Goal: Task Accomplishment & Management: Complete application form

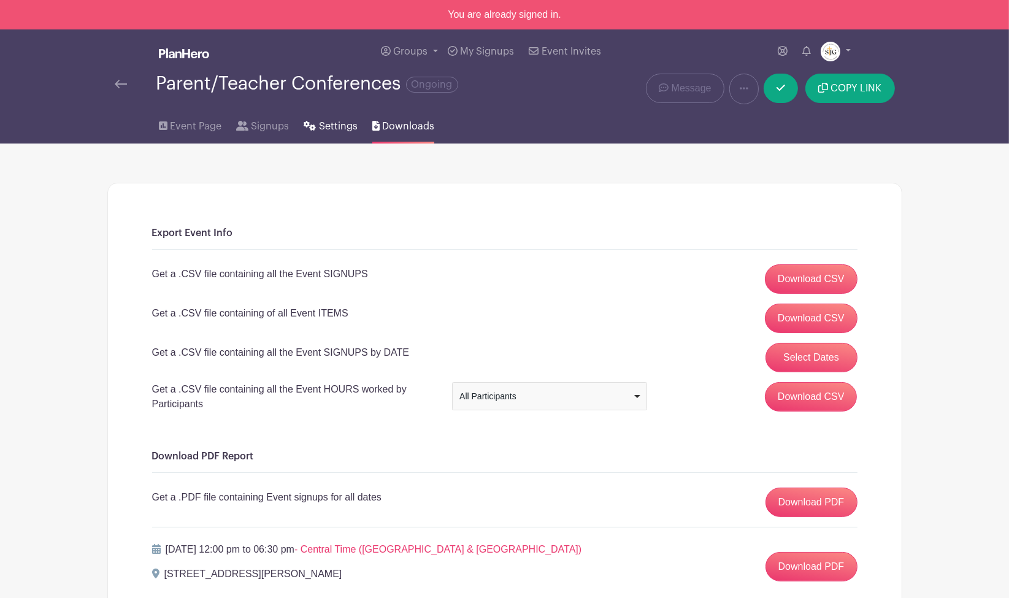
click at [332, 120] on span "Settings" at bounding box center [338, 126] width 39 height 15
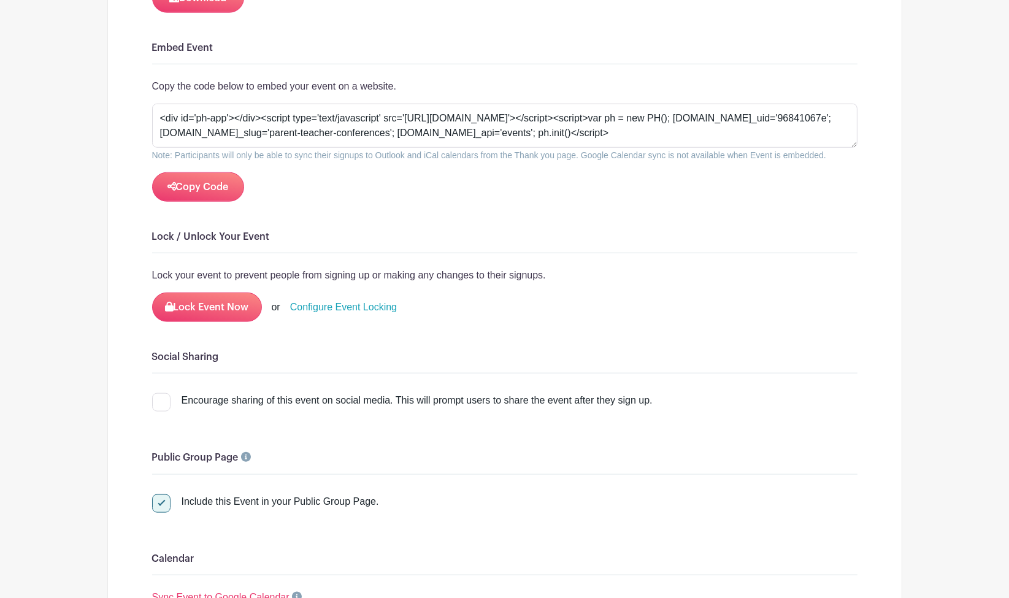
scroll to position [1687, 0]
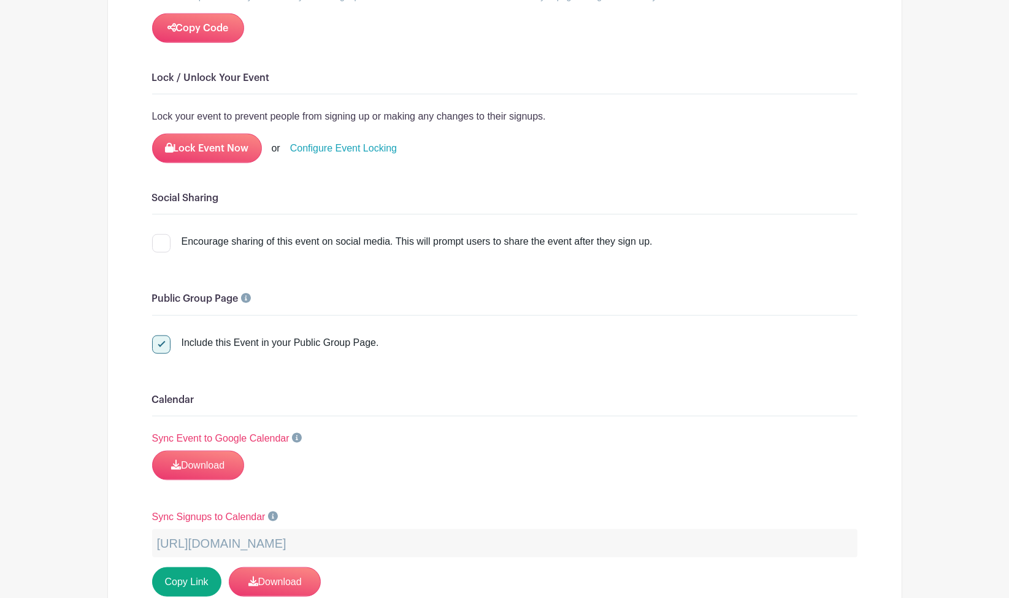
click at [351, 141] on link "Configure Event Locking" at bounding box center [343, 148] width 107 height 15
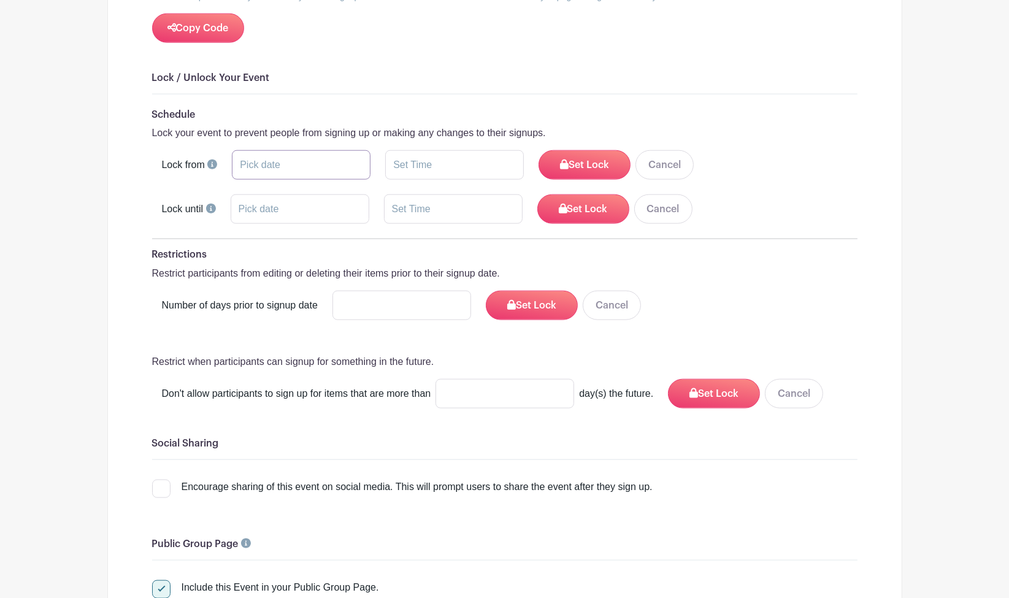
click at [327, 150] on input "text" at bounding box center [301, 164] width 139 height 29
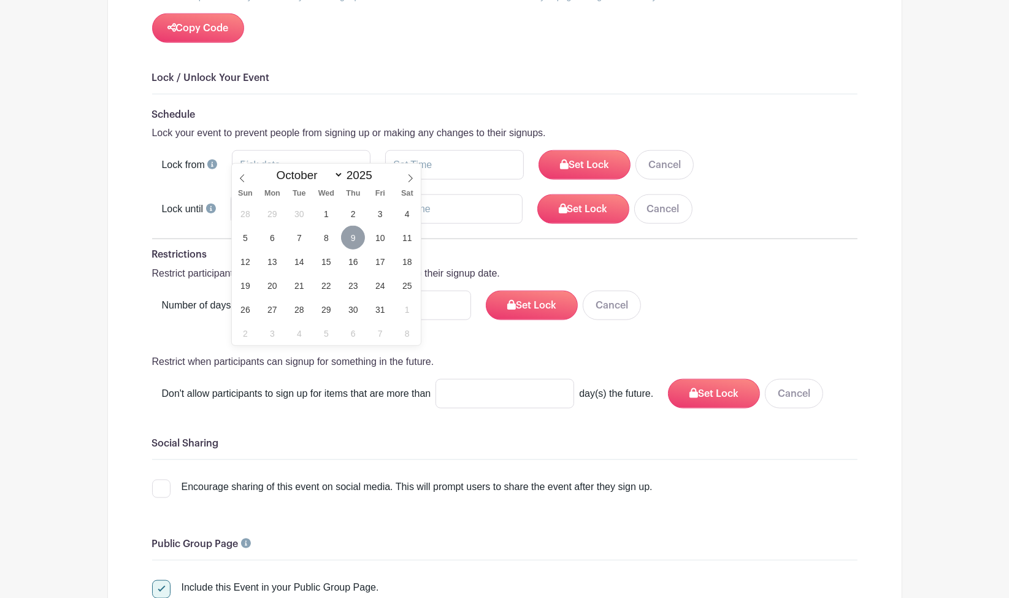
click at [350, 240] on span "9" at bounding box center [353, 238] width 24 height 24
type input "[DATE]"
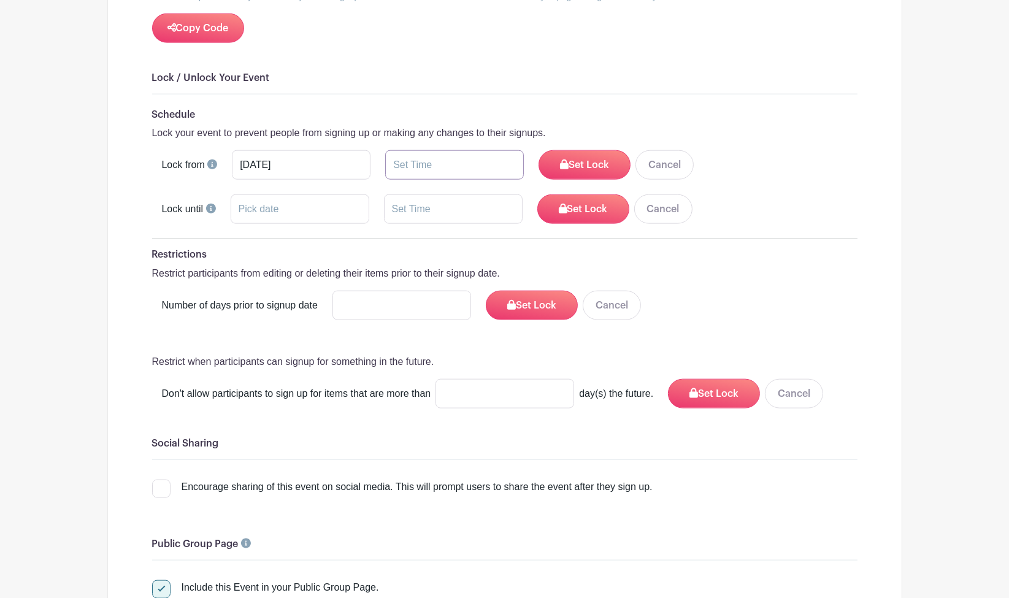
click at [443, 153] on input "text" at bounding box center [454, 164] width 139 height 29
click at [415, 202] on div "09" at bounding box center [406, 202] width 40 height 23
click at [496, 226] on div "10" at bounding box center [497, 228] width 41 height 23
click at [482, 206] on div "58" at bounding box center [486, 202] width 40 height 23
click at [503, 203] on div "30" at bounding box center [497, 202] width 41 height 23
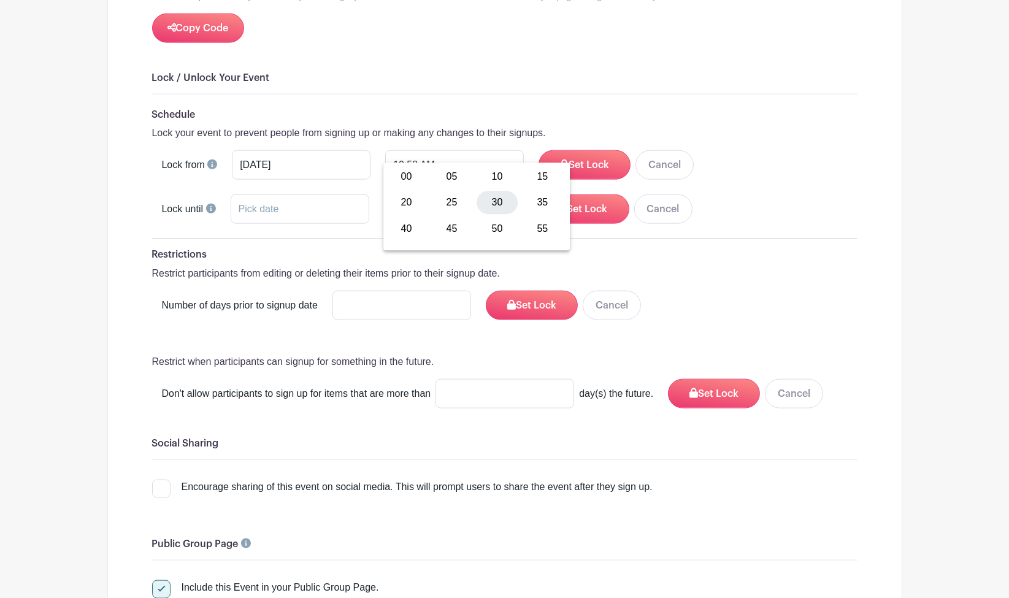
type input "10:30 AM"
click at [585, 150] on button "Set Lock" at bounding box center [585, 164] width 92 height 29
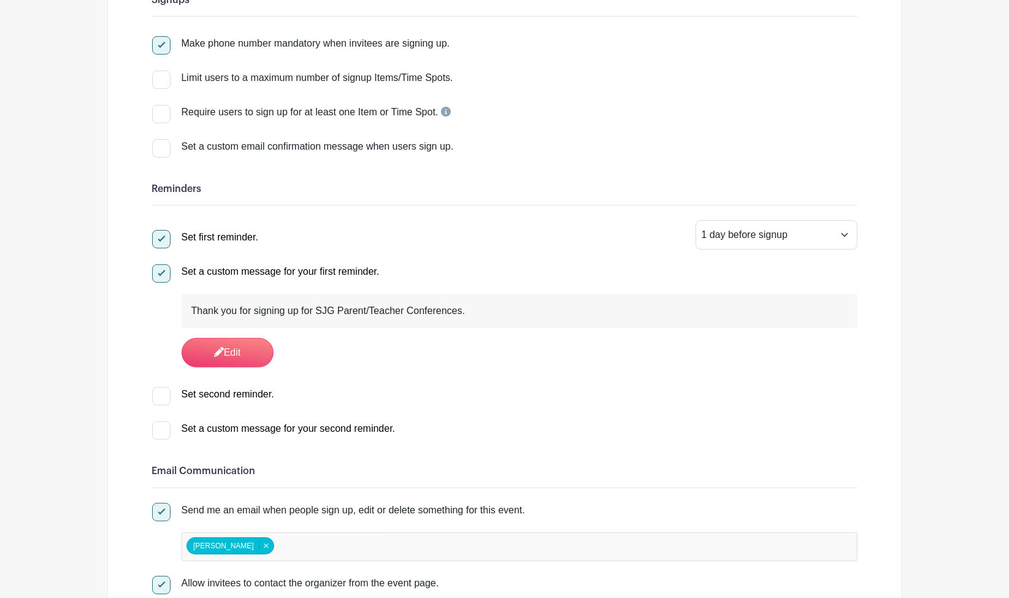
scroll to position [0, 0]
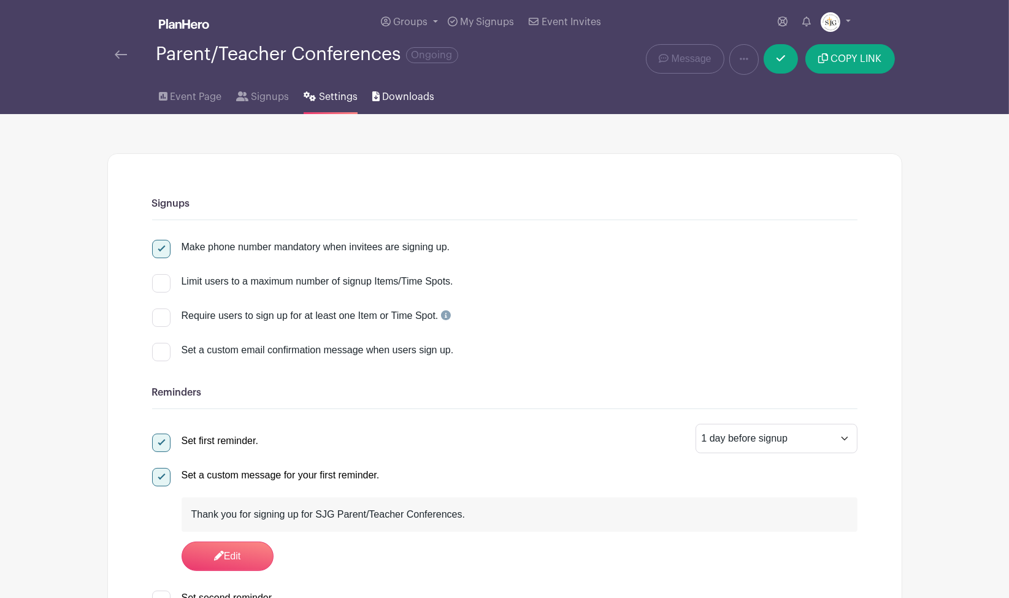
click at [416, 99] on span "Downloads" at bounding box center [408, 97] width 52 height 15
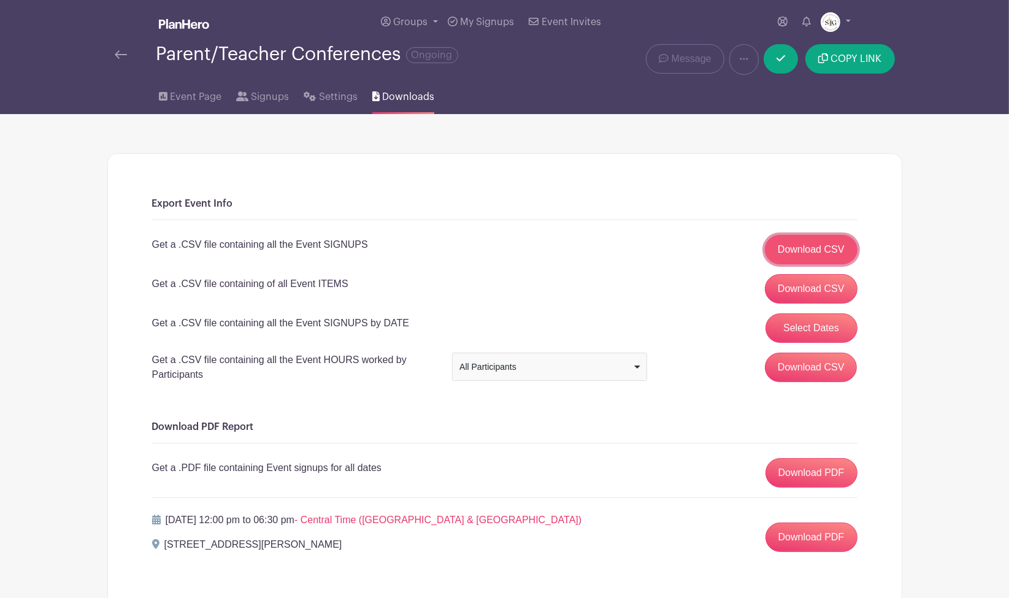
click at [787, 258] on link "Download CSV" at bounding box center [811, 249] width 93 height 29
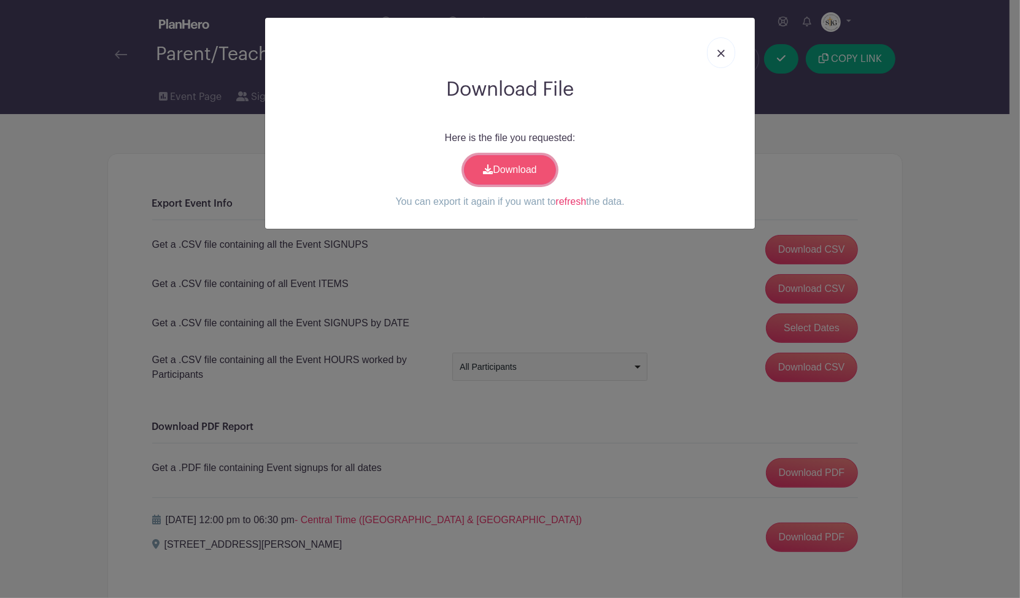
click at [493, 171] on link "Download" at bounding box center [510, 169] width 92 height 29
click at [647, 253] on div "Download File Here is the file you requested: Download You can export it again …" at bounding box center [510, 299] width 1020 height 598
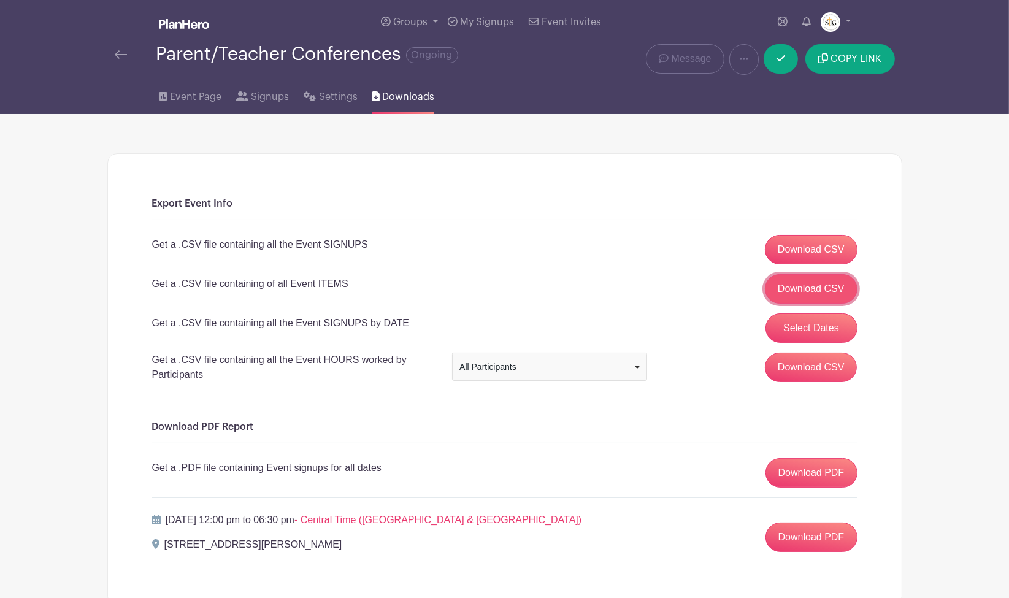
click at [778, 280] on link "Download CSV" at bounding box center [811, 288] width 93 height 29
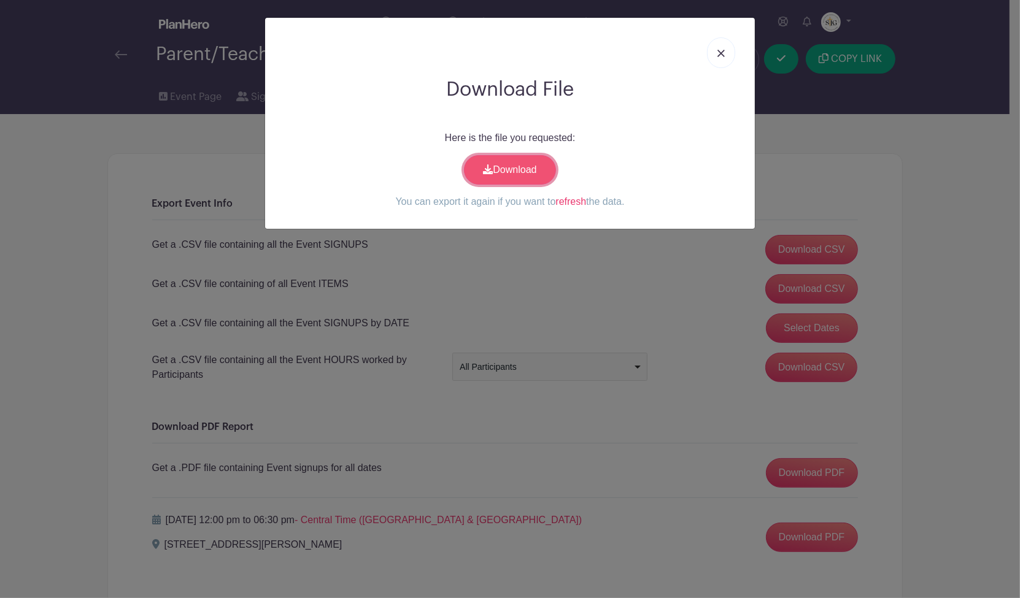
click at [513, 158] on link "Download" at bounding box center [510, 169] width 92 height 29
click at [717, 55] on img at bounding box center [720, 53] width 7 height 7
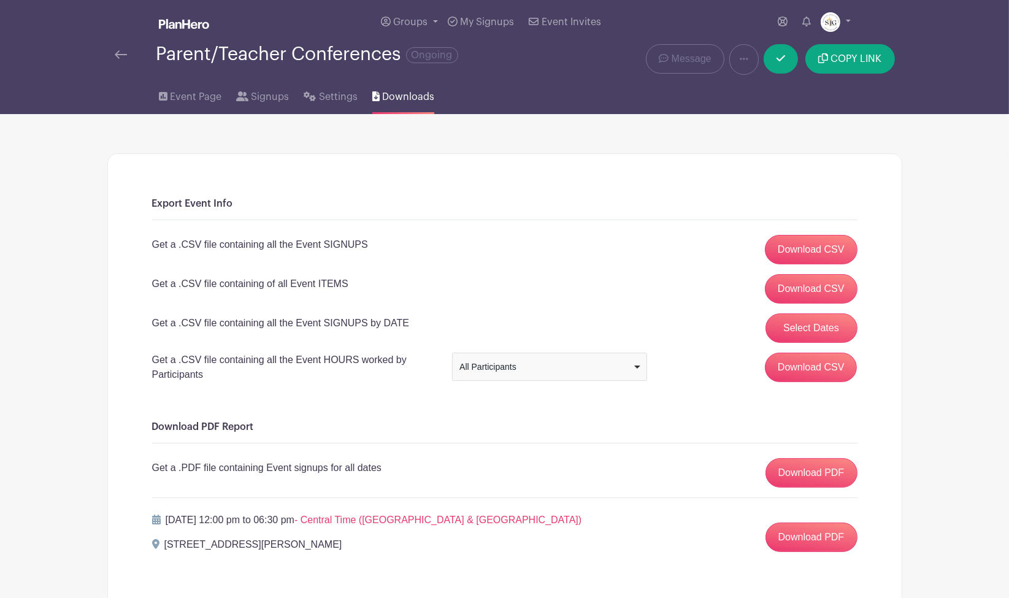
click at [115, 60] on link at bounding box center [121, 54] width 12 height 15
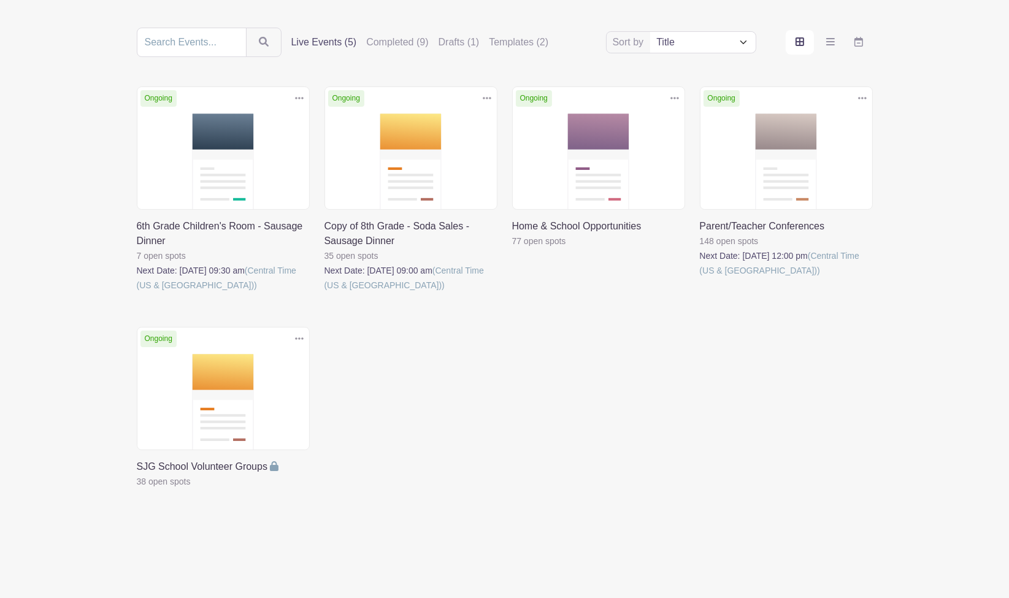
scroll to position [128, 0]
click at [447, 36] on label "Drafts (1)" at bounding box center [459, 41] width 41 height 15
click at [0, 0] on input "Drafts (1)" at bounding box center [0, 0] width 0 height 0
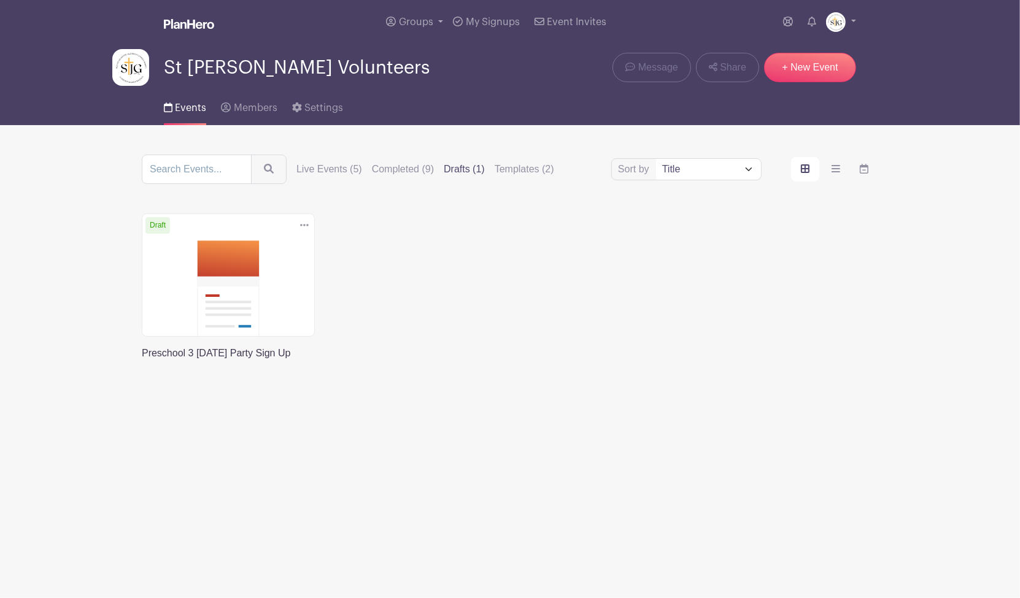
click at [142, 361] on link at bounding box center [142, 361] width 0 height 0
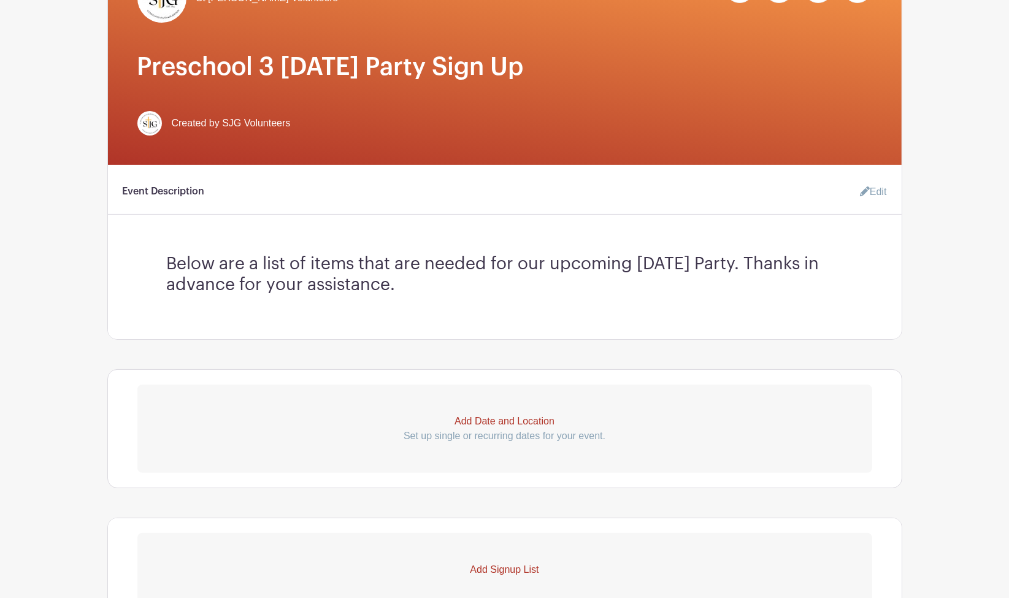
scroll to position [272, 0]
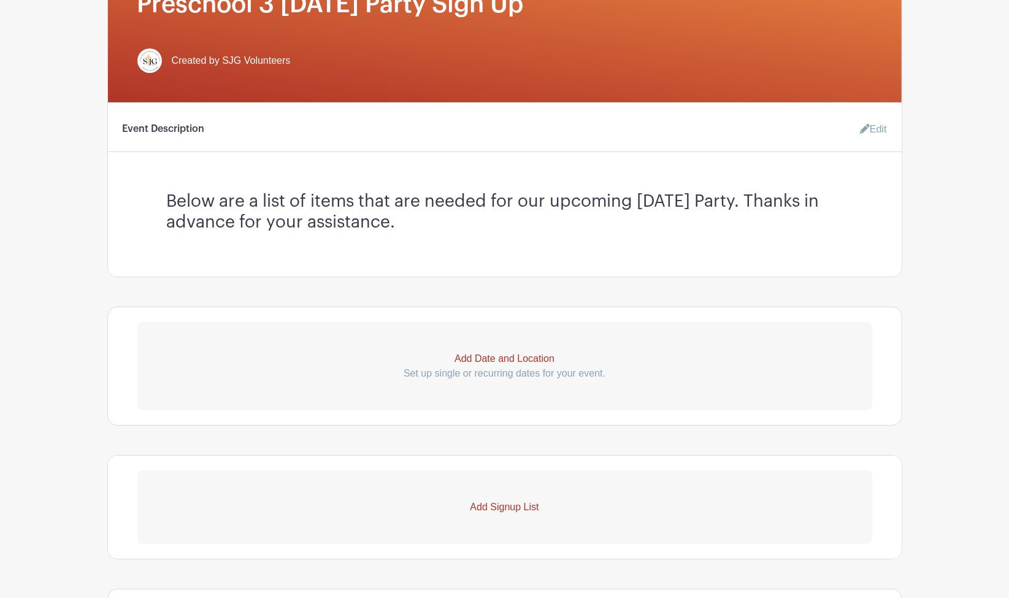
click at [519, 497] on link "Add Signup List" at bounding box center [504, 508] width 735 height 74
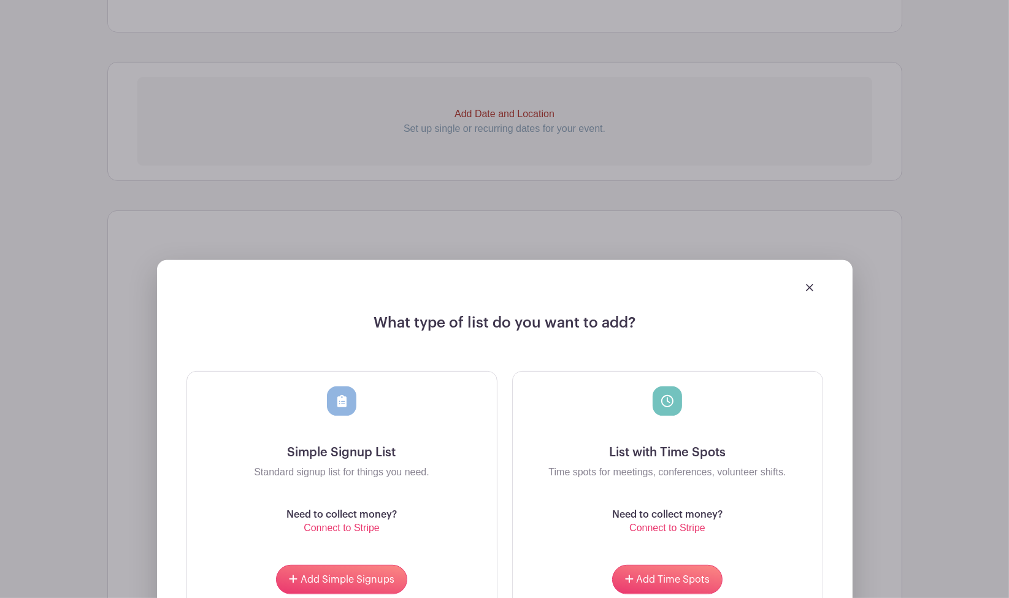
scroll to position [545, 0]
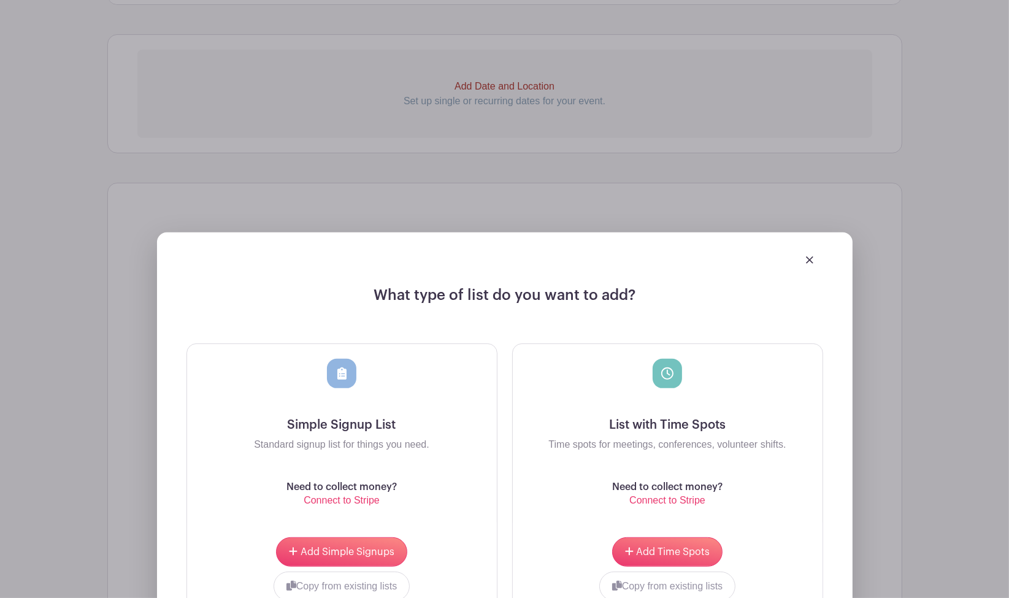
click at [812, 256] on img at bounding box center [809, 259] width 7 height 7
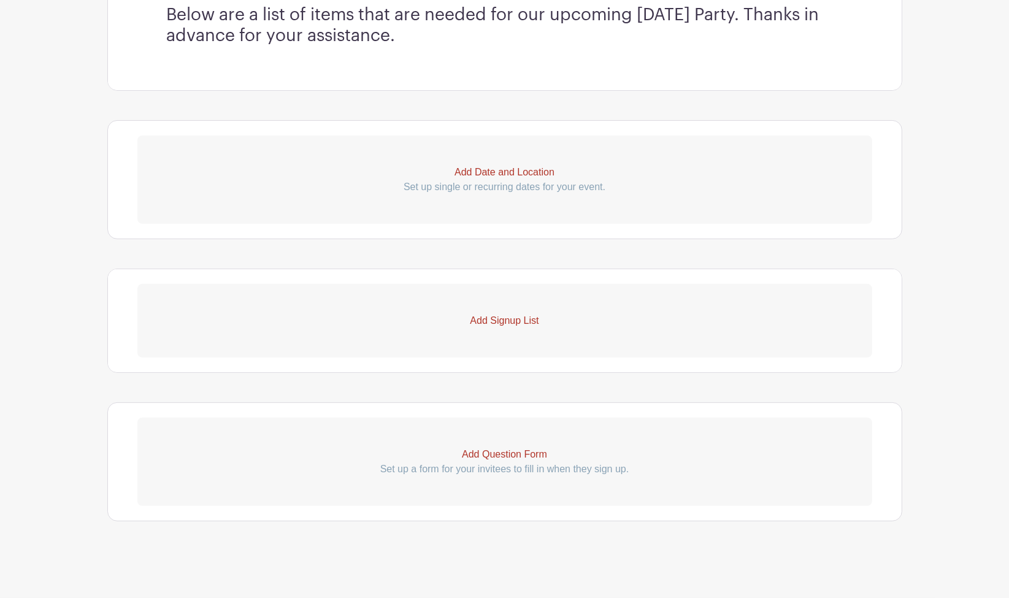
scroll to position [457, 0]
click at [520, 164] on link "Add Date and Location Set up single or recurring dates for your event." at bounding box center [504, 181] width 735 height 88
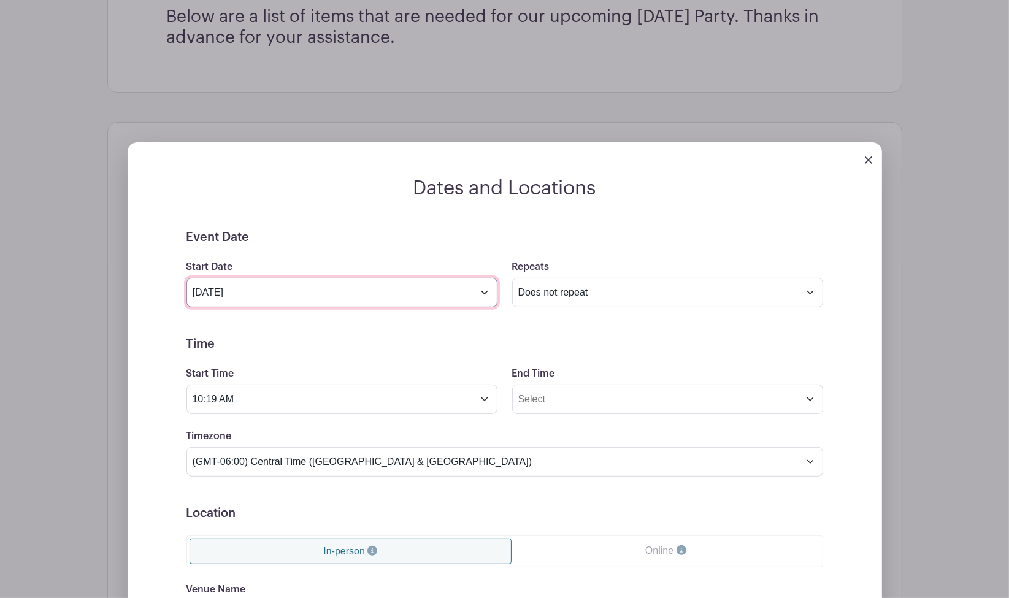
click at [358, 287] on input "[DATE]" at bounding box center [341, 292] width 311 height 29
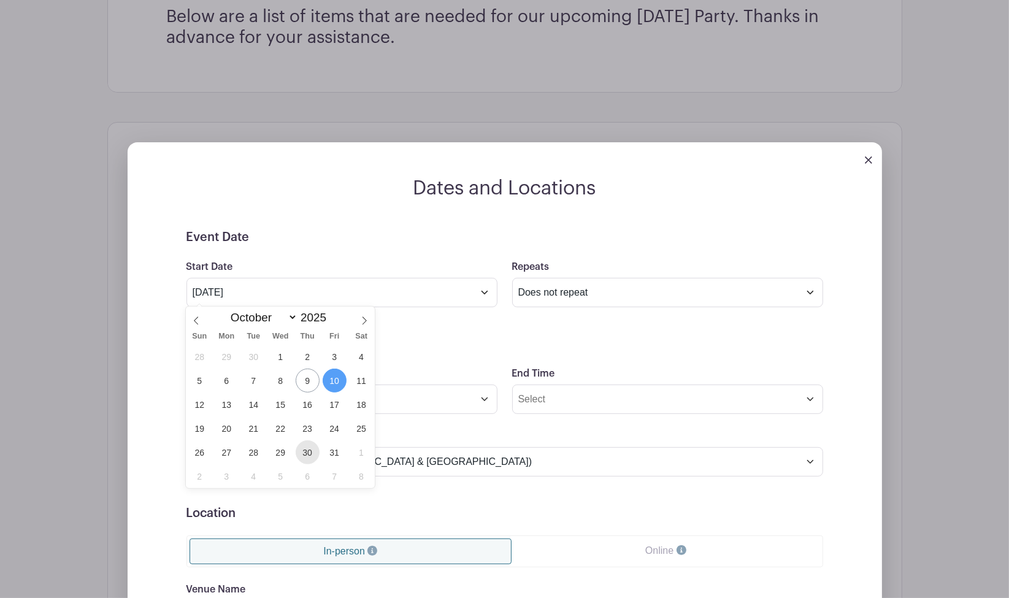
click at [309, 451] on span "30" at bounding box center [308, 452] width 24 height 24
type input "[DATE]"
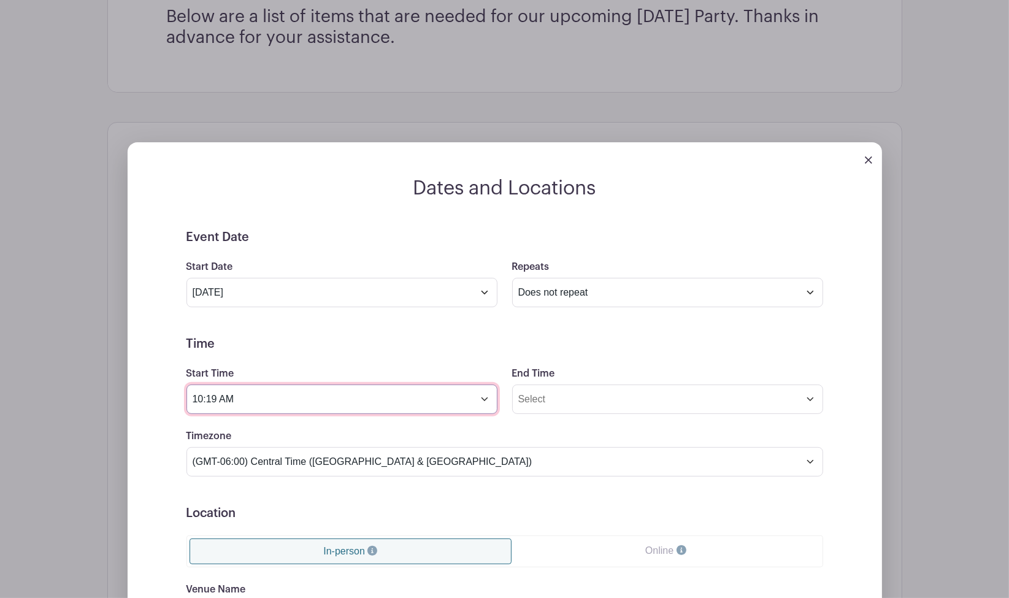
drag, startPoint x: 94, startPoint y: 383, endPoint x: 0, endPoint y: 381, distance: 94.5
click at [0, 380] on html "Loading... Groups All Groups SJG Athletics St [PERSON_NAME] Volunteers Add New …" at bounding box center [504, 300] width 1009 height 1514
type input "9:30 am"
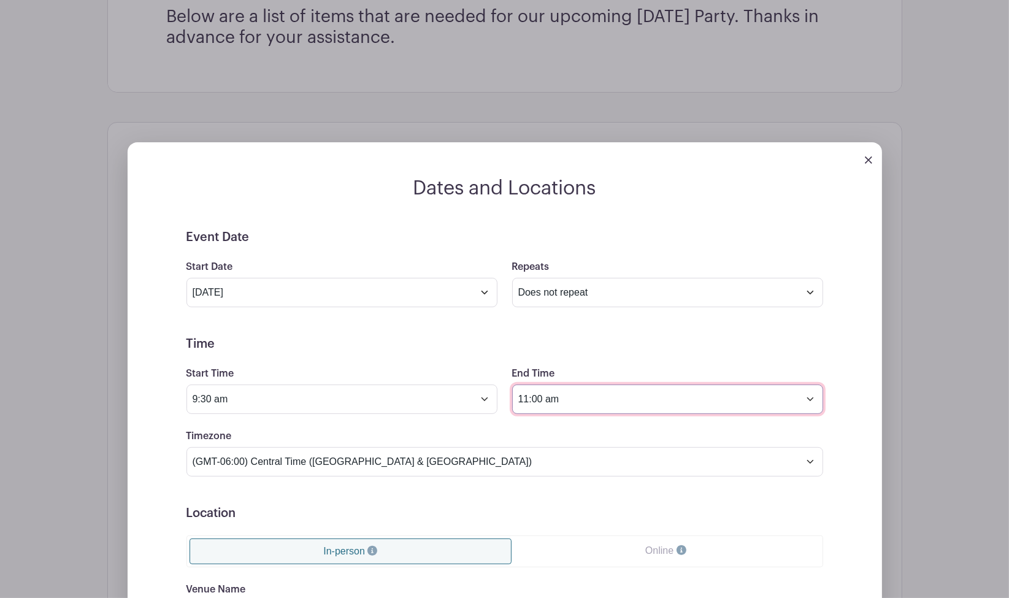
type input "11:00 am"
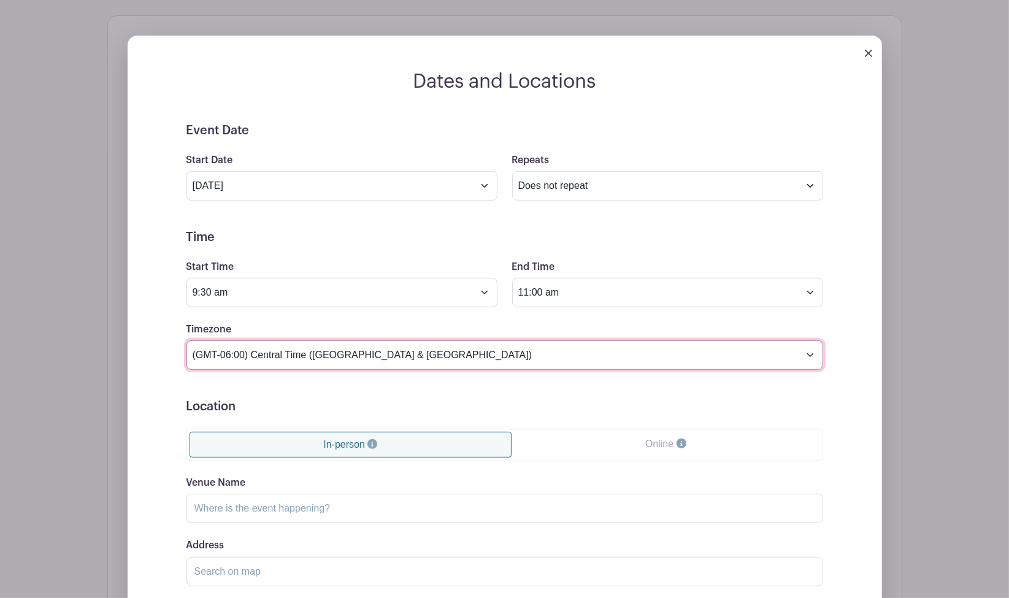
scroll to position [593, 0]
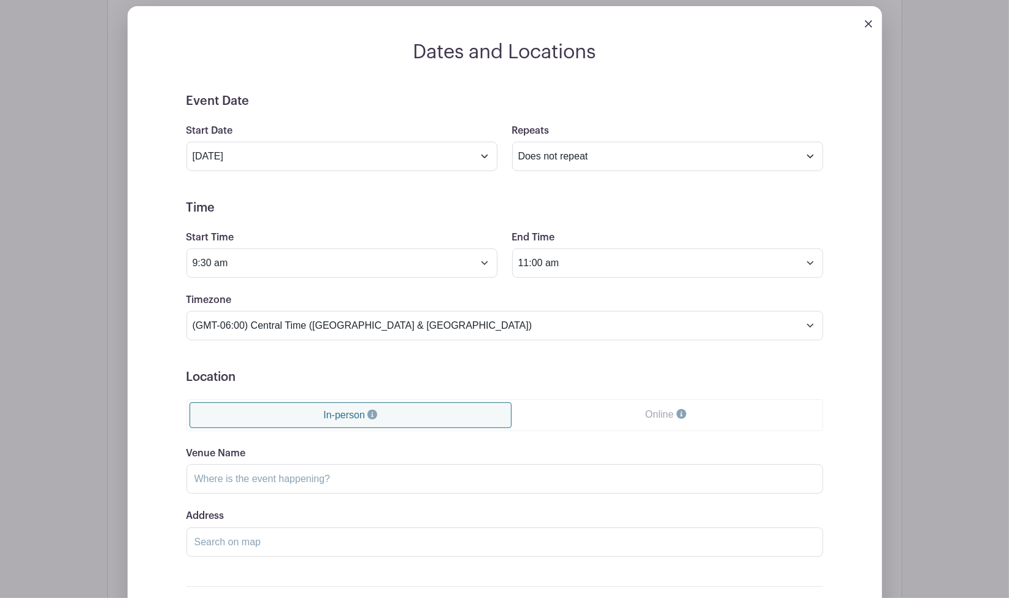
click at [447, 410] on link "In-person" at bounding box center [351, 415] width 323 height 26
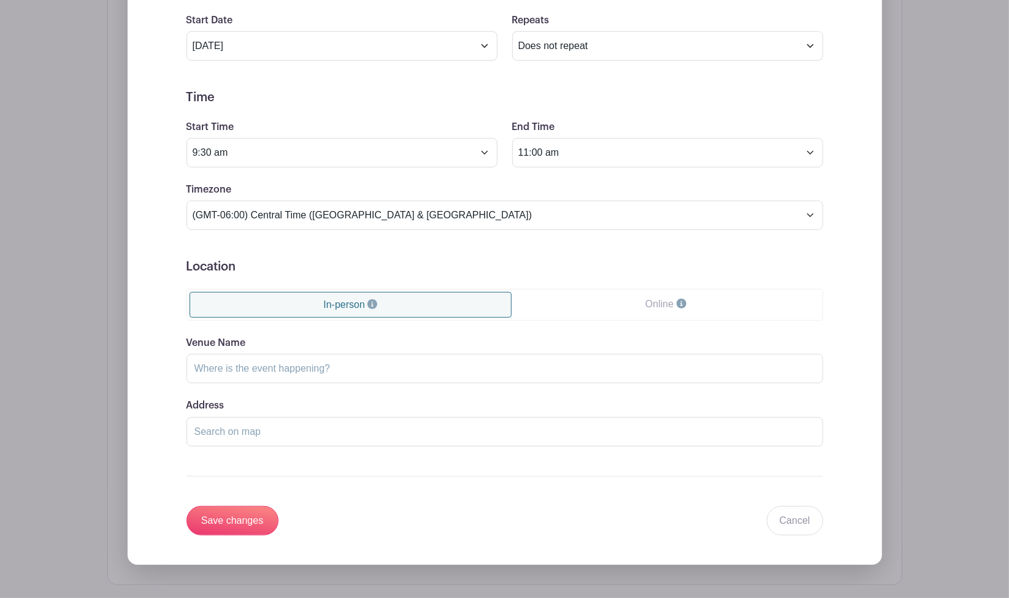
scroll to position [729, 0]
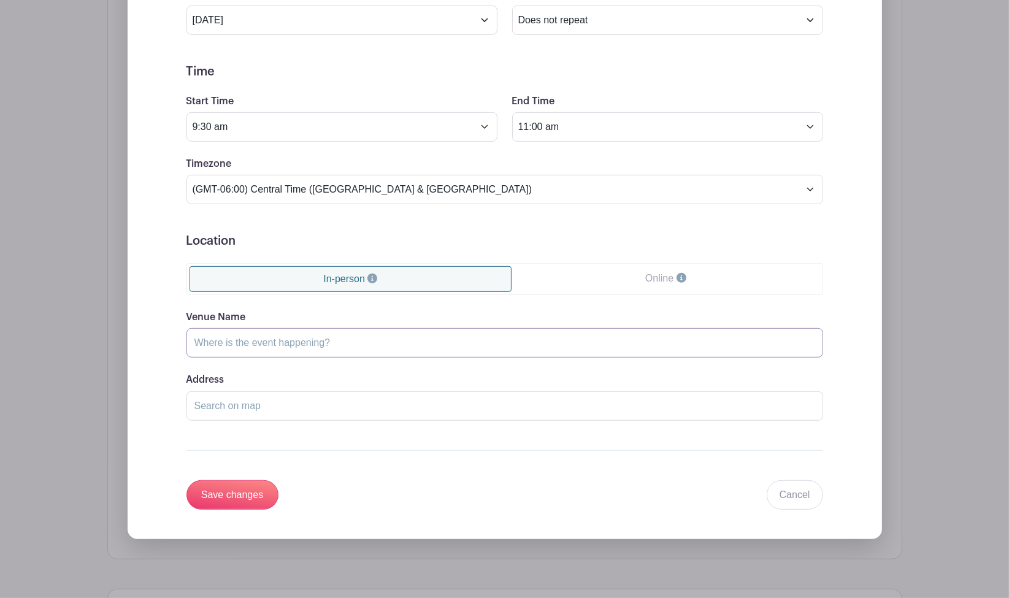
click at [372, 342] on input "Venue Name" at bounding box center [504, 342] width 637 height 29
type input "[GEOGRAPHIC_DATA][PERSON_NAME][DEMOGRAPHIC_DATA]"
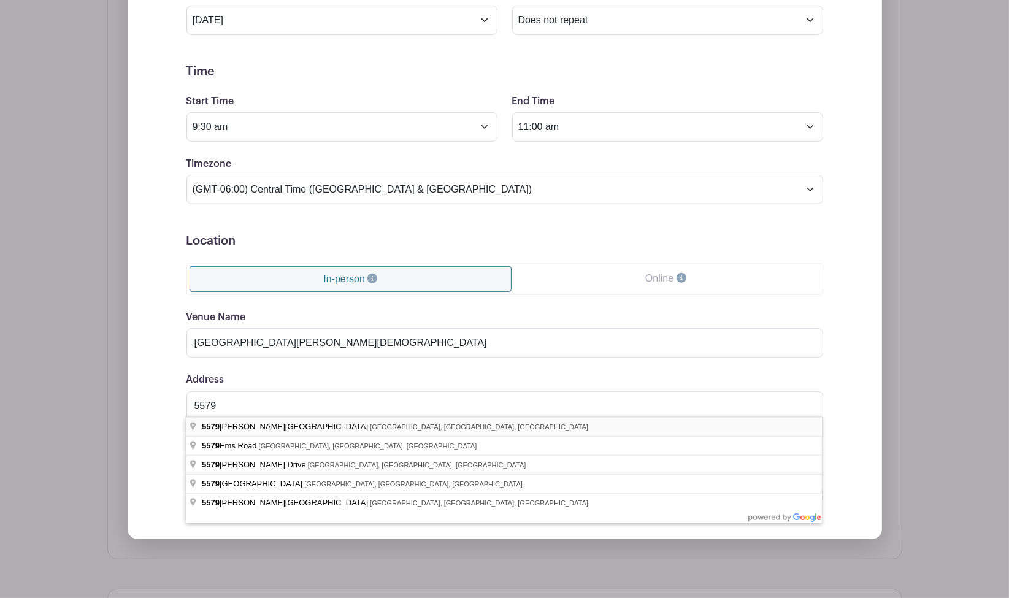
type input "[STREET_ADDRESS][PERSON_NAME]"
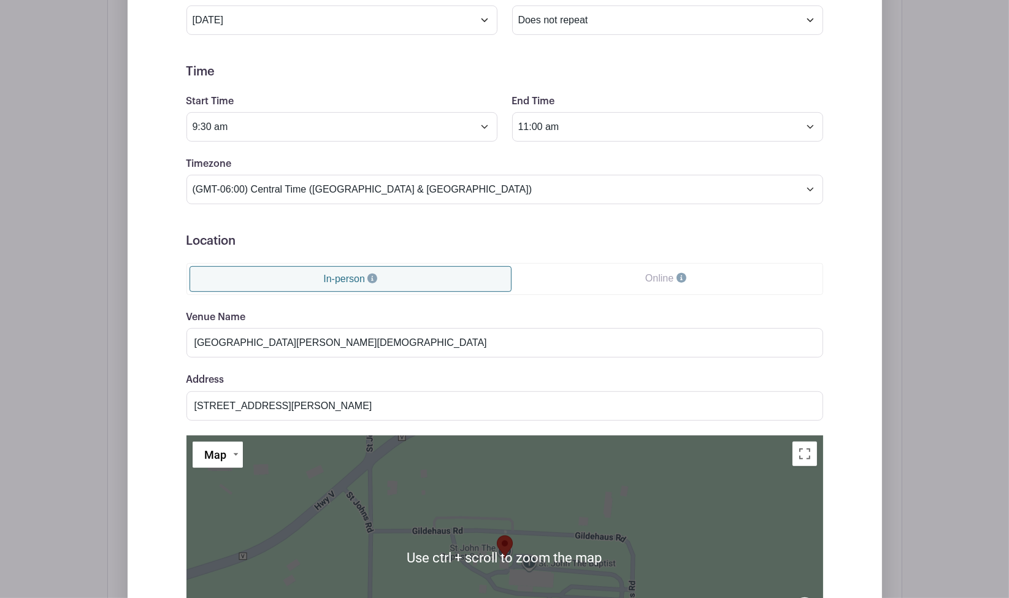
scroll to position [934, 0]
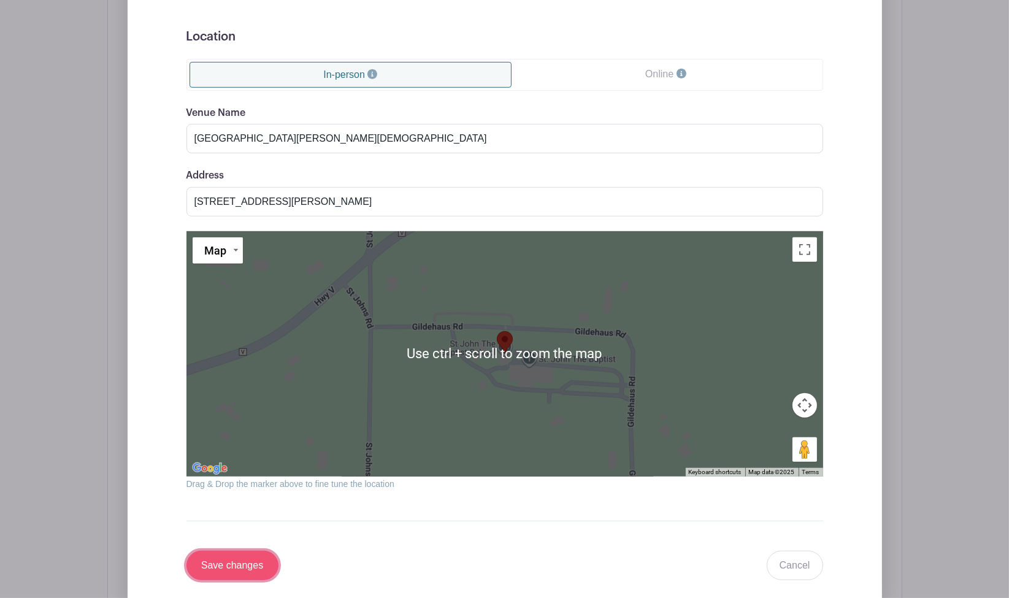
click at [263, 557] on input "Save changes" at bounding box center [232, 565] width 92 height 29
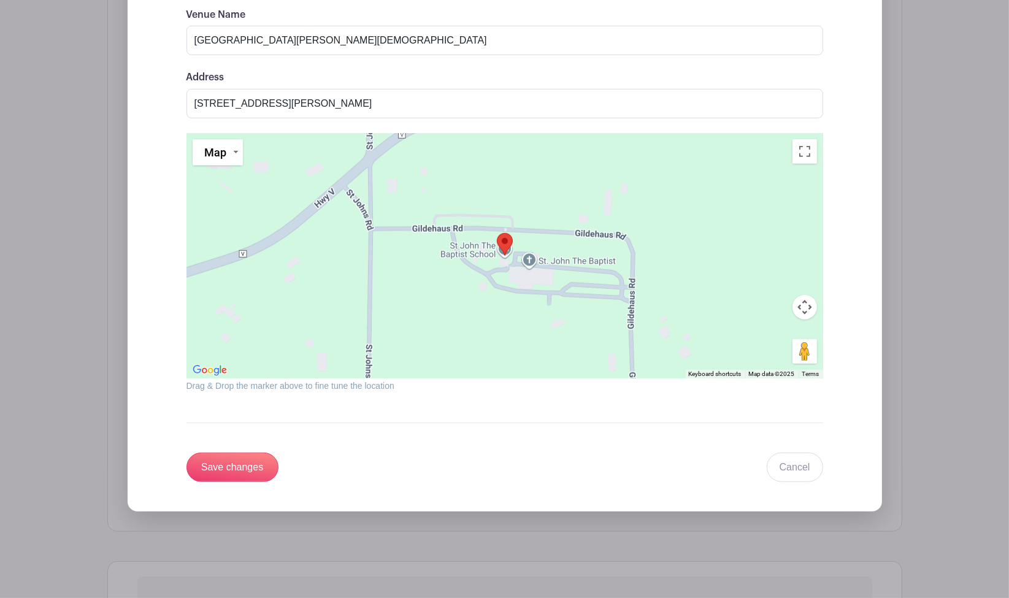
scroll to position [578, 0]
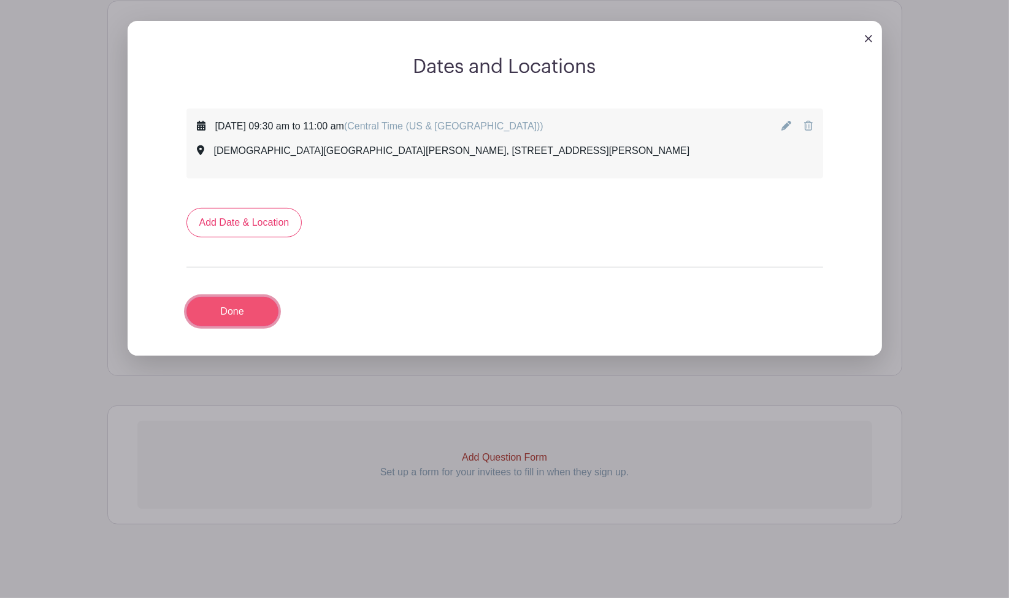
click at [259, 308] on link "Done" at bounding box center [232, 311] width 92 height 29
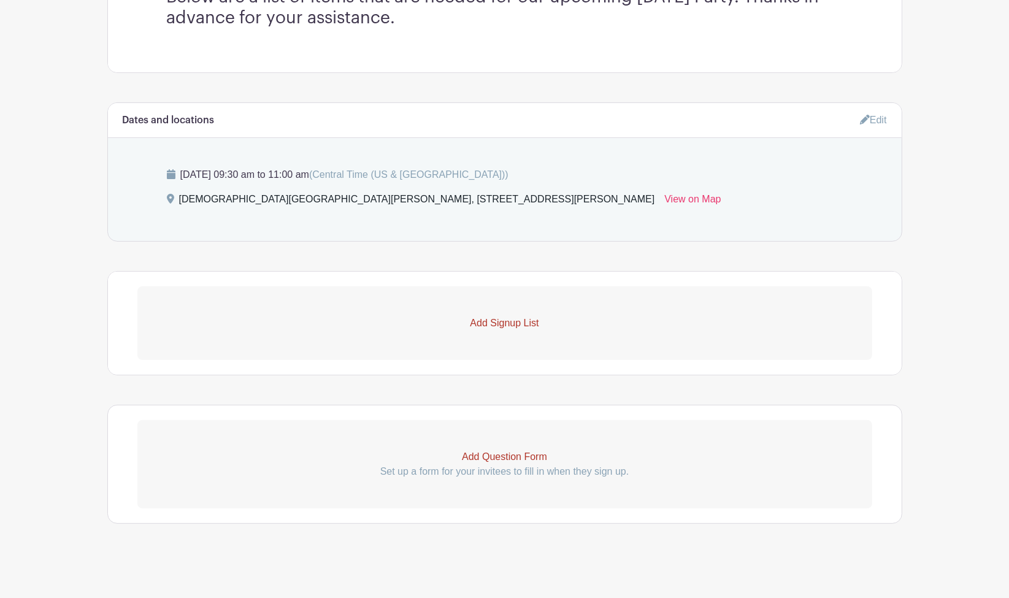
click at [517, 319] on p "Add Signup List" at bounding box center [504, 323] width 735 height 15
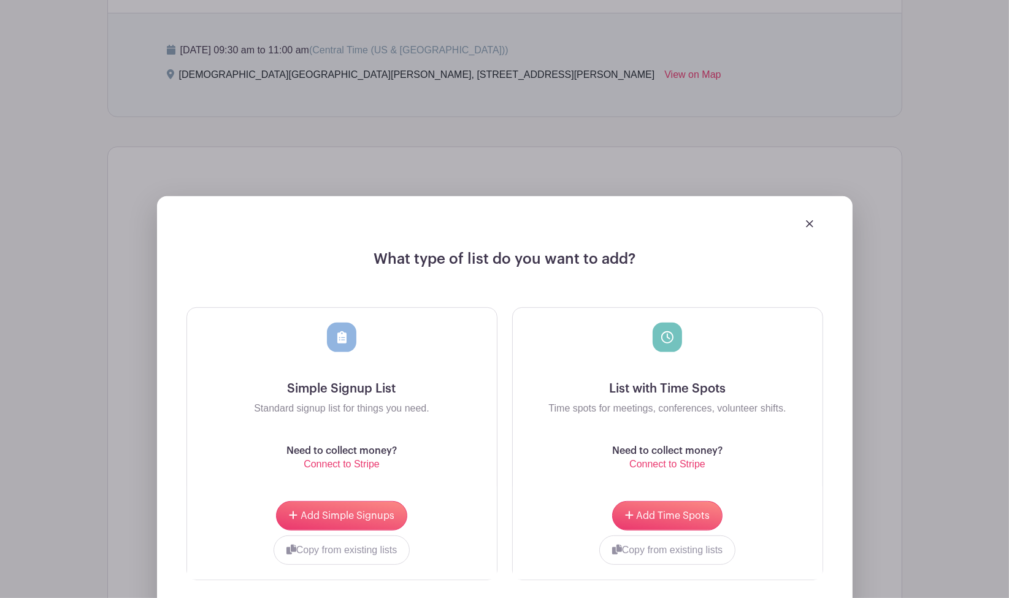
scroll to position [613, 0]
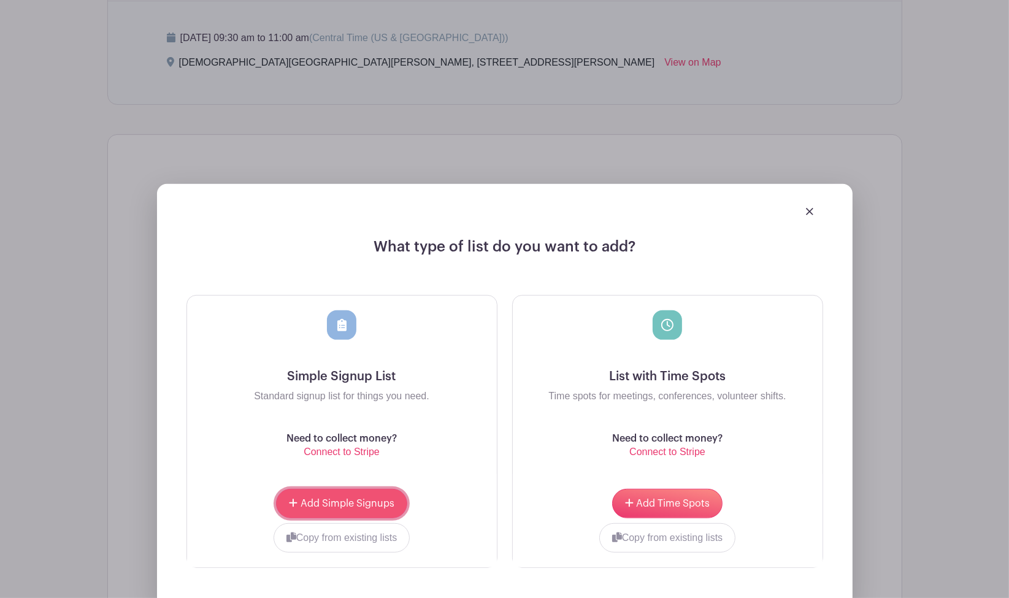
click at [364, 505] on span "Add Simple Signups" at bounding box center [348, 504] width 94 height 10
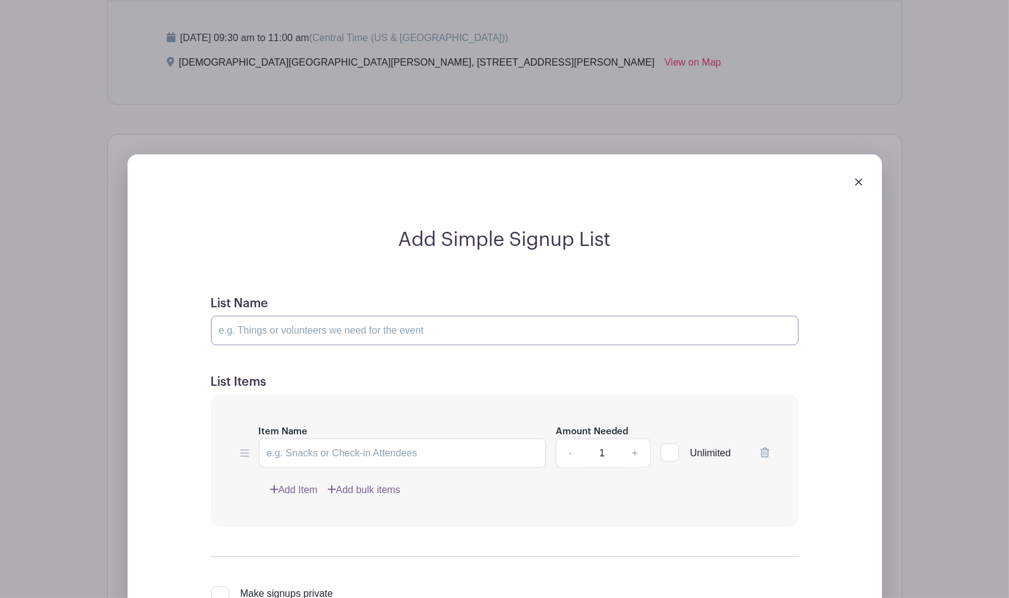
click at [459, 324] on input "List Name" at bounding box center [505, 330] width 588 height 29
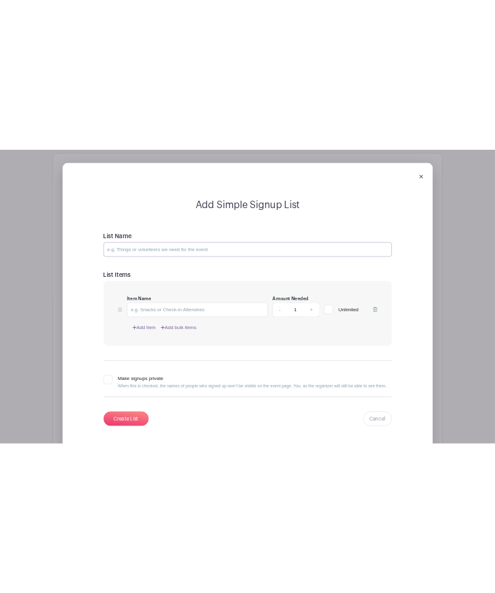
scroll to position [848, 0]
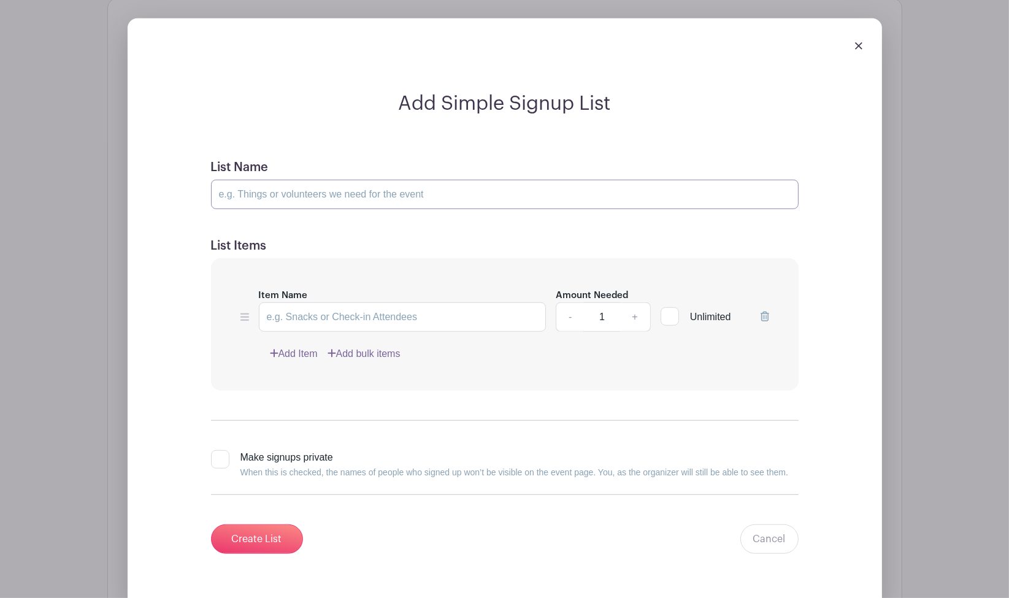
click at [366, 194] on input "List Name" at bounding box center [505, 194] width 588 height 29
type input "Preschool 3 [DATE] Party"
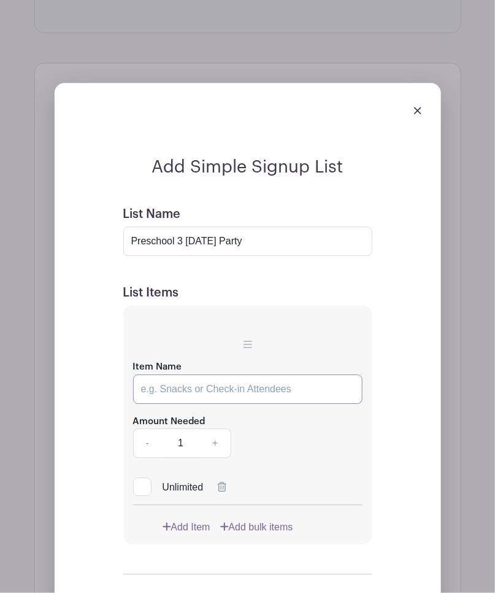
click at [210, 392] on input "Item Name" at bounding box center [247, 388] width 229 height 29
type input "Apple Slices and carmel for"
click at [299, 255] on input "Preschool 3 [DATE] Party" at bounding box center [247, 240] width 249 height 29
type input "Preschool 3 [DATE] Party - 9 Students"
click at [288, 394] on input "Apple Slices and carmel for" at bounding box center [247, 388] width 229 height 29
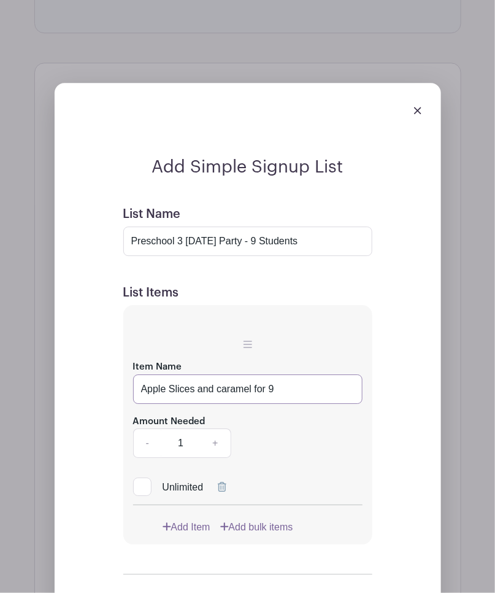
type input "Apple Slices and caramel for 9"
click at [182, 526] on div "Item Name Apple Slices and caramel for 9 Amount Needed - 1 + Unlimited Add Item…" at bounding box center [247, 424] width 249 height 239
click at [180, 534] on link "Add Item" at bounding box center [187, 527] width 48 height 15
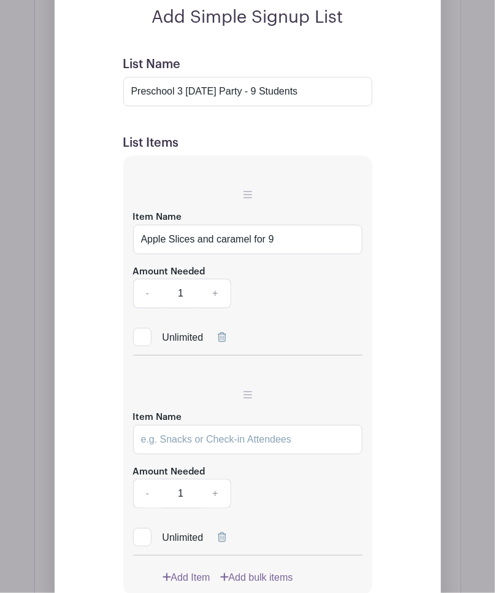
scroll to position [954, 0]
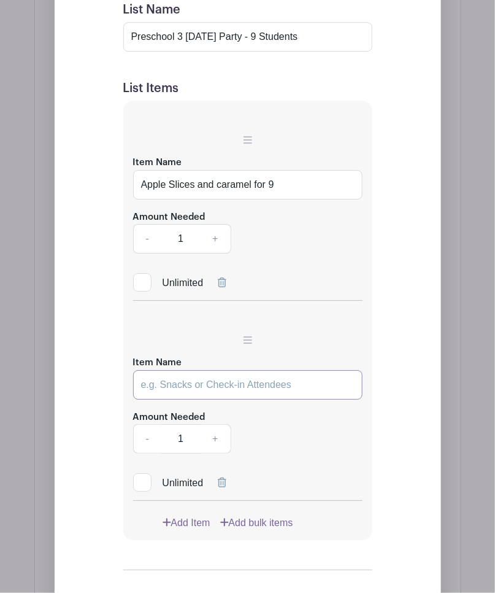
click at [203, 394] on input "Item Name" at bounding box center [247, 384] width 229 height 29
type input "Grapes"
drag, startPoint x: 284, startPoint y: 191, endPoint x: 250, endPoint y: 190, distance: 33.8
click at [250, 190] on input "Apple Slices and caramel for 9" at bounding box center [247, 184] width 229 height 29
type input "Apple Slices and caramel"
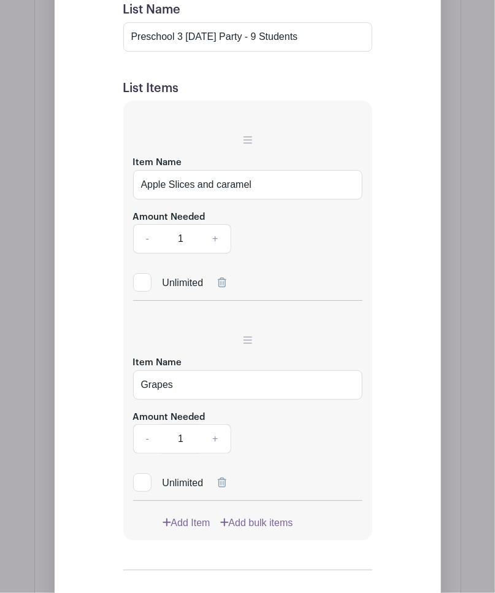
click at [170, 527] on icon at bounding box center [167, 522] width 9 height 10
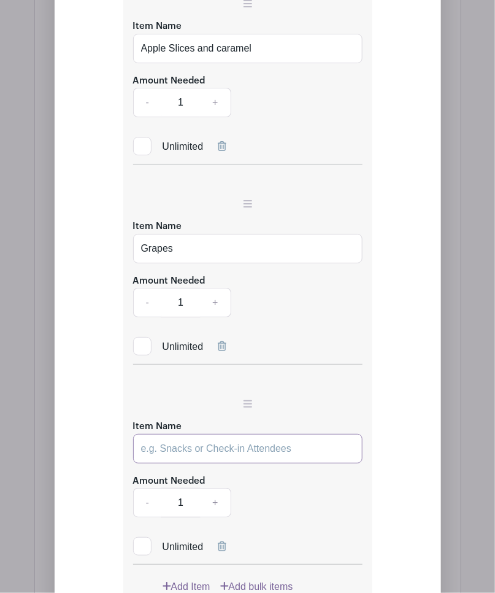
click at [207, 453] on input "Item Name" at bounding box center [247, 448] width 229 height 29
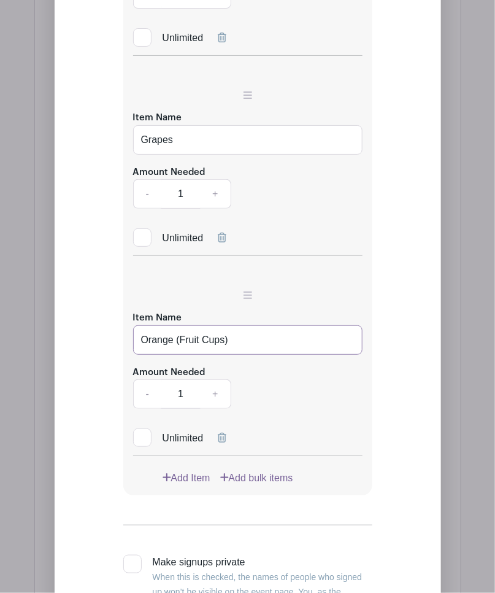
scroll to position [1227, 0]
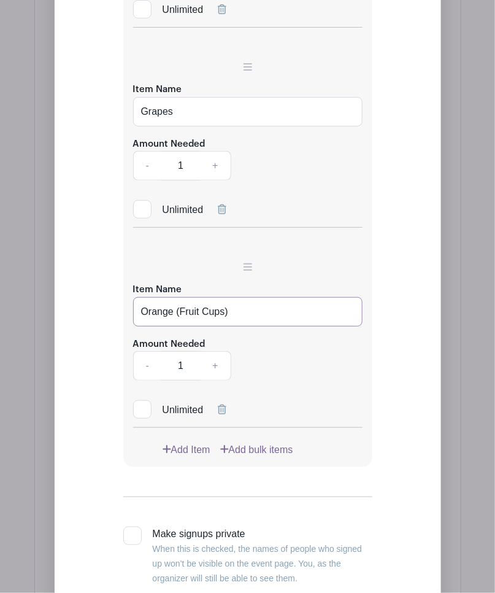
type input "Orange (Fruit Cups)"
click at [196, 464] on div "Item Name Apple Slices and caramel Amount Needed - 1 + Unlimited Item Name Grap…" at bounding box center [247, 147] width 249 height 639
click at [198, 451] on link "Add Item" at bounding box center [187, 449] width 48 height 15
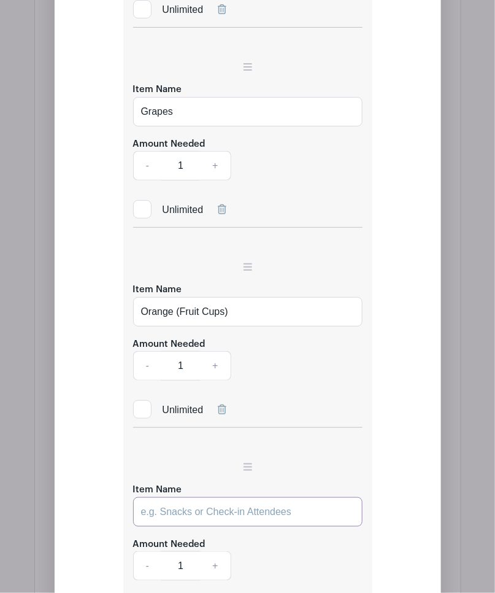
click at [175, 518] on input "Item Name" at bounding box center [247, 511] width 229 height 29
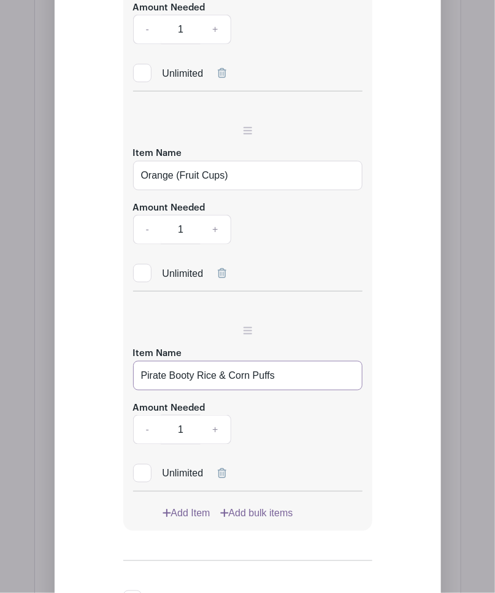
type input "Pirate Booty Rice & Corn Puffs"
click at [177, 519] on link "Add Item" at bounding box center [187, 513] width 48 height 15
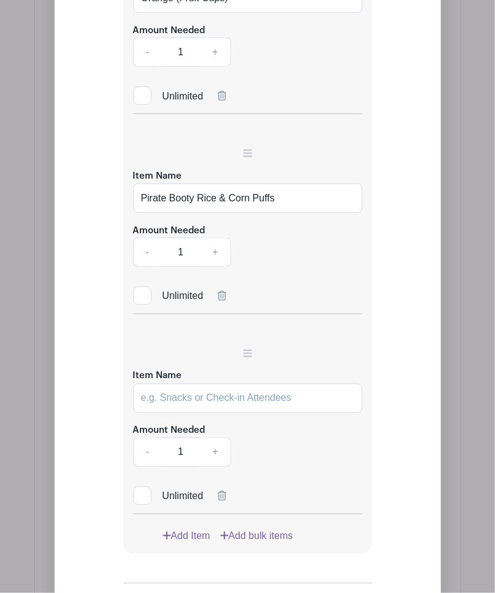
scroll to position [1567, 0]
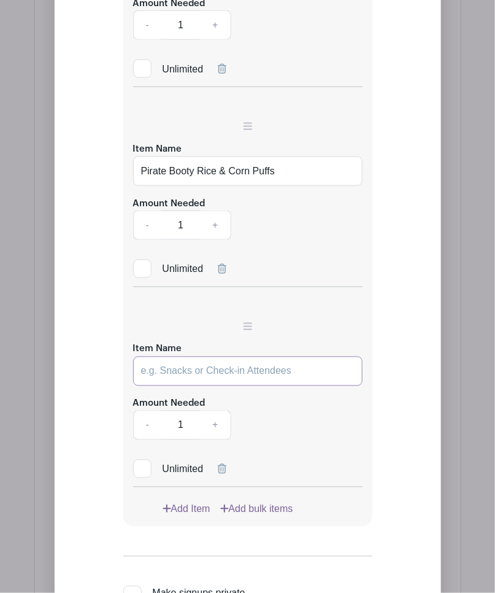
click at [221, 372] on input "Item Name" at bounding box center [247, 370] width 229 height 29
type input "Mini Cupcakes"
click at [170, 512] on icon at bounding box center [167, 509] width 9 height 10
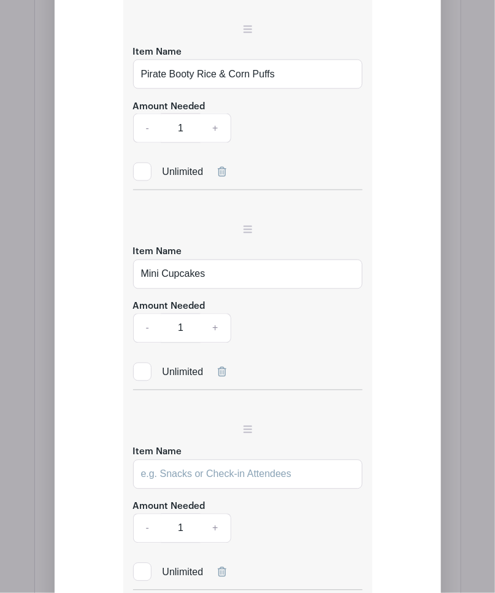
scroll to position [1703, 0]
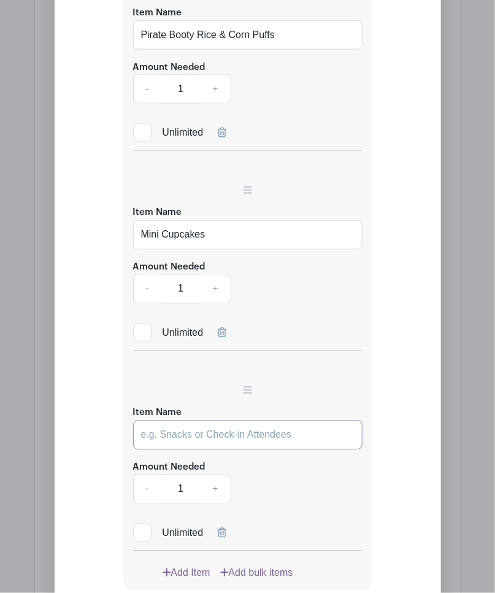
click at [194, 431] on input "Item Name" at bounding box center [247, 434] width 229 height 29
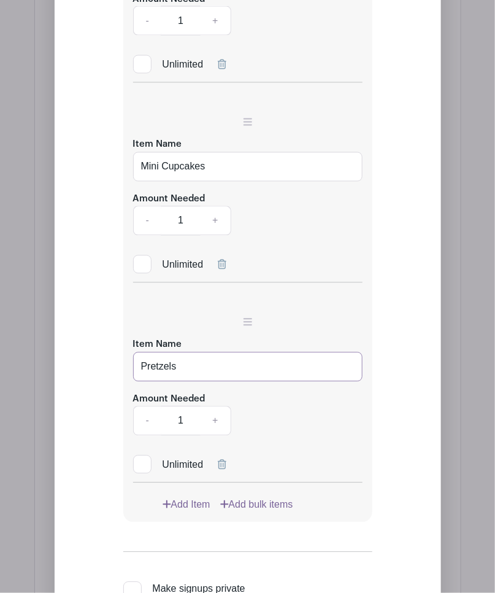
type input "Pretzels"
click at [177, 502] on link "Add Item" at bounding box center [187, 504] width 48 height 15
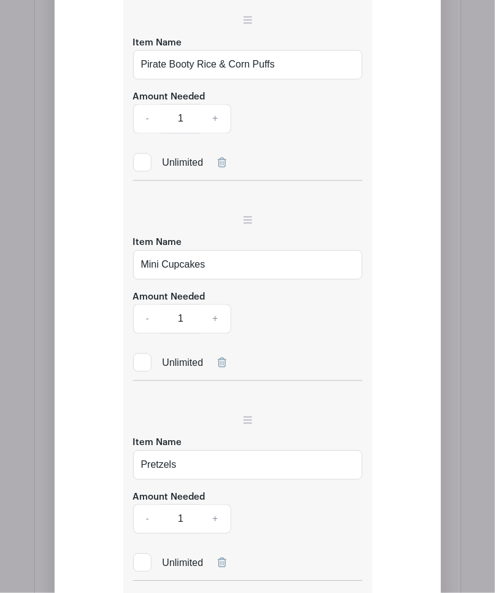
scroll to position [1772, 0]
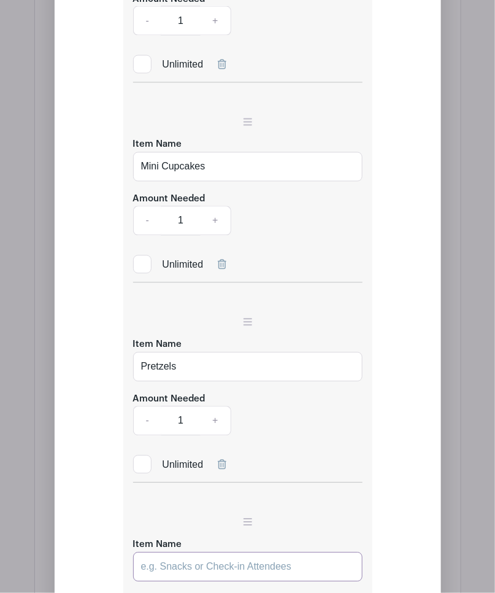
click at [182, 566] on input "Item Name" at bounding box center [247, 566] width 229 height 29
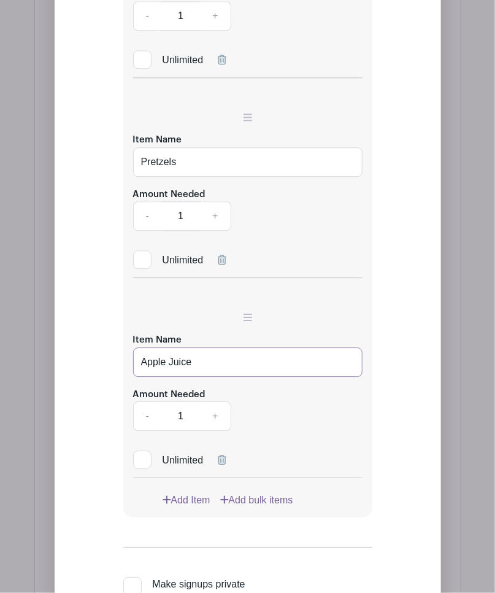
type input "Apple Juice"
click at [198, 494] on link "Add Item" at bounding box center [187, 500] width 48 height 15
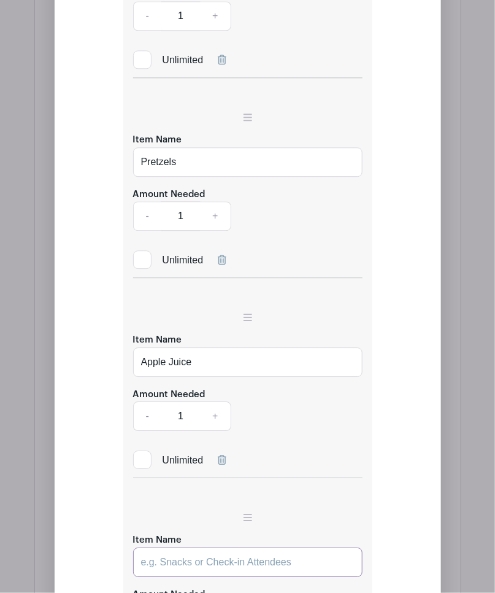
click at [189, 559] on input "Item Name" at bounding box center [247, 561] width 229 height 29
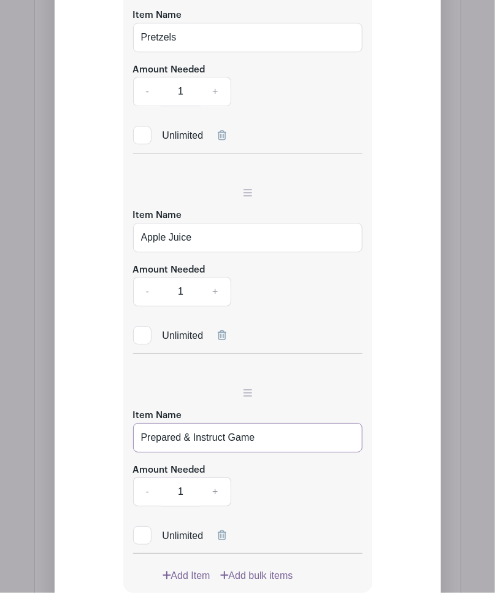
scroll to position [2113, 0]
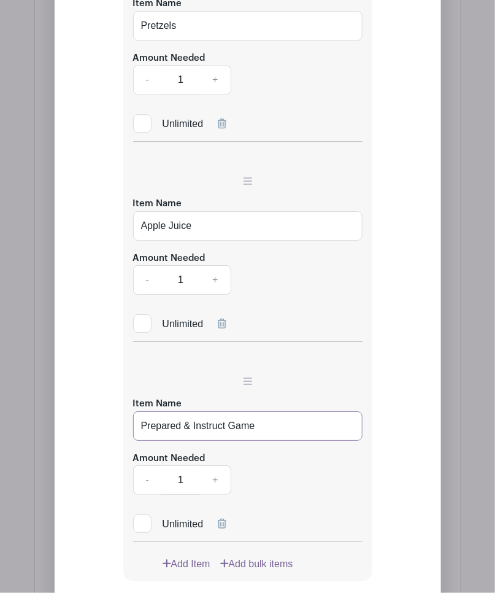
type input "Prepared & Instruct Game"
click at [218, 477] on link "+" at bounding box center [215, 479] width 31 height 29
type input "2"
click at [188, 559] on link "Add Item" at bounding box center [187, 563] width 48 height 15
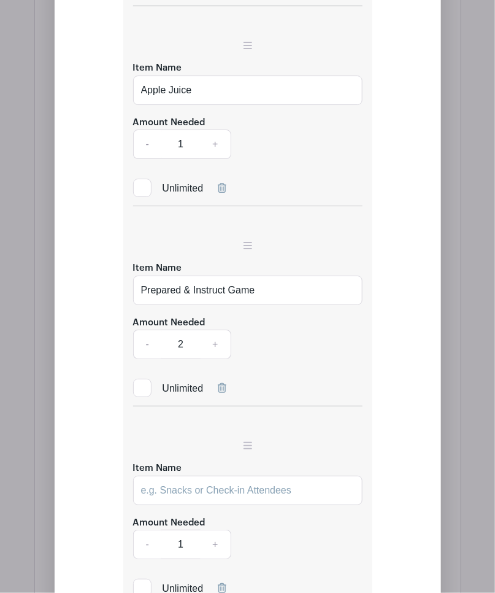
scroll to position [2249, 0]
click at [219, 487] on input "Item Name" at bounding box center [247, 489] width 229 height 29
type input "Prepare & Instruct Craft"
click at [221, 542] on link "+" at bounding box center [215, 543] width 31 height 29
type input "2"
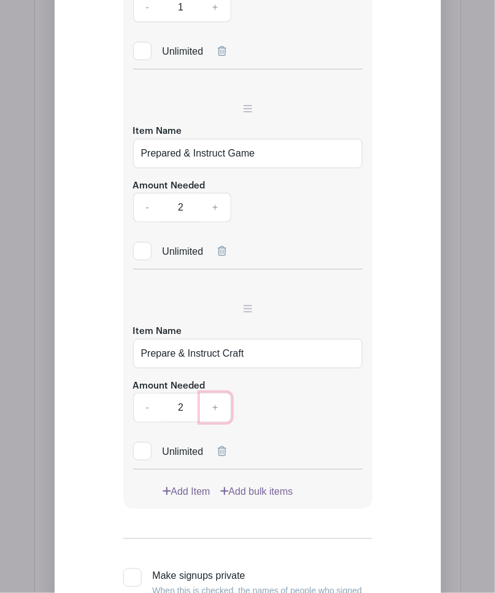
scroll to position [2522, 0]
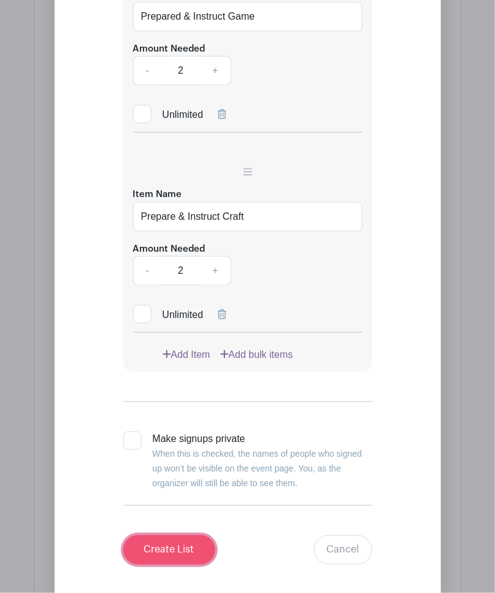
click at [181, 547] on input "Create List" at bounding box center [169, 549] width 92 height 29
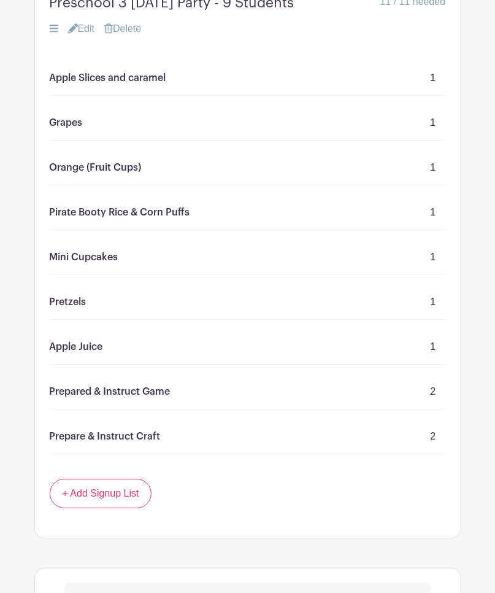
scroll to position [815, 0]
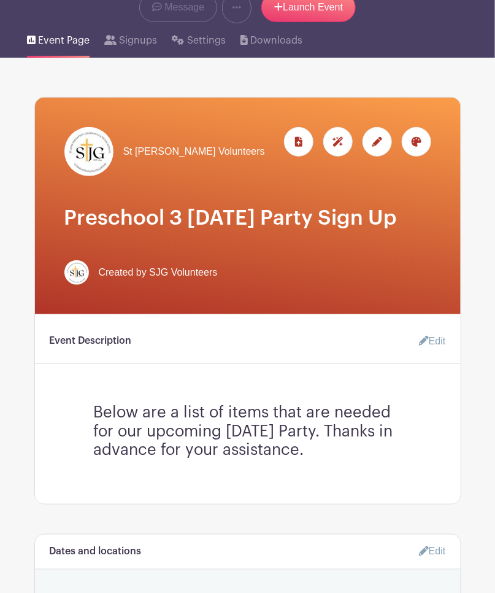
scroll to position [0, 0]
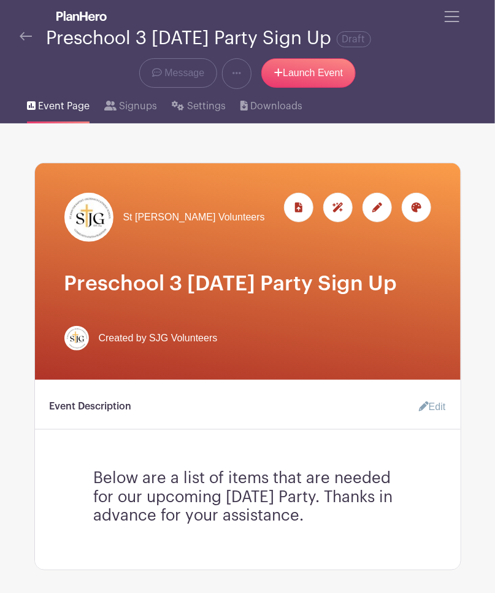
click at [23, 33] on img at bounding box center [26, 36] width 12 height 9
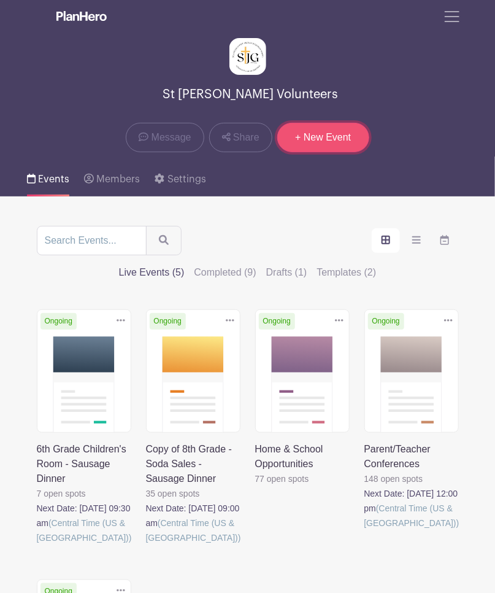
click at [323, 135] on link "+ New Event" at bounding box center [323, 137] width 92 height 29
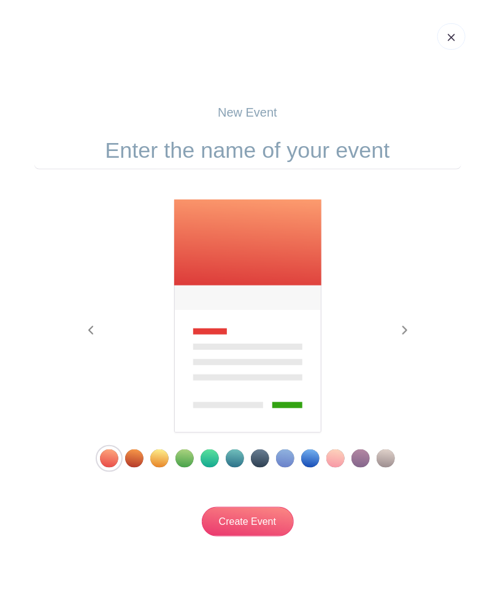
click at [163, 455] on div "Template 3" at bounding box center [159, 458] width 18 height 18
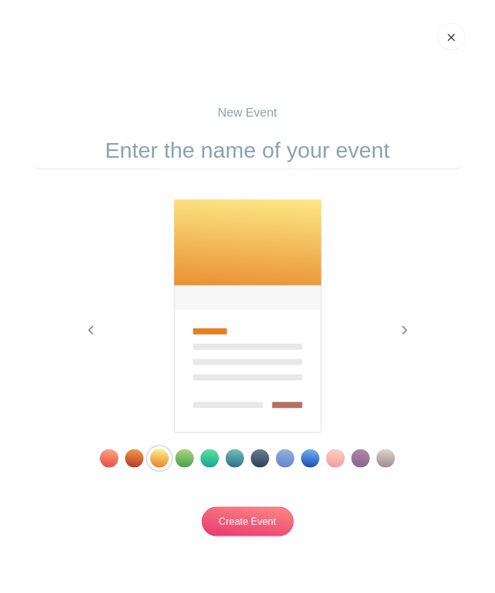
click at [248, 153] on input "text" at bounding box center [247, 150] width 427 height 38
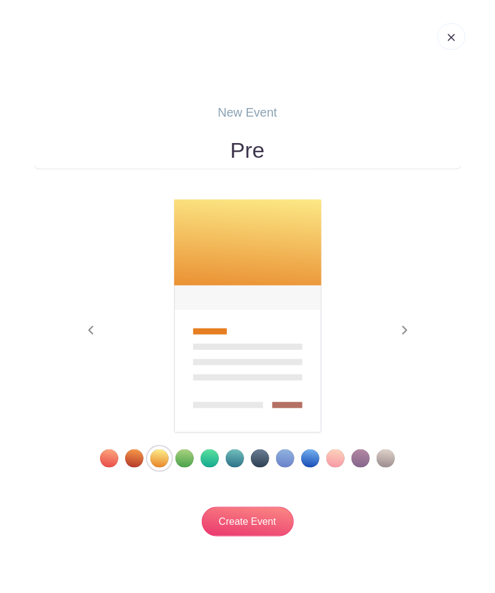
type input "Preschool 3 [DATE] Party Sign Up"
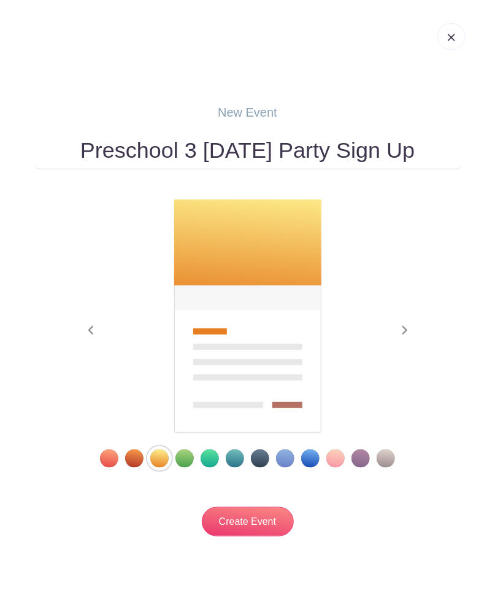
drag, startPoint x: 182, startPoint y: 155, endPoint x: 179, endPoint y: 169, distance: 14.6
click at [182, 155] on input "Preschool 3 [DATE] Party Sign Up" at bounding box center [247, 150] width 427 height 38
type input "Preschool 4 [DATE] Party Sign Up"
click at [258, 520] on input "Create Event" at bounding box center [248, 521] width 92 height 29
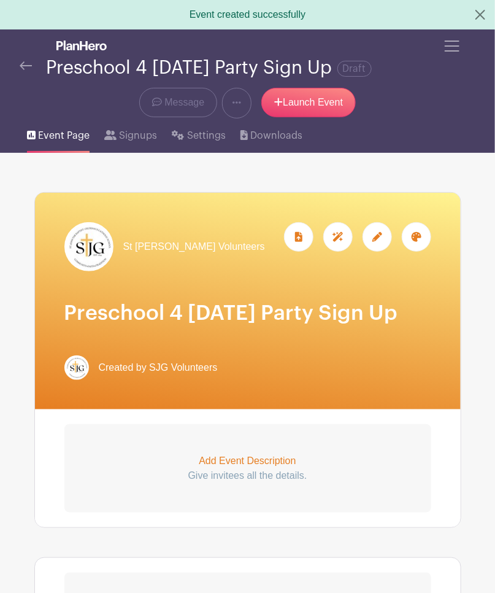
scroll to position [136, 0]
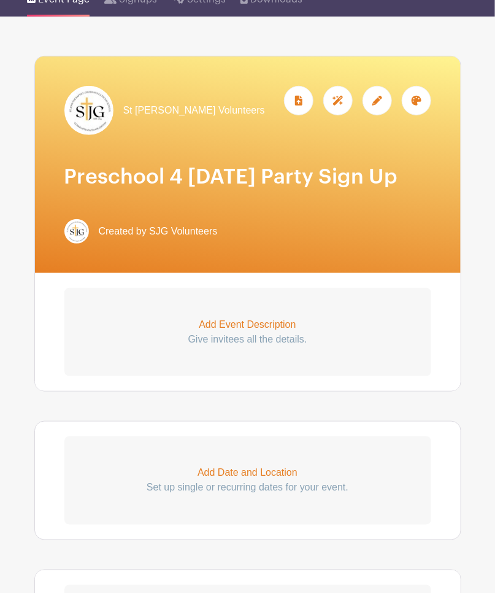
click at [285, 332] on p "Add Event Description" at bounding box center [247, 324] width 367 height 15
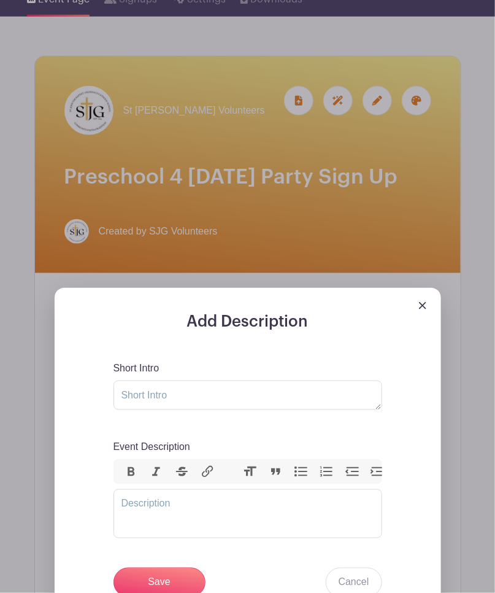
click at [426, 309] on img at bounding box center [422, 305] width 7 height 7
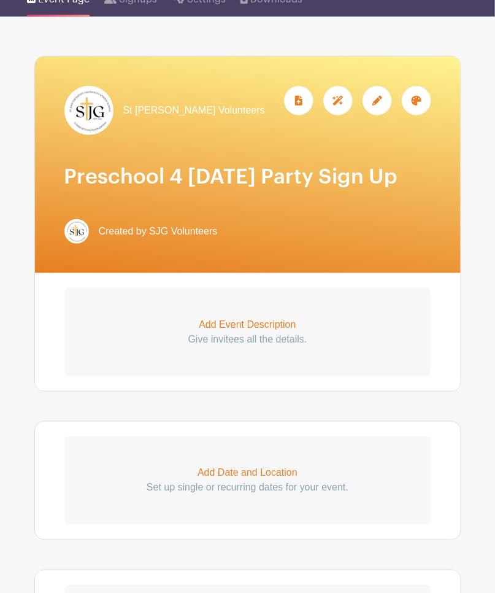
click at [236, 332] on p "Add Event Description" at bounding box center [247, 324] width 367 height 15
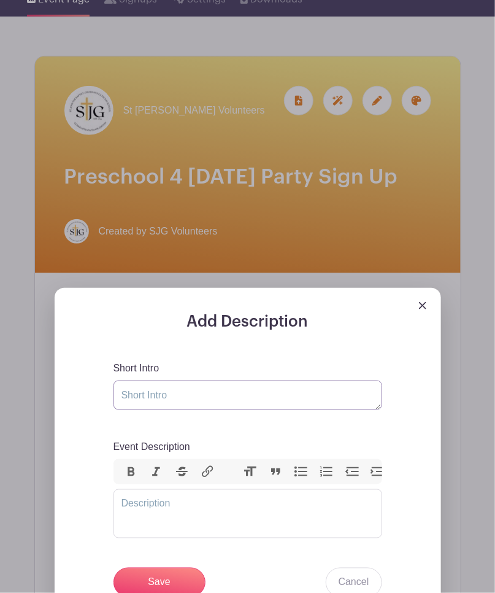
click at [213, 410] on textarea "Short Intro" at bounding box center [247, 394] width 269 height 29
type textarea "4"
type textarea "[DATE] Party for Preschool 4 on [DATE] from 9:30-11."
click at [288, 538] on trix-editor "Event Description" at bounding box center [247, 513] width 269 height 49
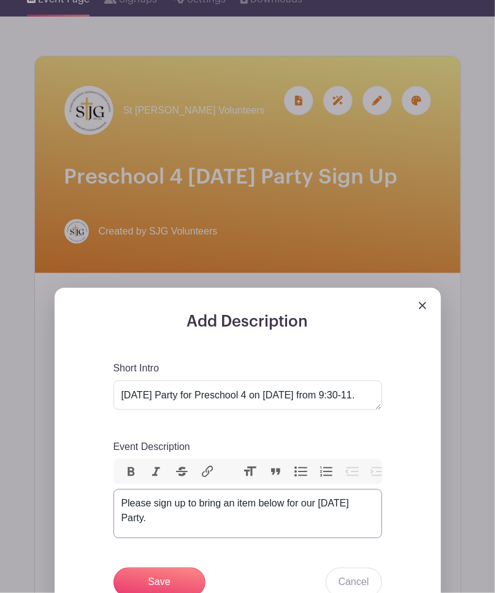
type trix-editor "<div>Please sign up to bring an item below for our [DATE] Party.</div>"
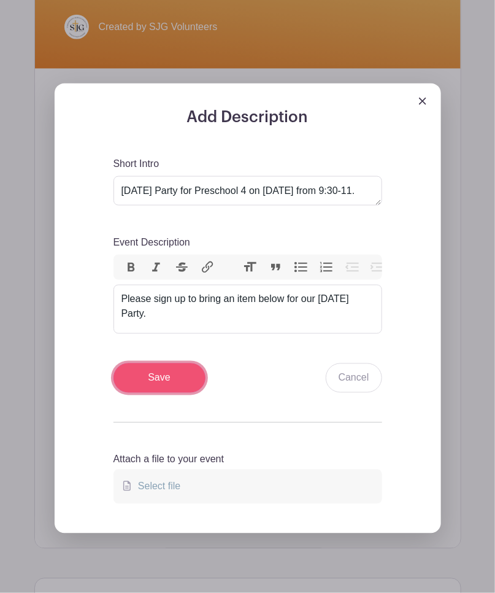
click at [147, 393] on input "Save" at bounding box center [159, 377] width 92 height 29
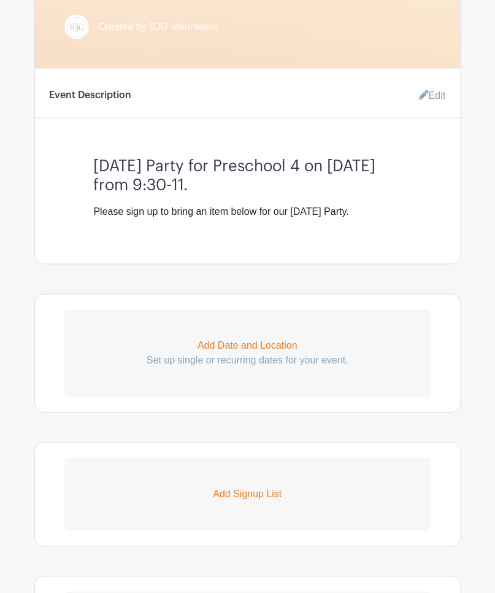
click at [253, 353] on p "Add Date and Location" at bounding box center [247, 346] width 367 height 15
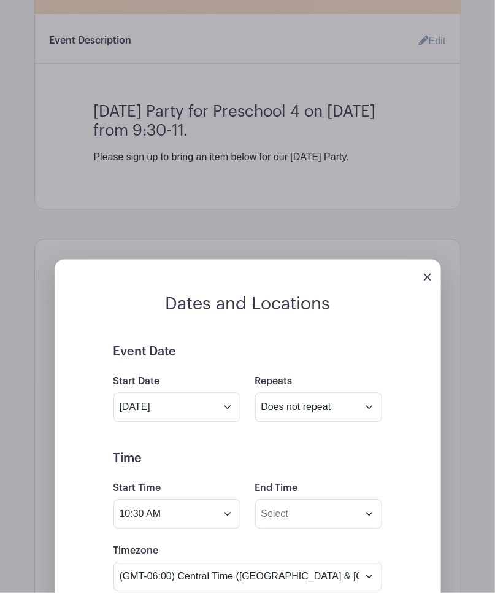
scroll to position [575, 0]
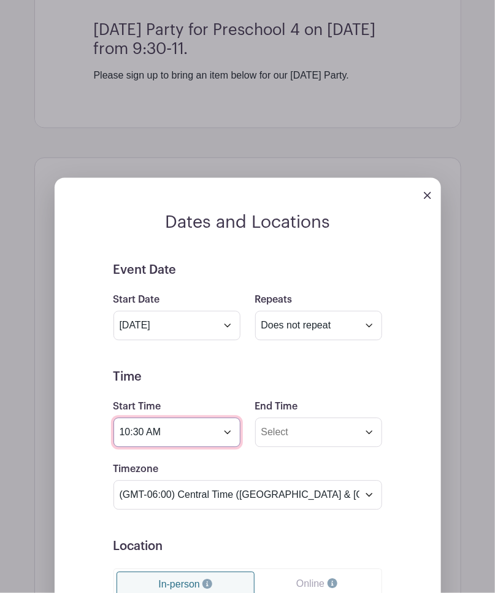
drag, startPoint x: 176, startPoint y: 459, endPoint x: -4, endPoint y: 447, distance: 180.1
click at [0, 447] on html "Loading... Event created successfully Groups All Groups SJG Athletics St [PERSO…" at bounding box center [247, 257] width 495 height 1665
type input "9:00 am"
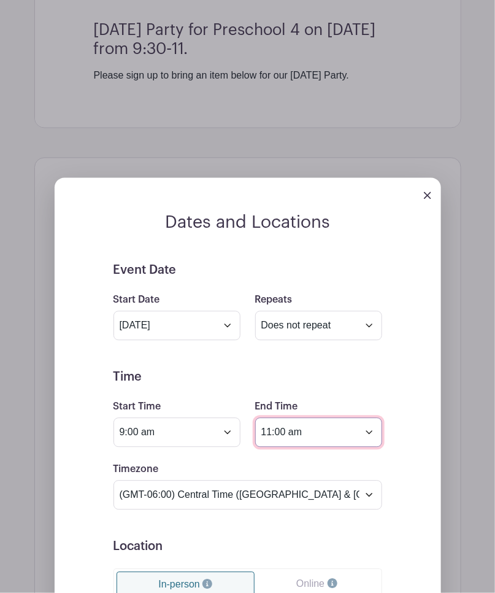
type input "11:00 am"
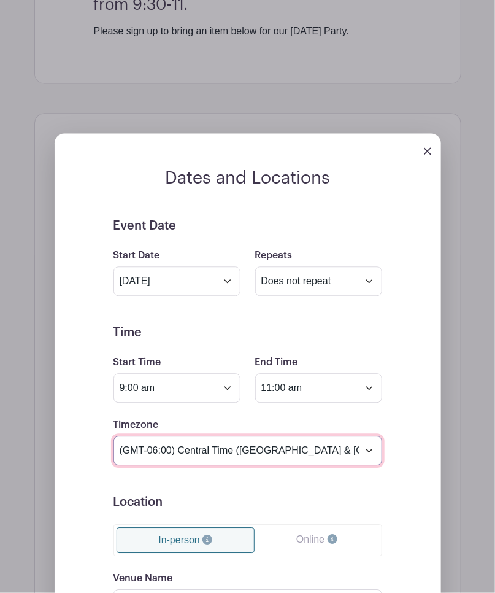
scroll to position [780, 0]
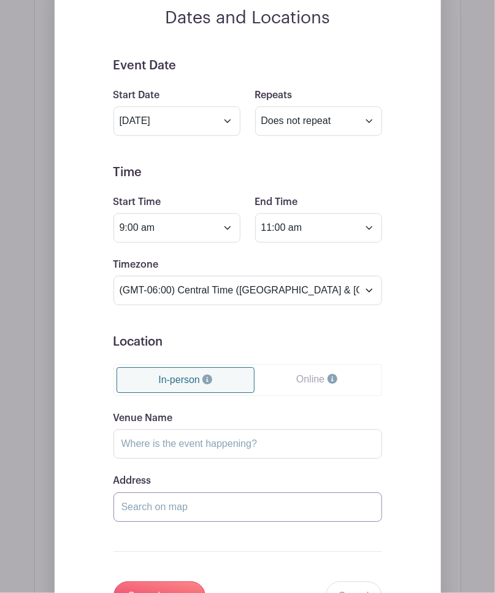
click at [191, 521] on input "Address" at bounding box center [247, 506] width 269 height 29
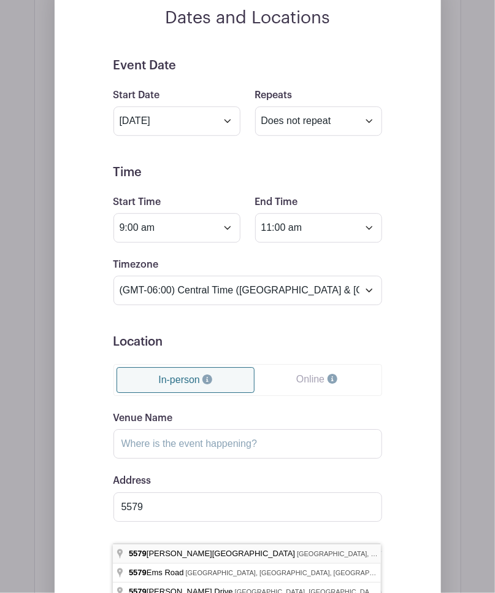
type input "[STREET_ADDRESS][PERSON_NAME]"
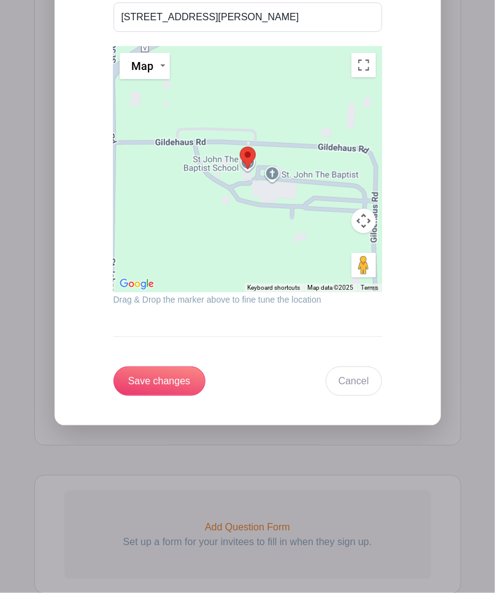
scroll to position [1325, 0]
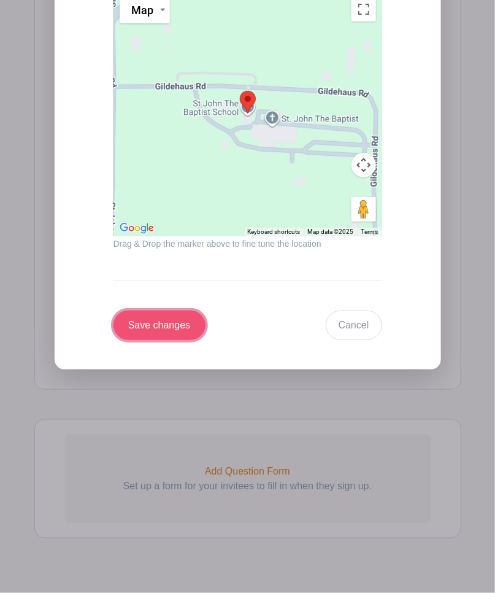
click at [136, 340] on input "Save changes" at bounding box center [159, 324] width 92 height 29
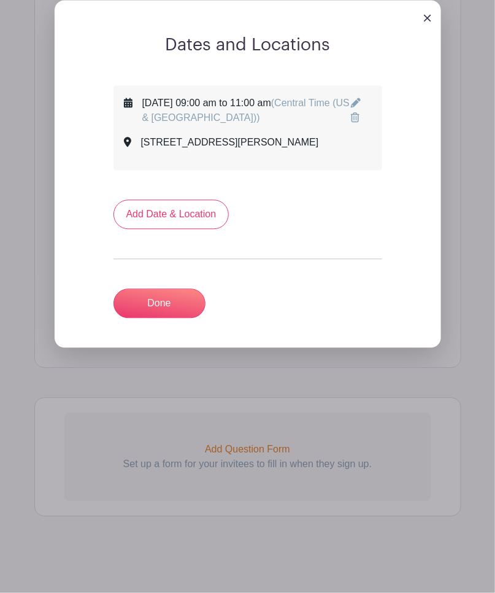
scroll to position [677, 0]
click at [186, 302] on link "Done" at bounding box center [159, 302] width 92 height 29
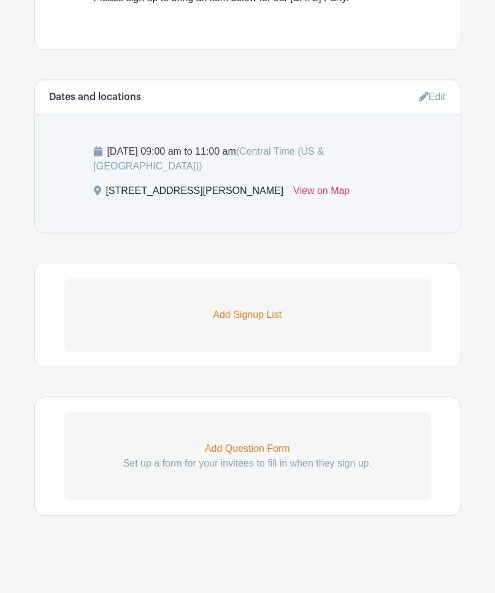
click at [261, 318] on p "Add Signup List" at bounding box center [247, 315] width 367 height 15
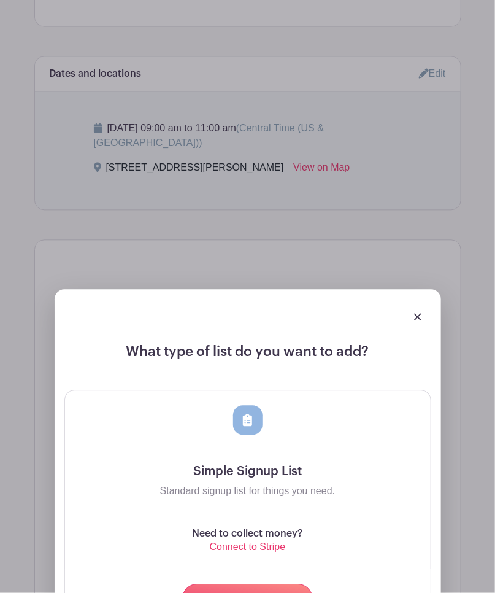
scroll to position [783, 0]
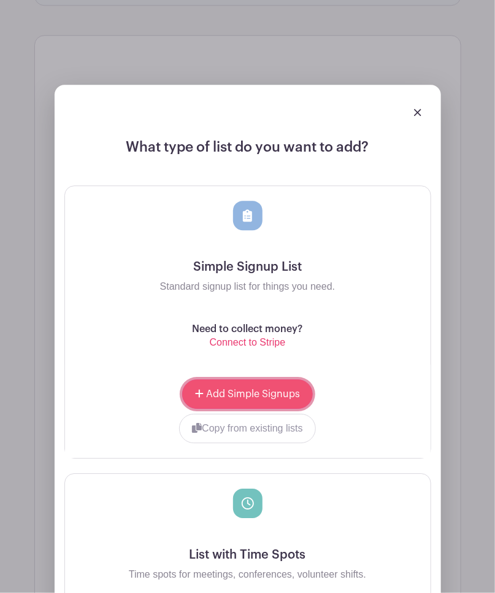
click at [273, 399] on span "Add Simple Signups" at bounding box center [253, 394] width 94 height 10
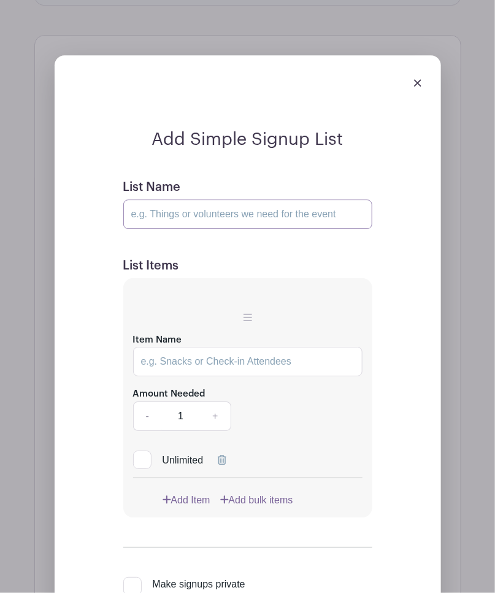
click at [291, 229] on input "List Name" at bounding box center [247, 213] width 249 height 29
type input "[DATE] Party"
click at [222, 376] on input "Item Name" at bounding box center [247, 361] width 229 height 29
type input "1 Container/Bag Cheese Balls"
click at [170, 504] on icon at bounding box center [167, 499] width 9 height 10
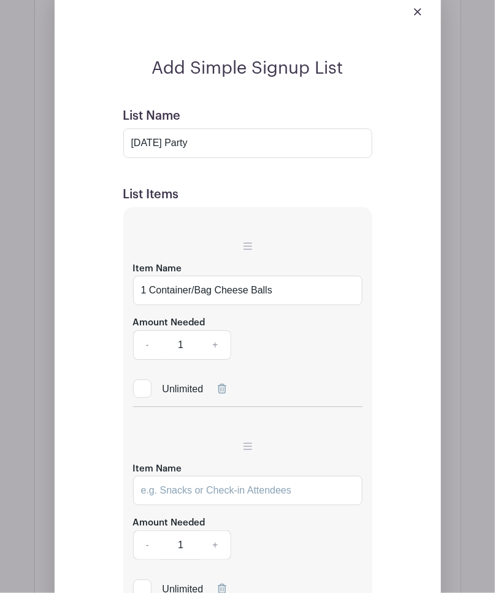
scroll to position [987, 0]
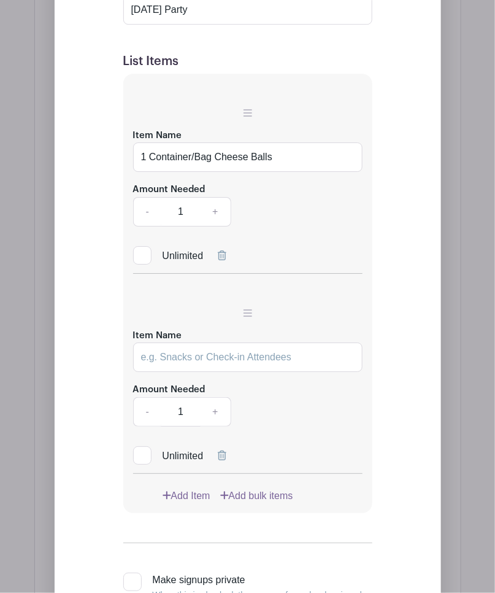
click at [238, 503] on link "Add bulk items" at bounding box center [256, 495] width 73 height 15
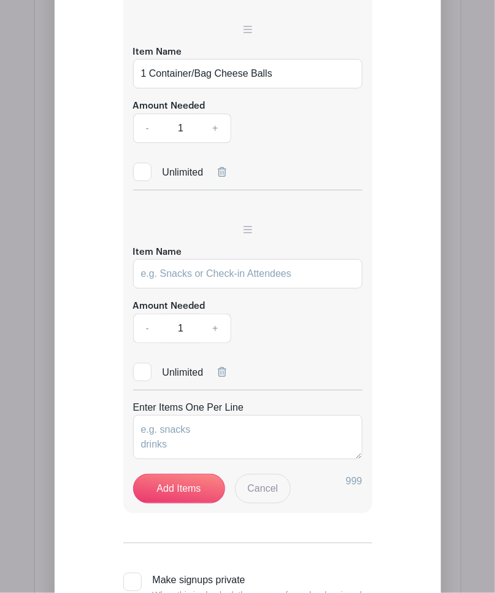
scroll to position [1191, 0]
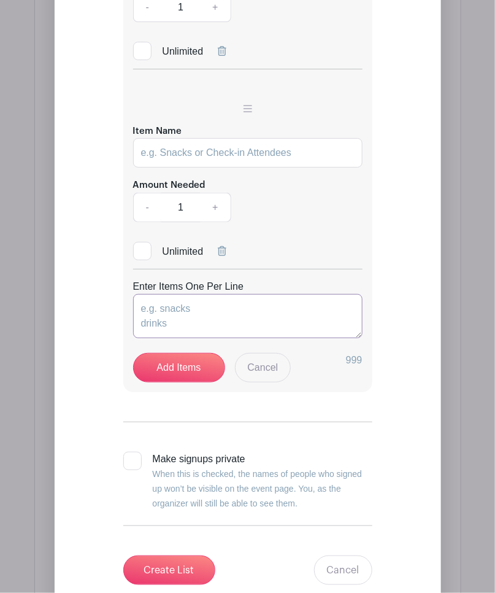
click at [221, 320] on textarea "Enter Items One Per Line" at bounding box center [247, 316] width 229 height 44
type textarea "1"
click at [211, 338] on textarea "1 bag White Chocolate Chips 1 bag Small Marshmallows 1" at bounding box center [247, 316] width 229 height 44
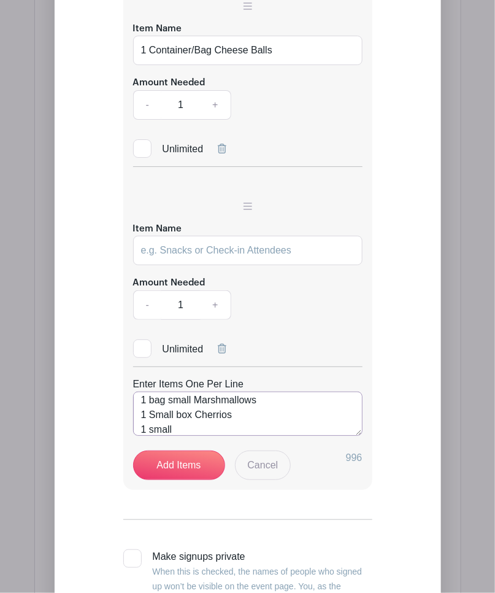
scroll to position [1123, 0]
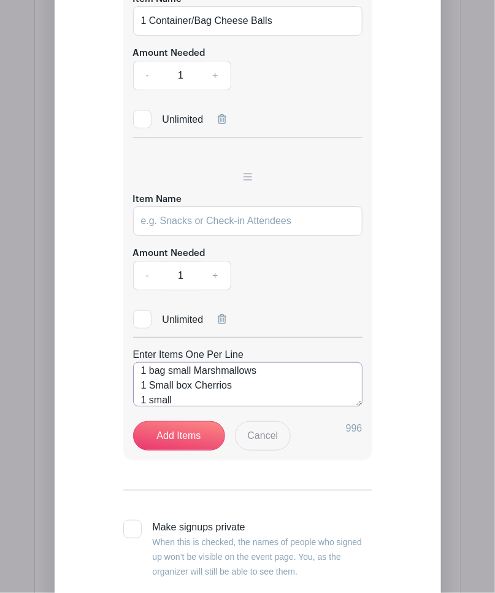
drag, startPoint x: 148, startPoint y: 393, endPoint x: 156, endPoint y: 412, distance: 21.0
click at [150, 397] on textarea "1 bag White Chocolate Chips 1 bag small Marshmallows 1 Small box Cherrios 1 sma…" at bounding box center [247, 384] width 229 height 44
drag, startPoint x: 187, startPoint y: 420, endPoint x: 152, endPoint y: 412, distance: 36.0
click at [152, 406] on textarea "1 bag White Chocolate Chips 1 Bag Small Marshmallows 1 Small Box Cheerios 1 sma…" at bounding box center [247, 384] width 229 height 44
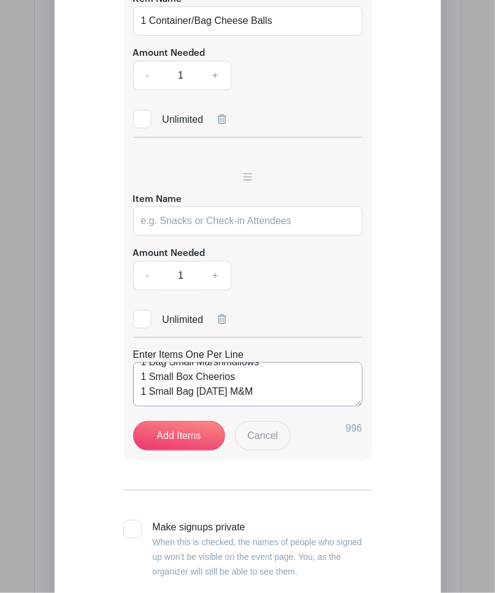
click at [308, 406] on textarea "1 bag White Chocolate Chips 1 Bag Small Marshmallows 1 Small Box Cheerios 1 Sma…" at bounding box center [247, 384] width 229 height 44
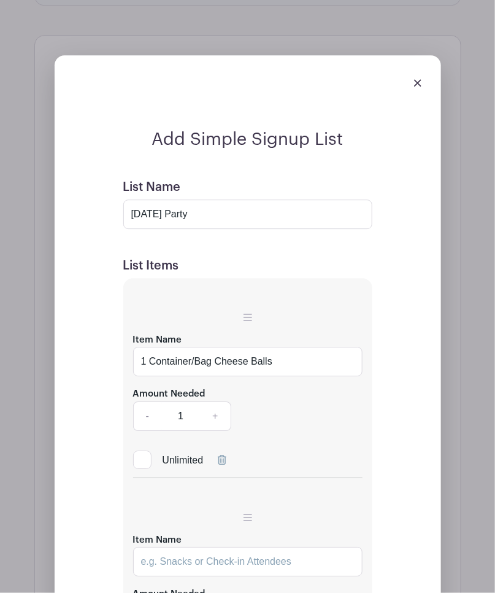
scroll to position [647, 0]
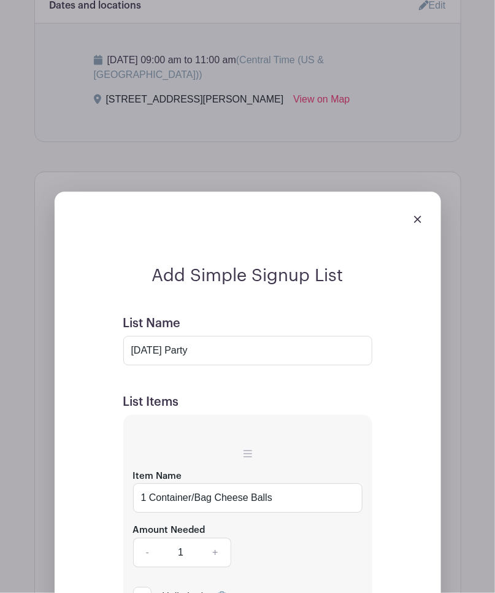
type textarea "1 bag White Chocolate Chips 1 Bag Small Marshmallows 1 Small Box Cheerios 1 Sma…"
click at [282, 365] on input "[DATE] Party" at bounding box center [247, 350] width 249 height 29
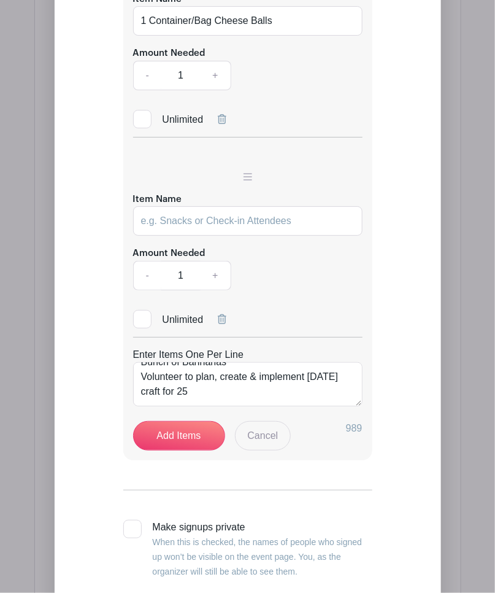
scroll to position [147, 0]
type input "[DATE] Party for Preschool 4 - 25 students"
click at [276, 399] on textarea "1 bag White Chocolate Chips 1 Bag Small Marshmallows 1 Small Box Cheerios 1 Sma…" at bounding box center [247, 384] width 229 height 44
type textarea "1 bag White Chocolate Chips 1 Bag Small Marshmallows 1 Small Box Cheerios 1 Sma…"
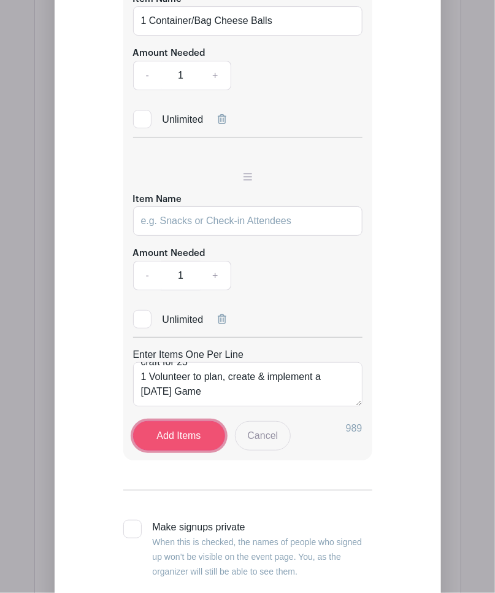
click at [163, 446] on link "Add Items" at bounding box center [179, 435] width 92 height 29
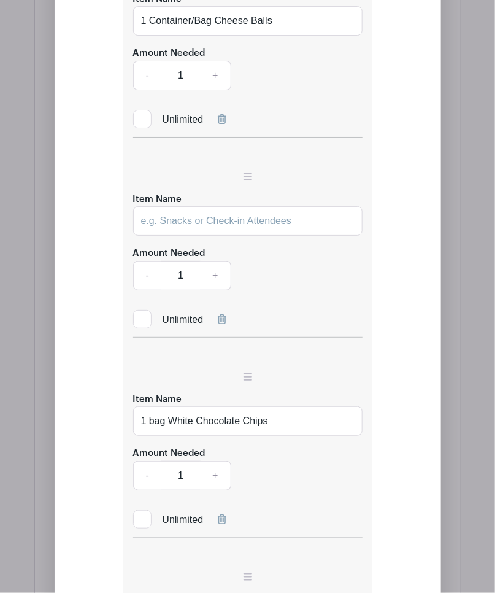
click at [220, 324] on icon at bounding box center [222, 319] width 9 height 10
drag, startPoint x: 153, startPoint y: 242, endPoint x: 144, endPoint y: 269, distance: 29.1
click at [153, 236] on input "1 bag White Chocolate Chips" at bounding box center [247, 220] width 229 height 29
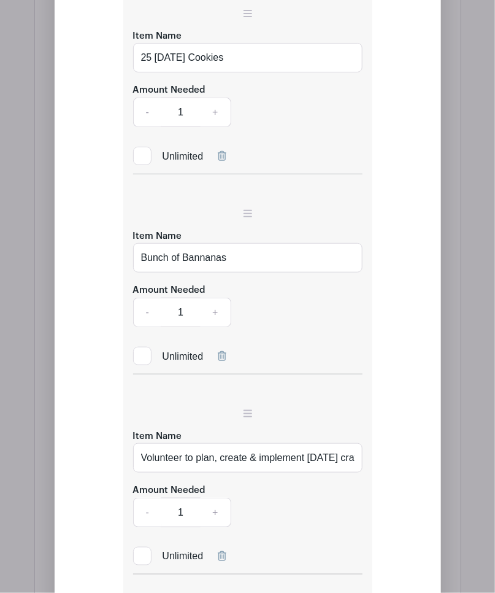
scroll to position [2487, 0]
type input "1 Bag White Chocolate Chips"
click at [216, 326] on link "+" at bounding box center [215, 311] width 31 height 29
type input "3"
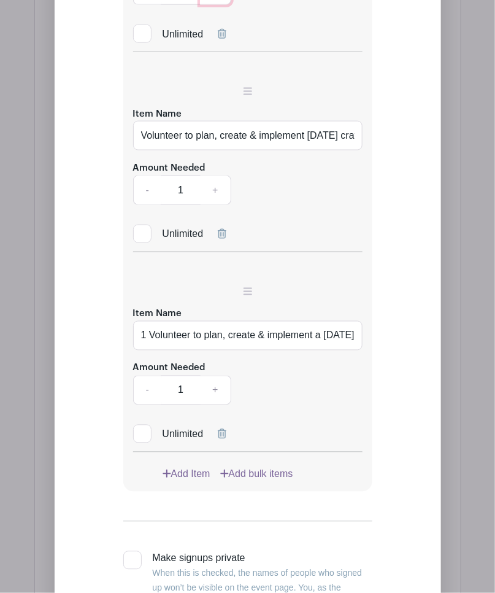
scroll to position [2827, 0]
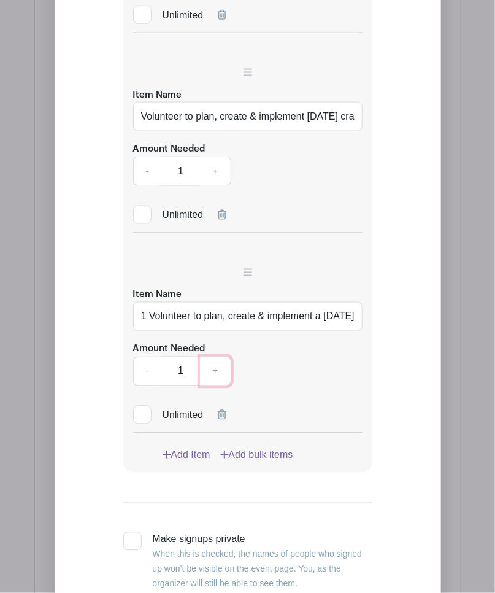
click at [224, 384] on link "+" at bounding box center [215, 370] width 31 height 29
type input "3"
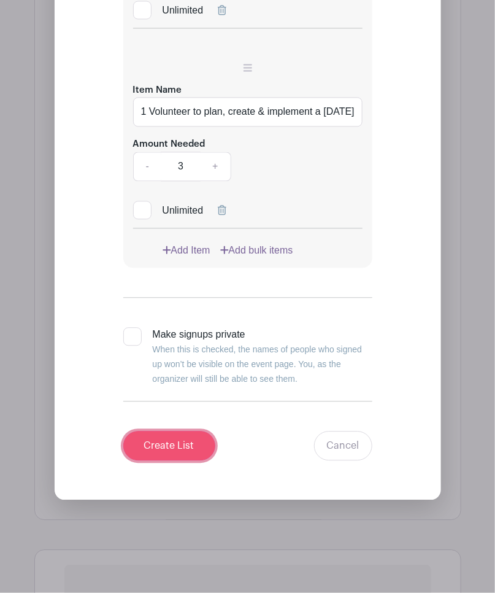
click at [188, 456] on input "Create List" at bounding box center [169, 445] width 92 height 29
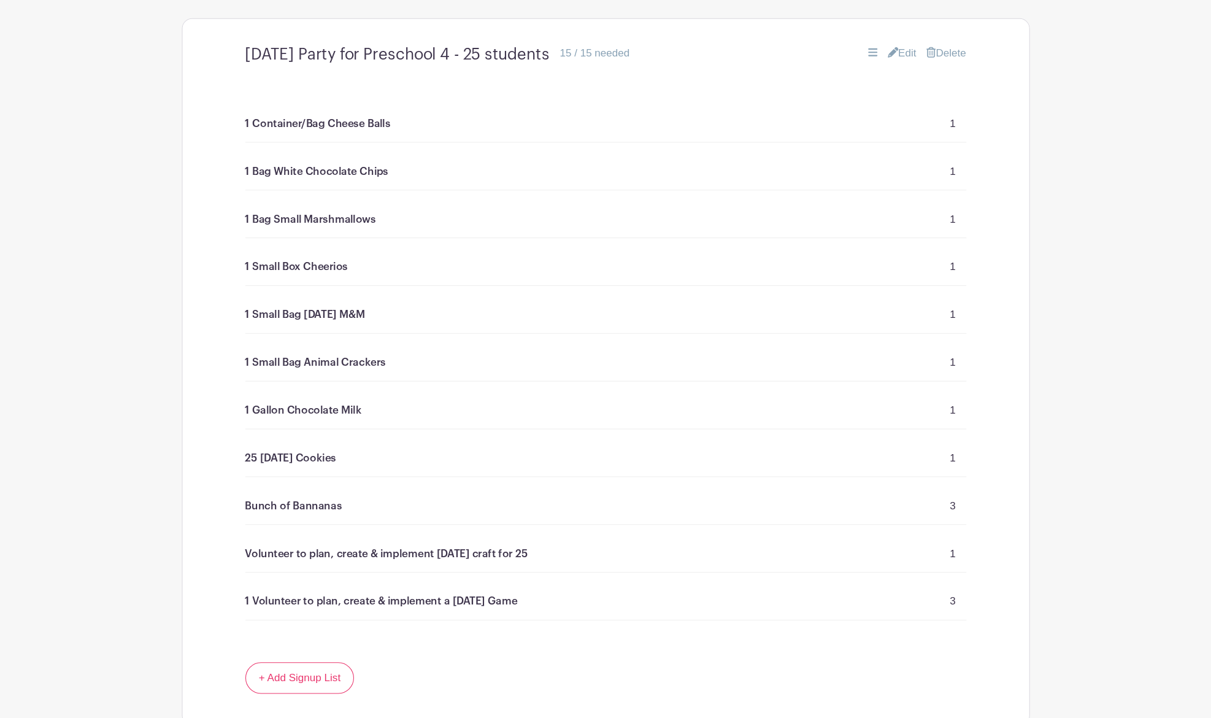
scroll to position [764, 0]
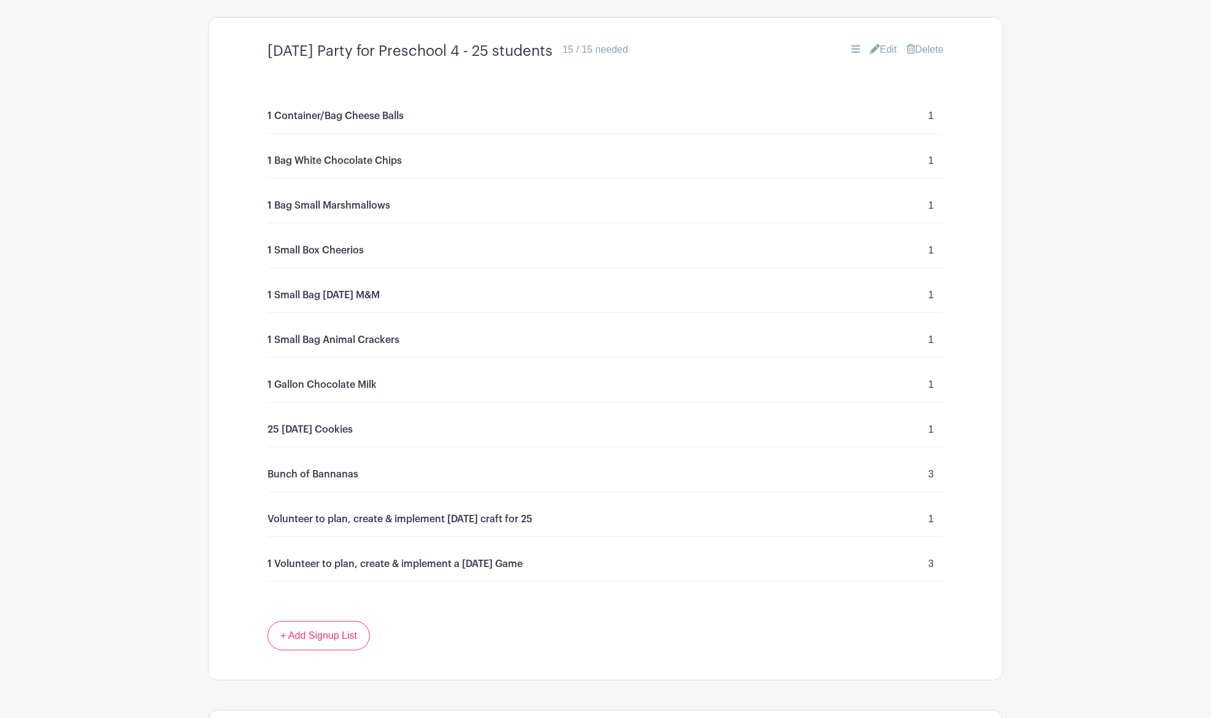
drag, startPoint x: 987, startPoint y: 0, endPoint x: 133, endPoint y: 280, distance: 898.7
click at [133, 281] on main "Groups All Groups SJG Athletics St [PERSON_NAME] Volunteers Add New Group My Si…" at bounding box center [605, 85] width 1211 height 1640
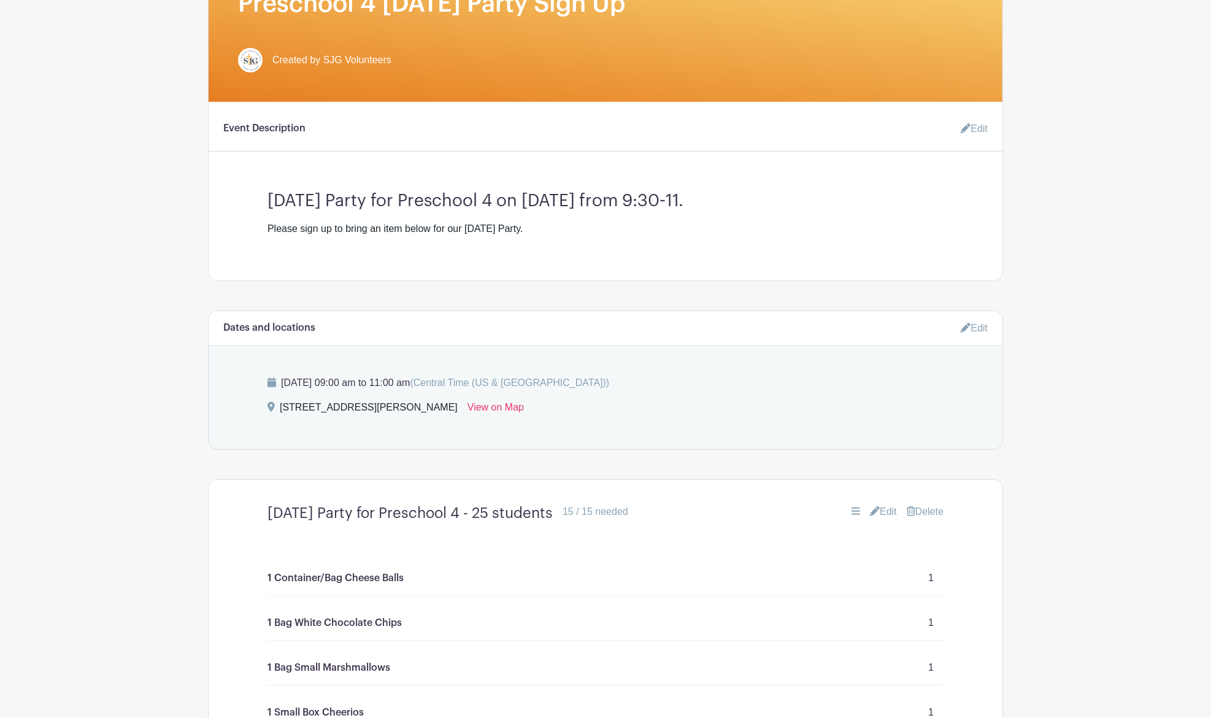
scroll to position [51, 0]
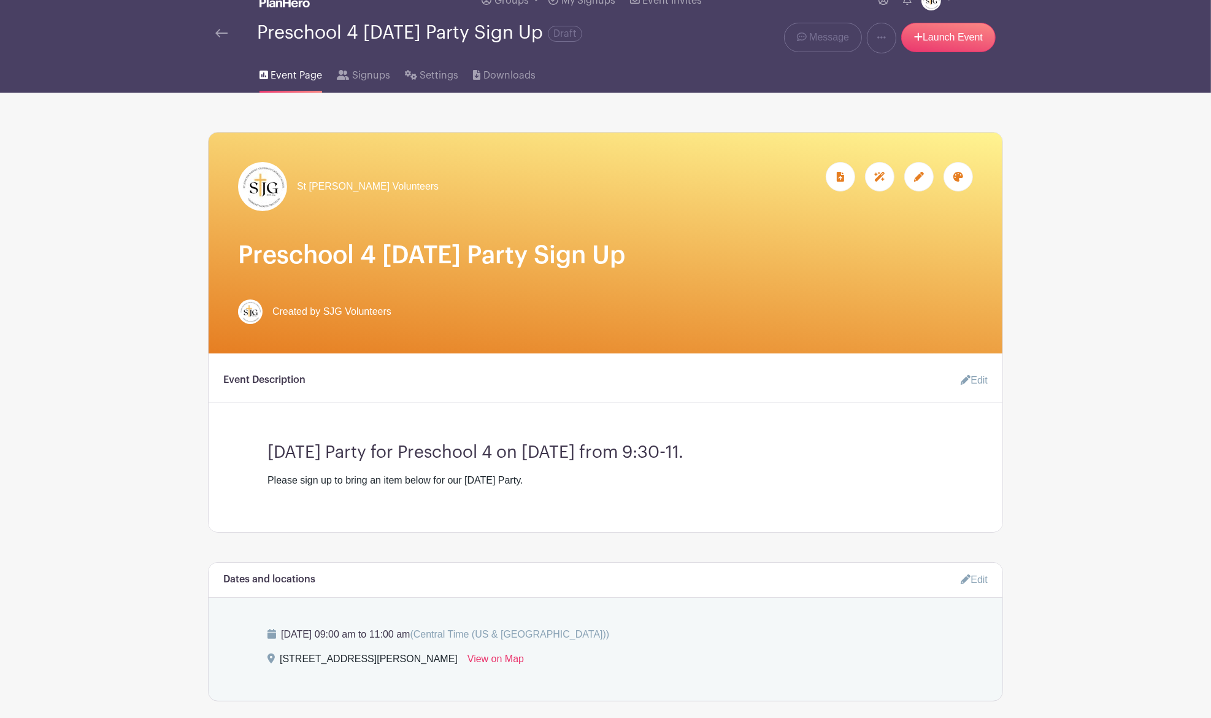
click at [216, 29] on img at bounding box center [221, 33] width 12 height 9
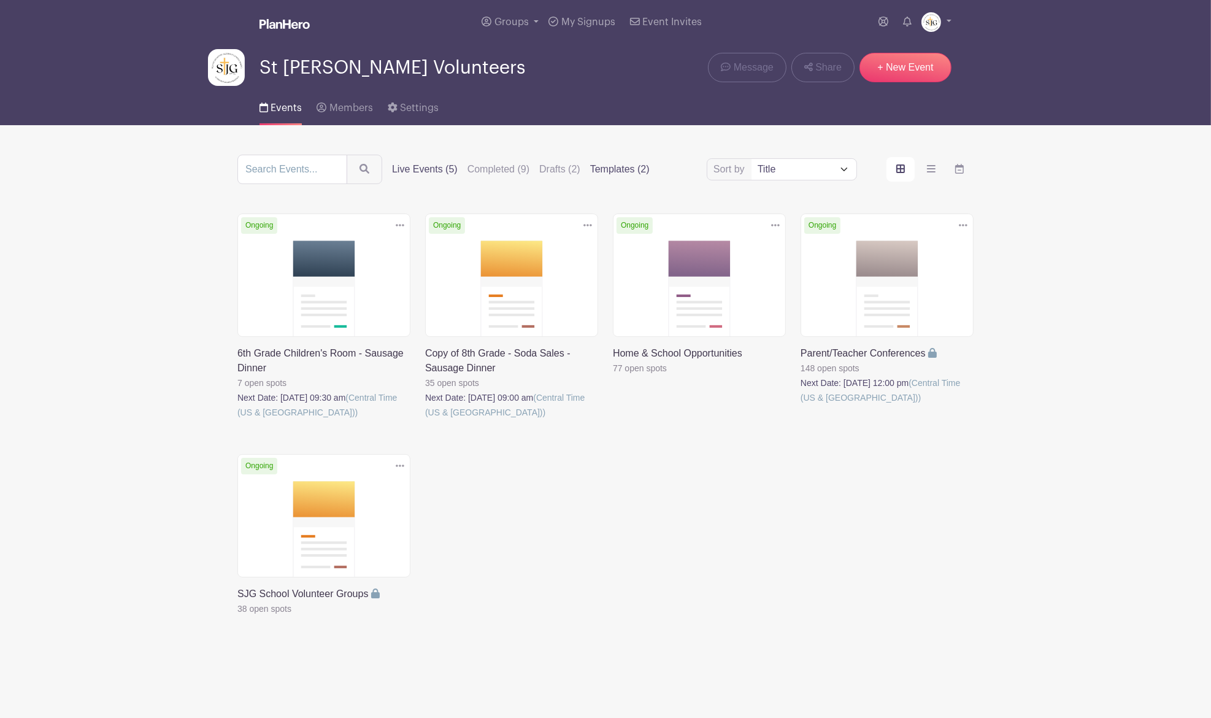
click at [632, 165] on label "Templates (2)" at bounding box center [620, 169] width 60 height 15
click at [0, 0] on input "Templates (2)" at bounding box center [0, 0] width 0 height 0
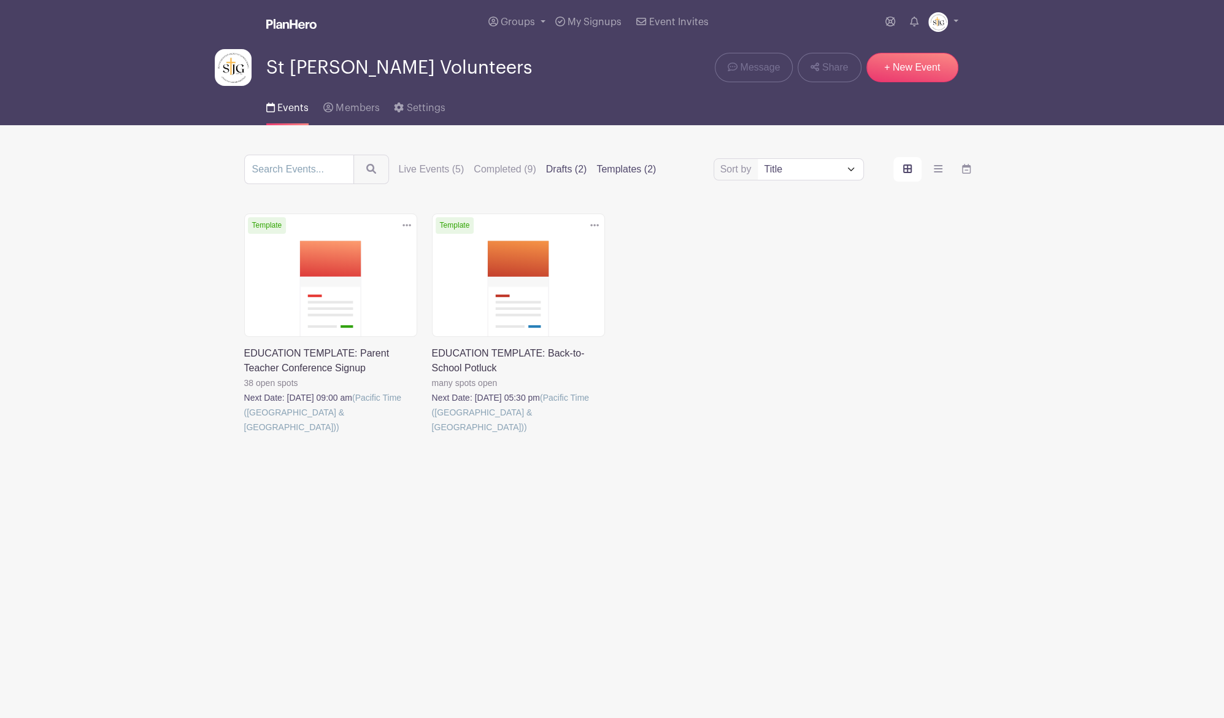
click at [556, 168] on label "Drafts (2)" at bounding box center [566, 169] width 41 height 15
click at [0, 0] on input "Drafts (2)" at bounding box center [0, 0] width 0 height 0
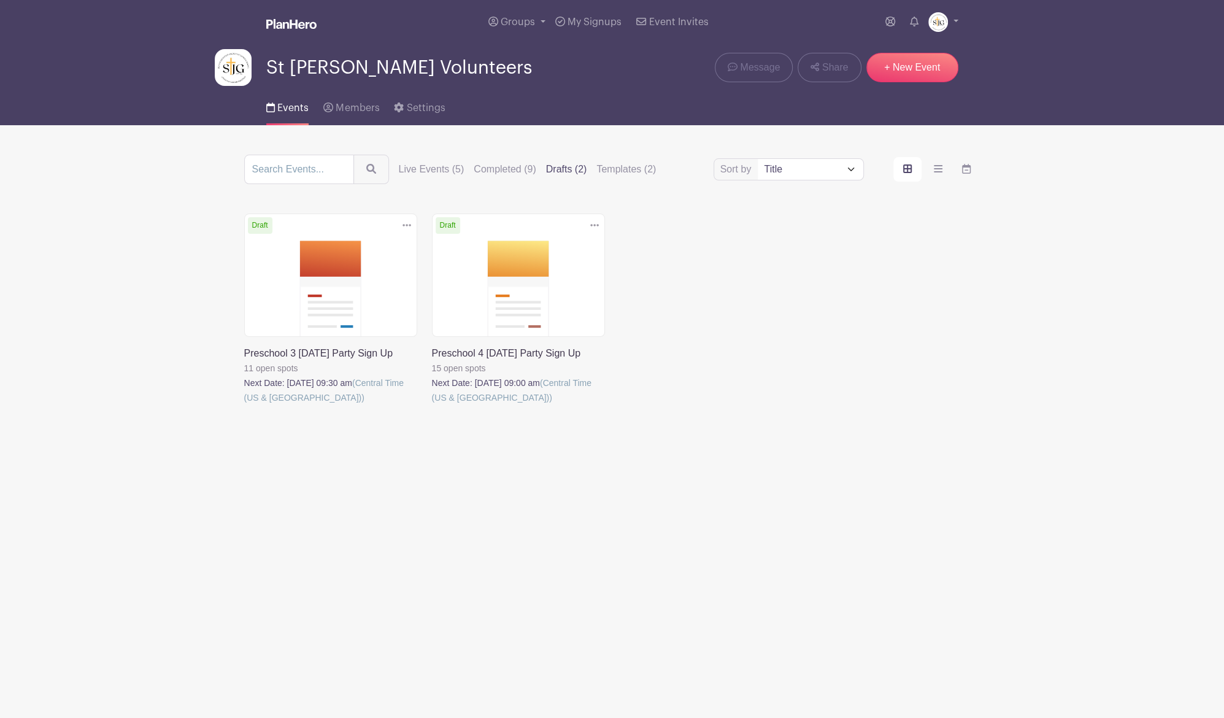
click at [244, 405] on link at bounding box center [244, 405] width 0 height 0
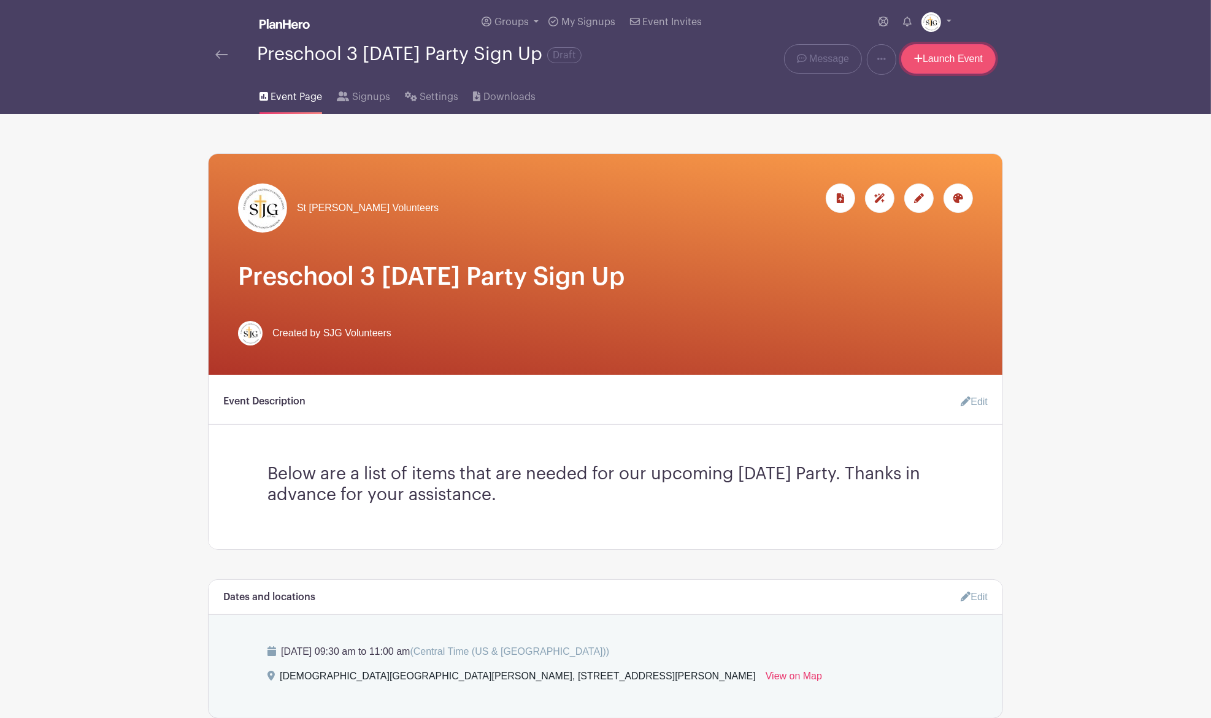
click at [943, 60] on link "Launch Event" at bounding box center [948, 58] width 94 height 29
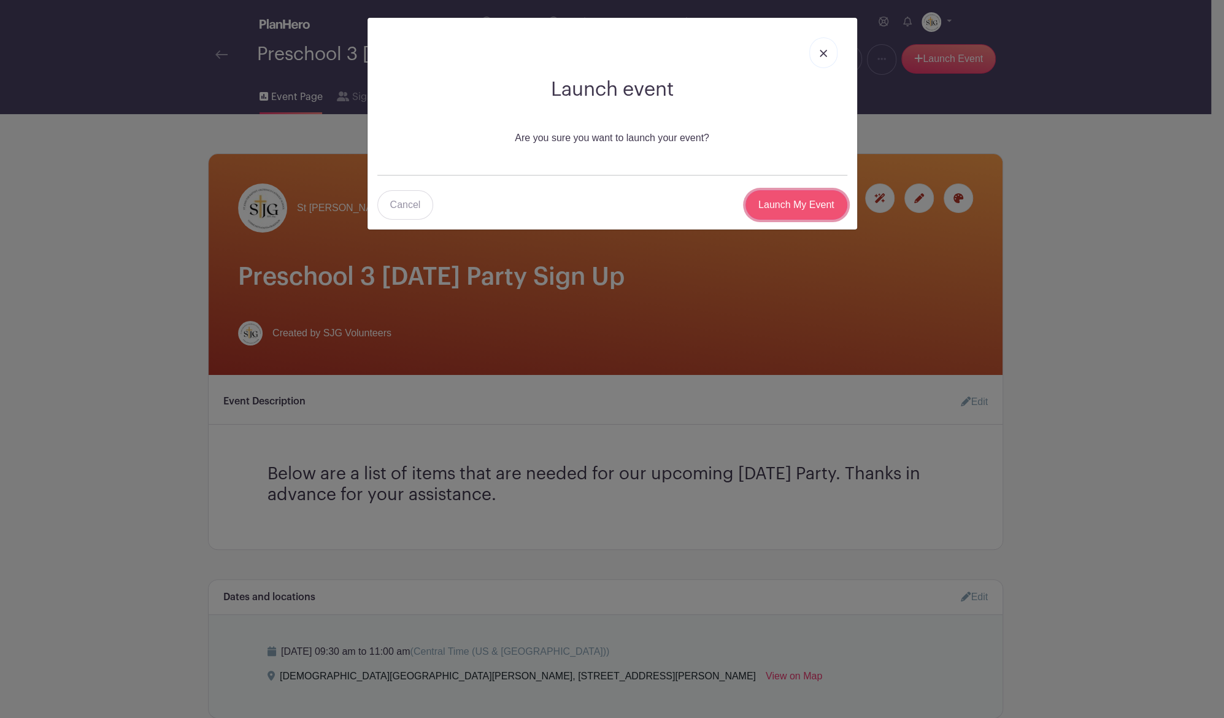
click at [767, 203] on input "Launch My Event" at bounding box center [796, 204] width 102 height 29
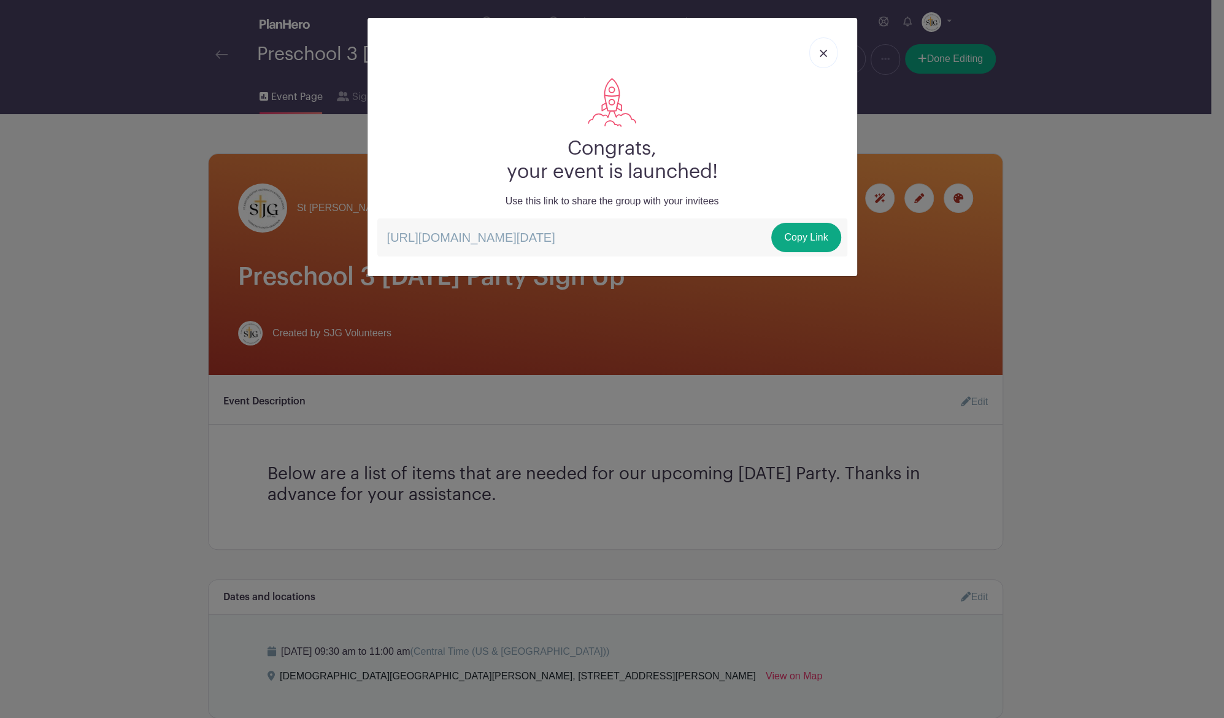
click at [821, 54] on img at bounding box center [823, 53] width 7 height 7
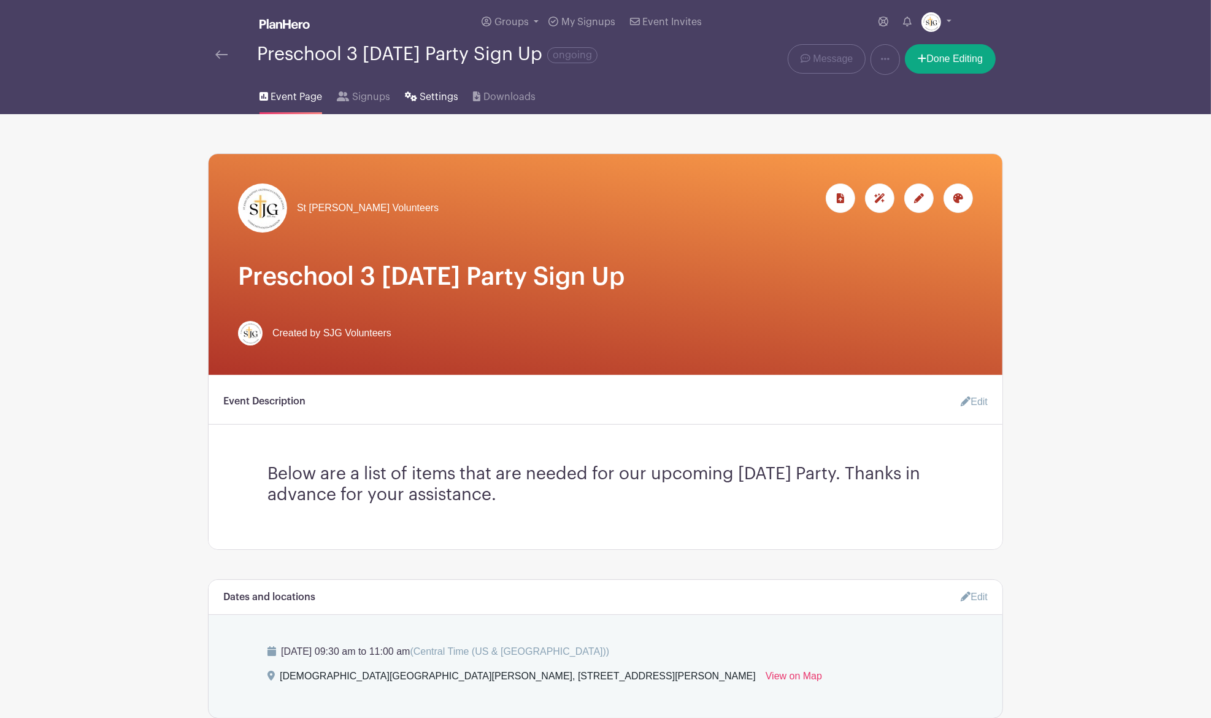
click at [430, 93] on span "Settings" at bounding box center [439, 97] width 39 height 15
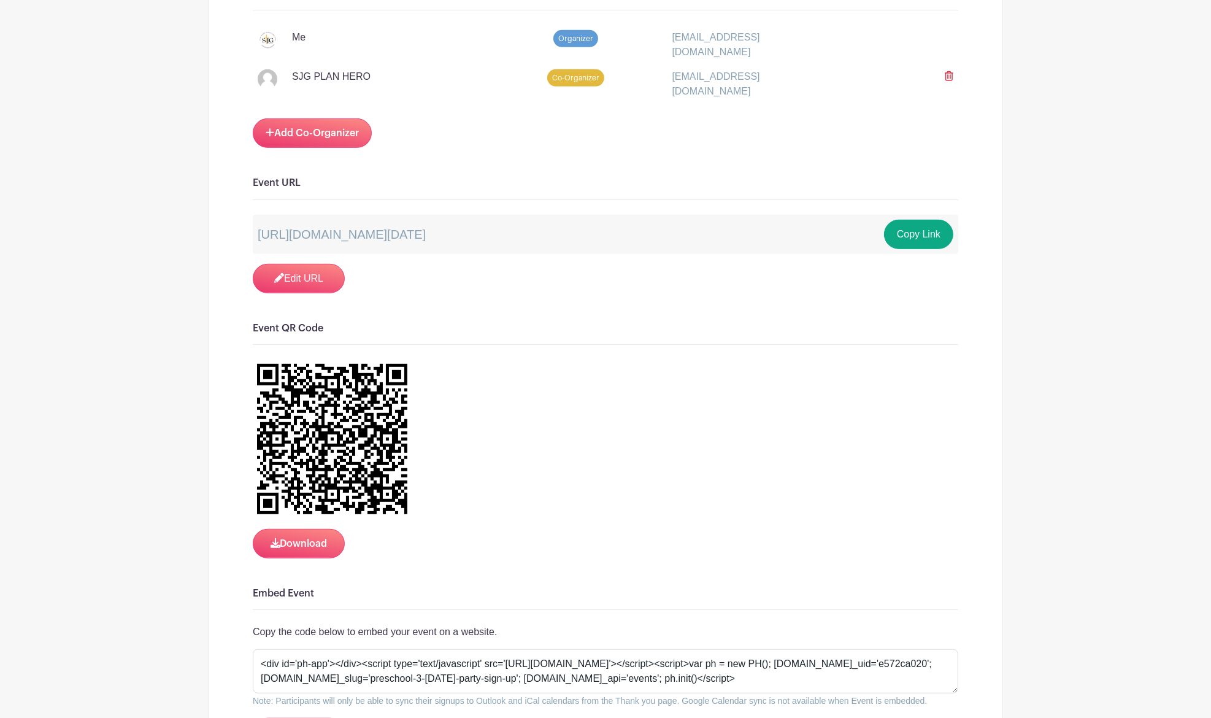
scroll to position [818, 0]
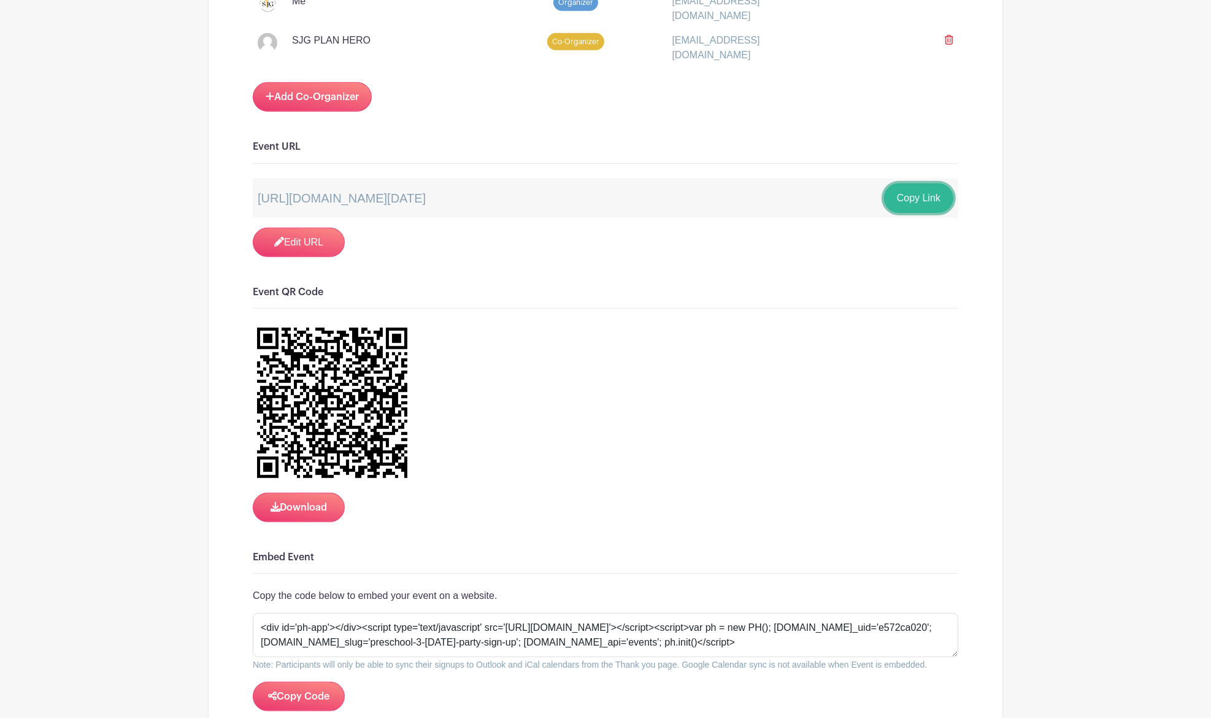
click at [920, 193] on button "Copy Link" at bounding box center [918, 197] width 69 height 29
click at [309, 499] on button "Download" at bounding box center [299, 507] width 92 height 29
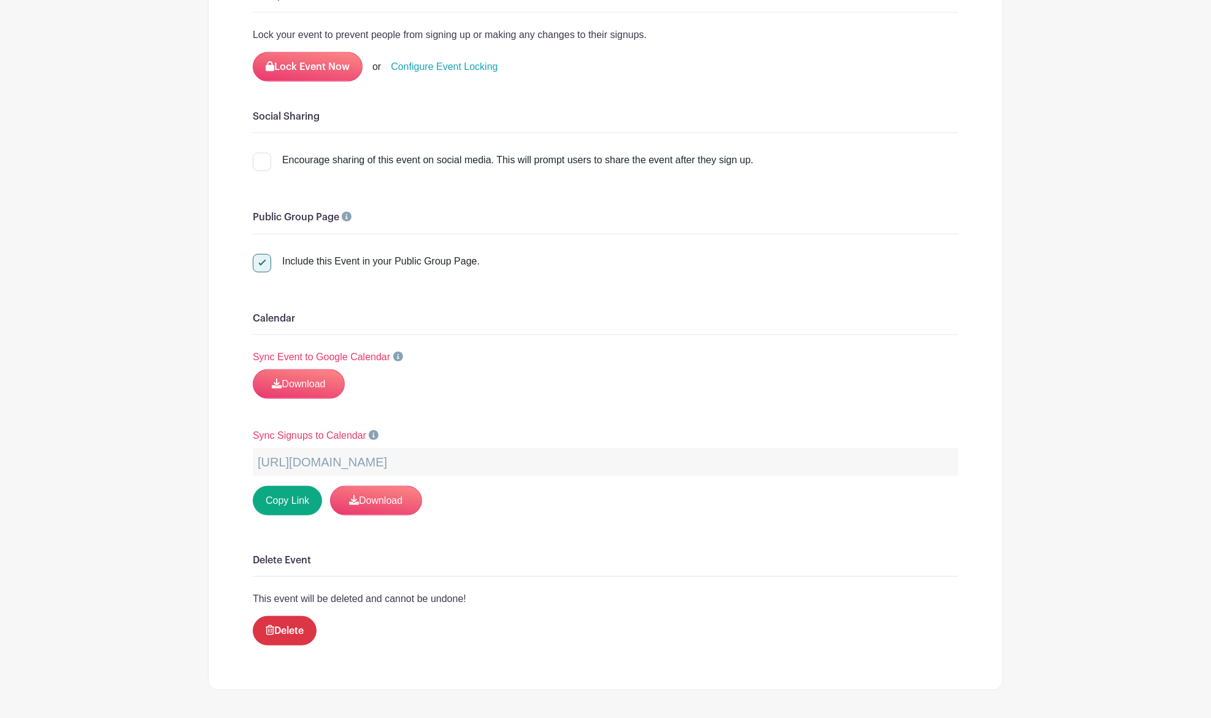
scroll to position [1300, 0]
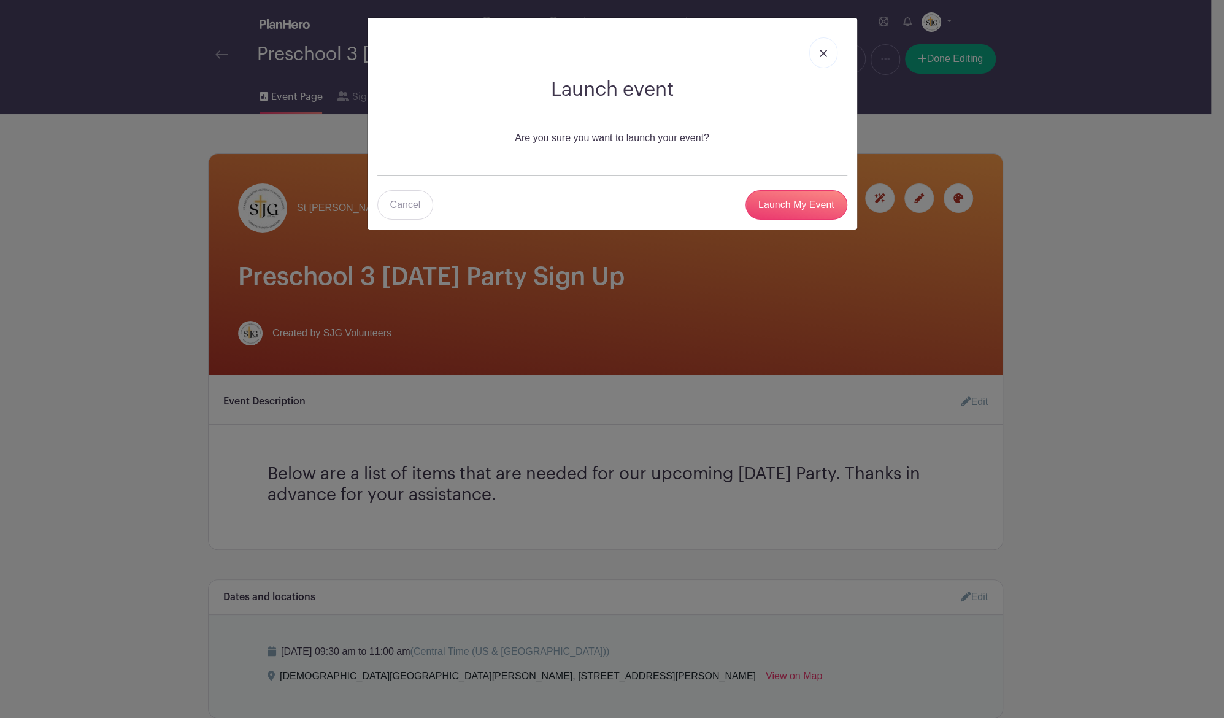
click at [824, 52] on img at bounding box center [823, 53] width 7 height 7
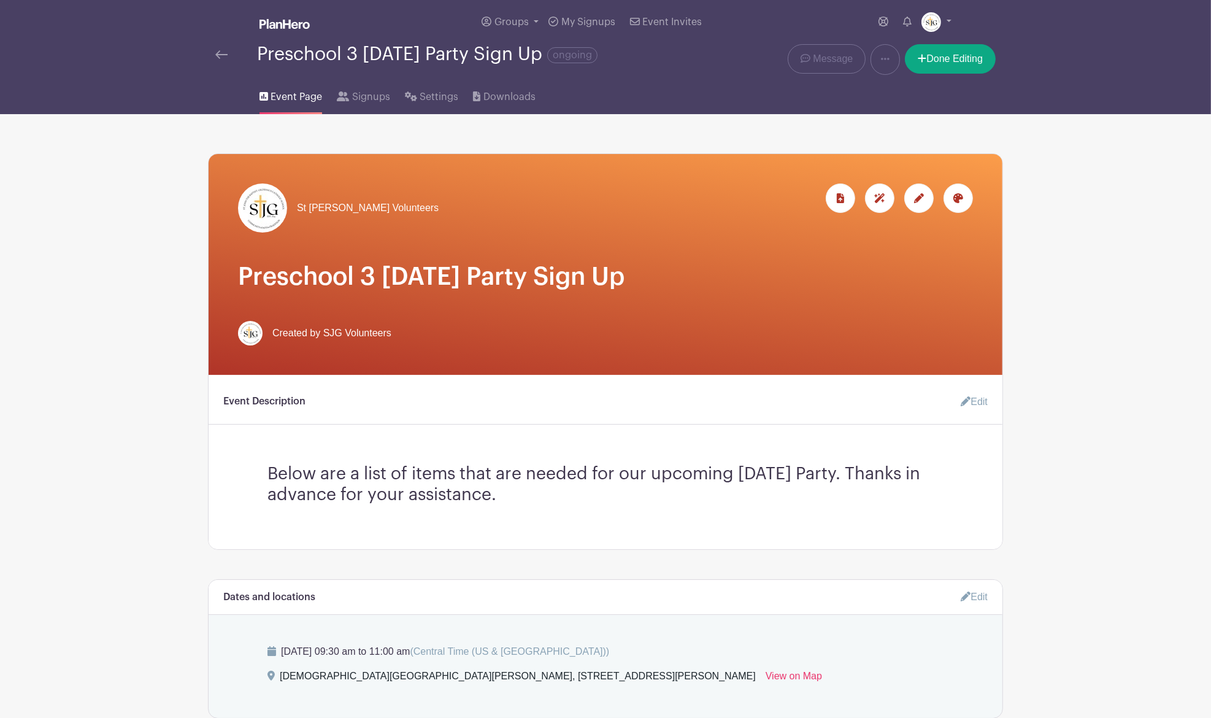
click at [228, 48] on div at bounding box center [236, 54] width 42 height 15
click at [950, 56] on link "Done Editing" at bounding box center [950, 58] width 91 height 29
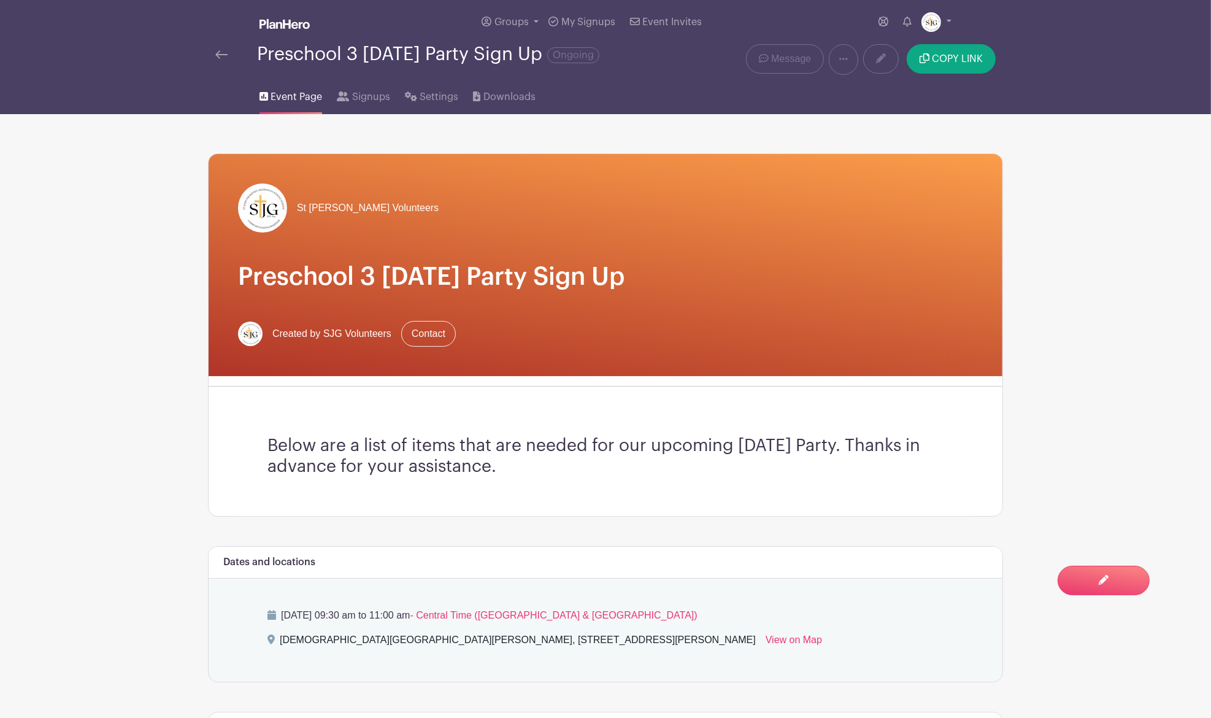
click at [221, 54] on img at bounding box center [221, 54] width 12 height 9
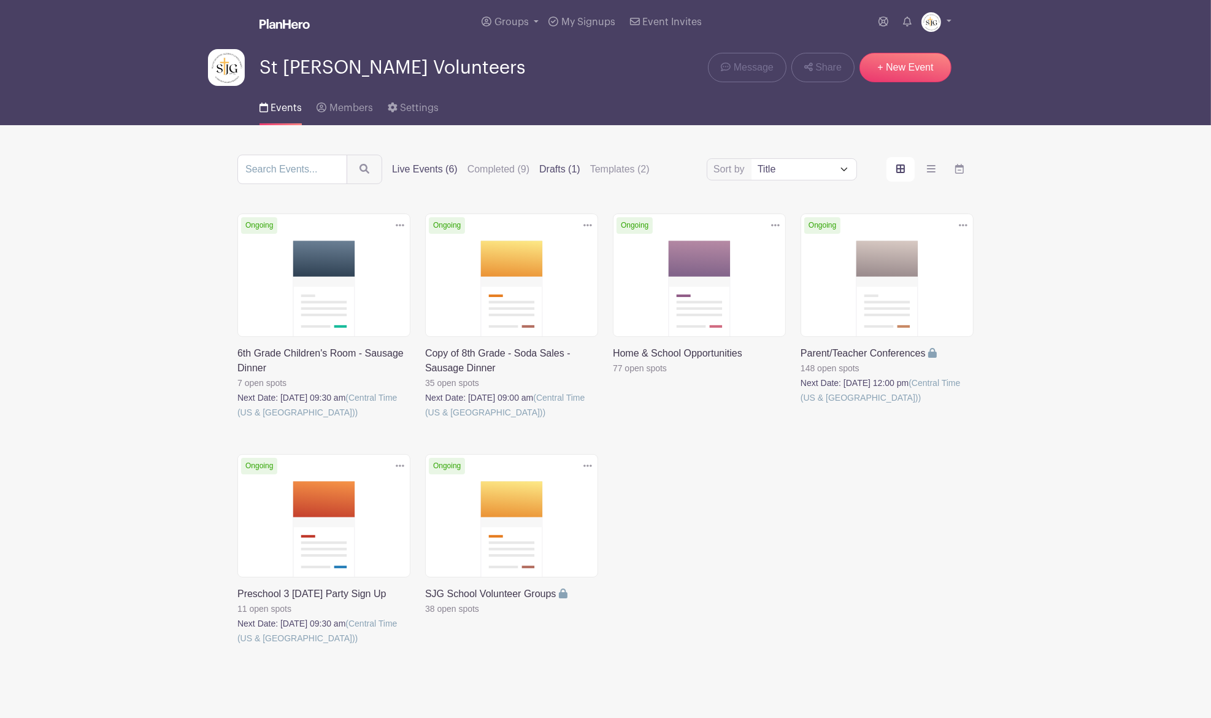
click at [553, 169] on label "Drafts (1)" at bounding box center [559, 169] width 41 height 15
click at [0, 0] on input "Drafts (1)" at bounding box center [0, 0] width 0 height 0
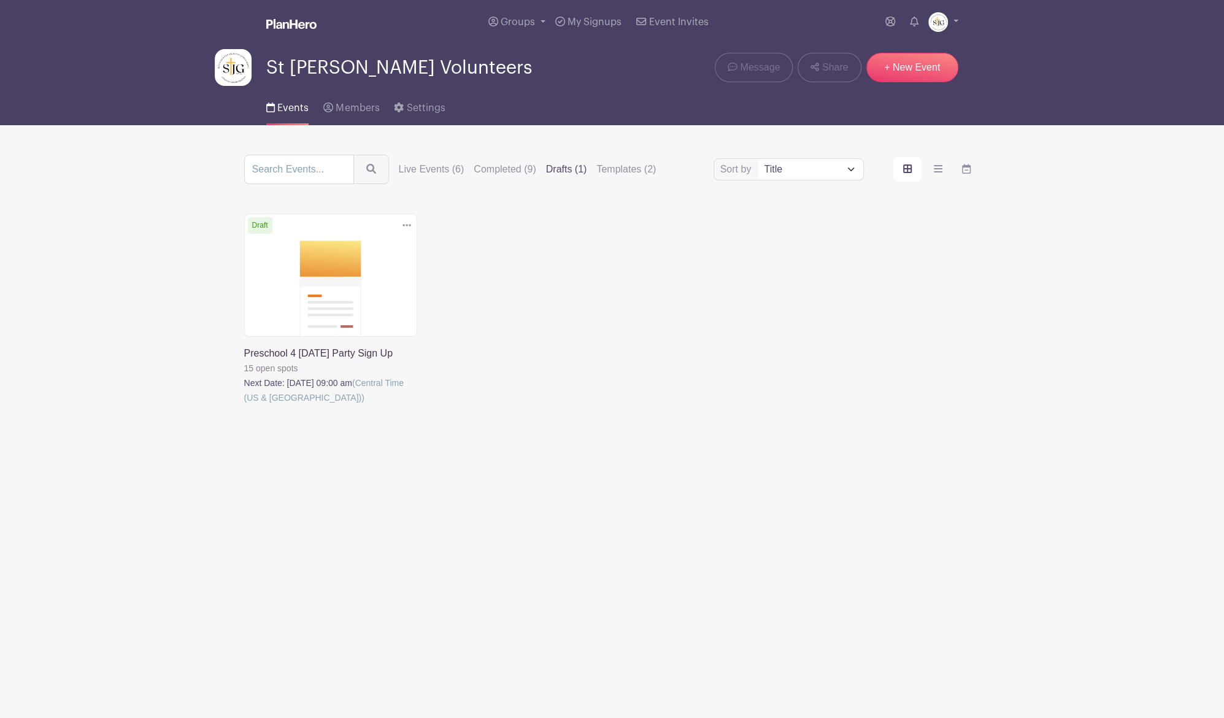
click at [244, 405] on link at bounding box center [244, 405] width 0 height 0
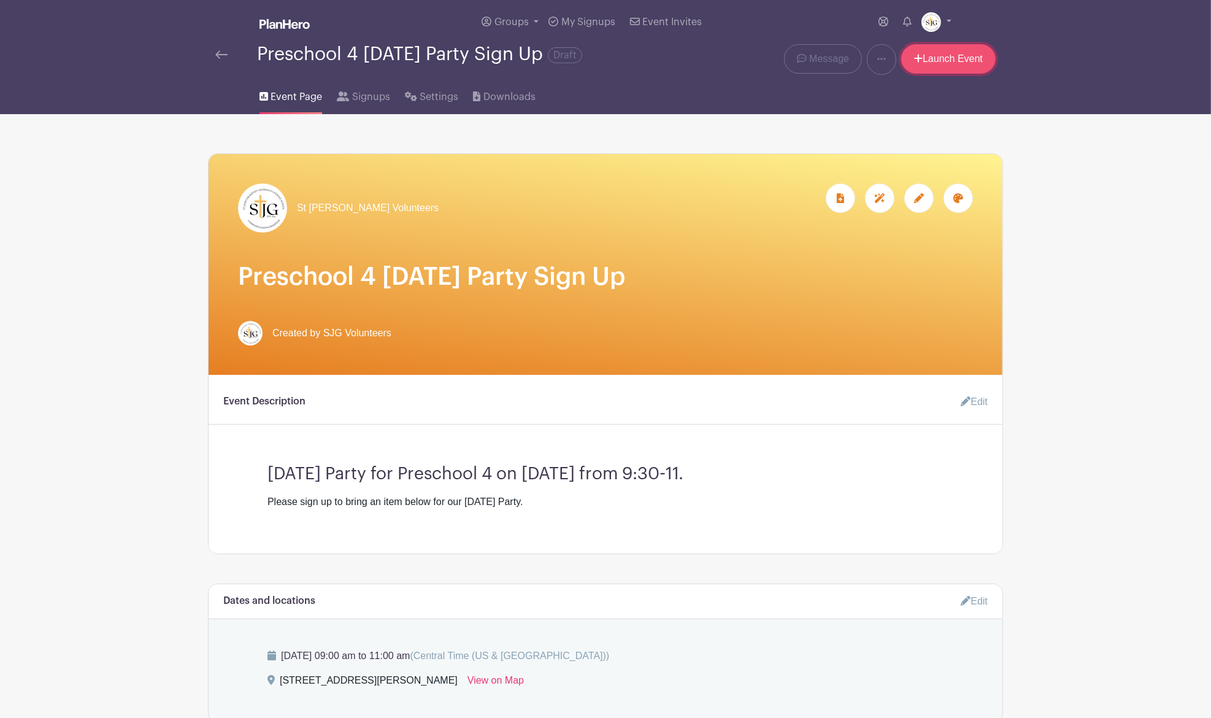
click at [945, 53] on link "Launch Event" at bounding box center [948, 58] width 94 height 29
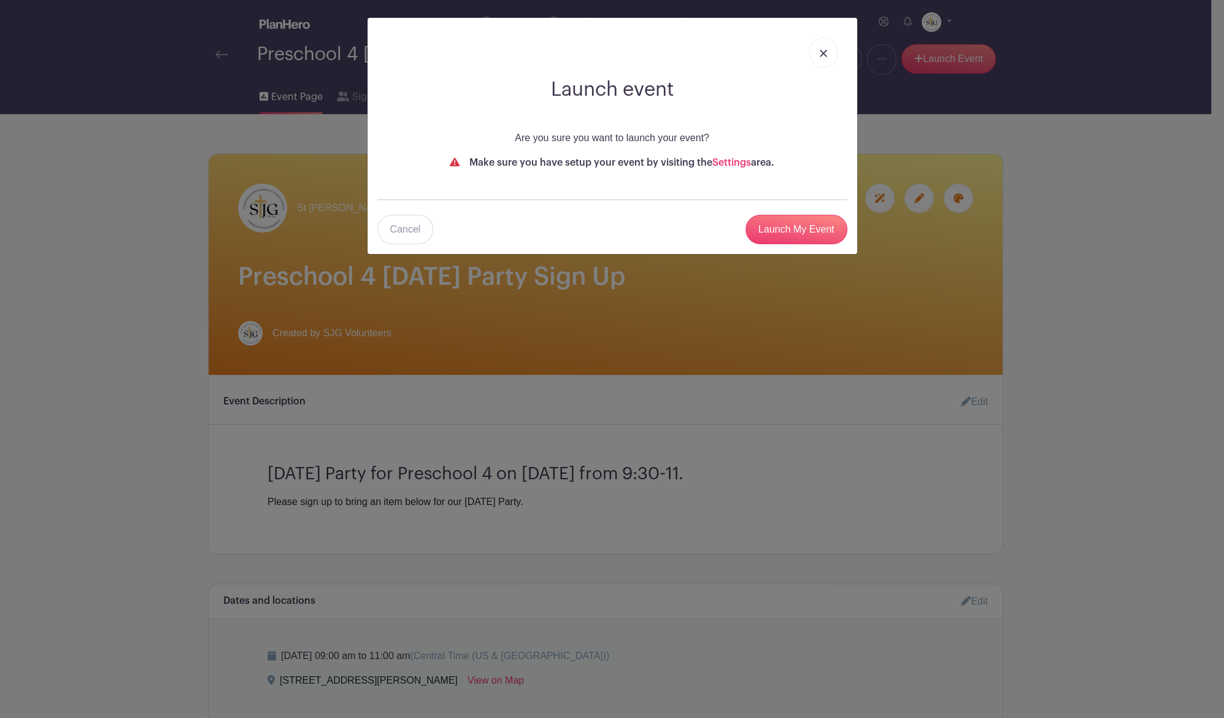
click at [820, 60] on link at bounding box center [823, 52] width 28 height 31
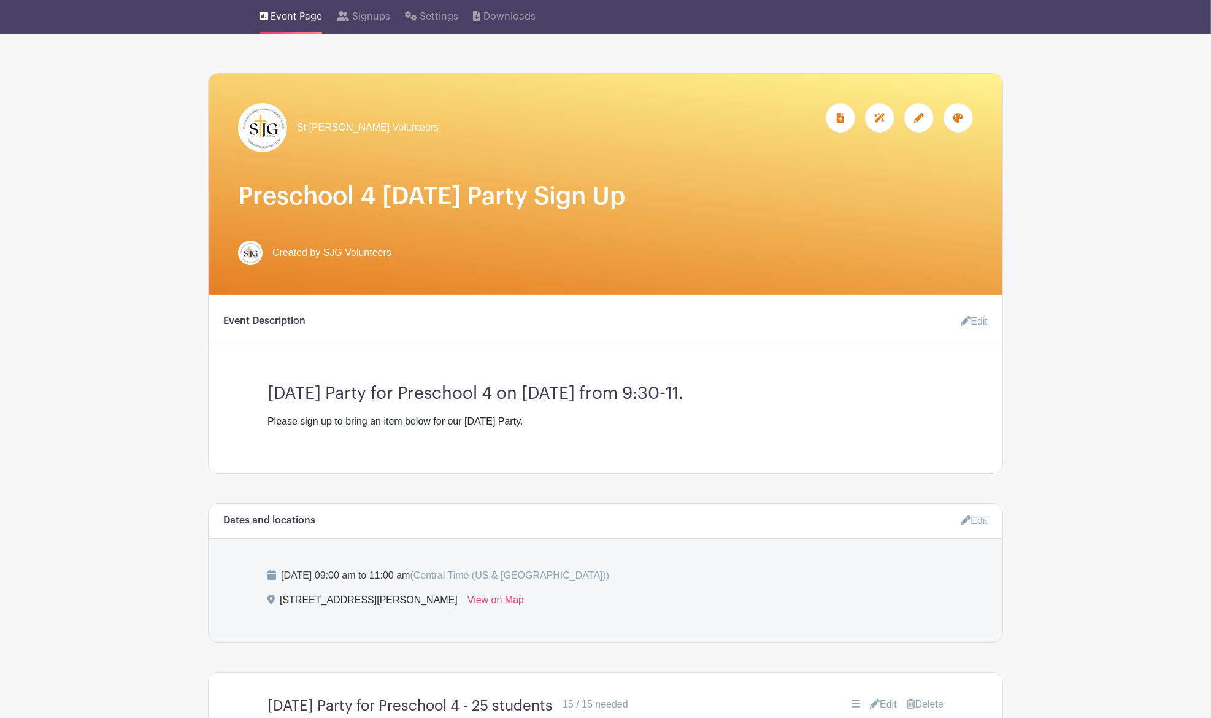
scroll to position [21, 0]
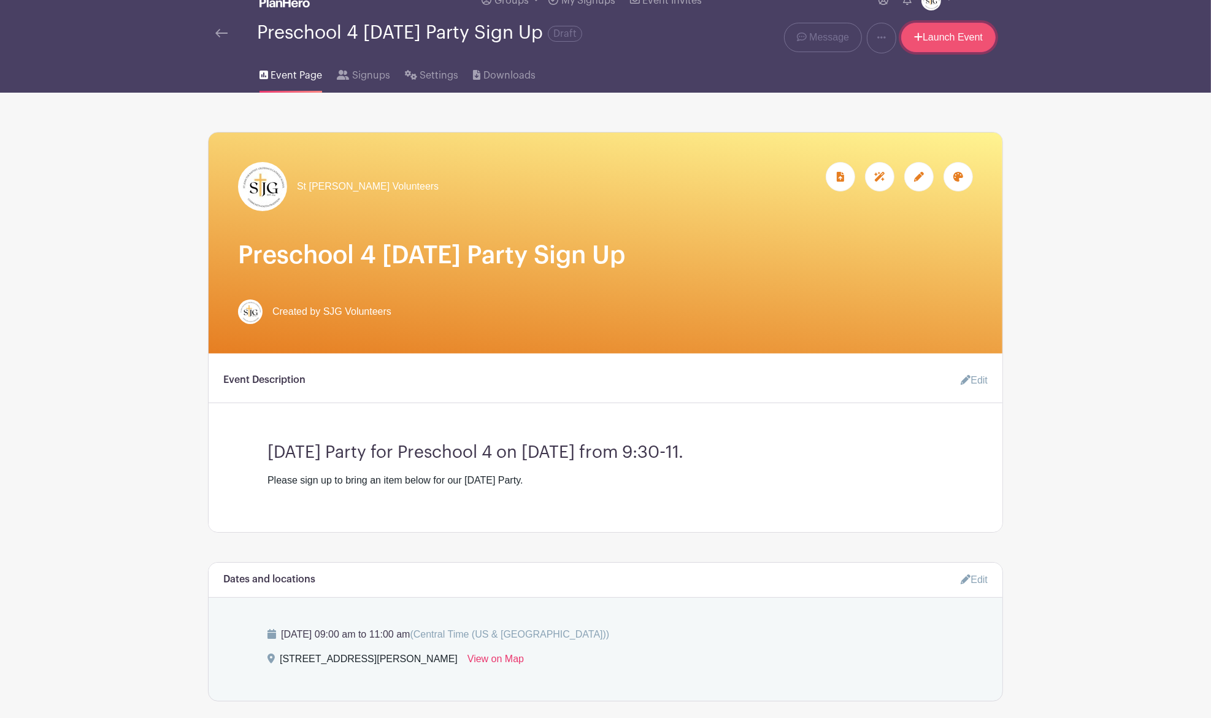
click at [956, 35] on link "Launch Event" at bounding box center [948, 37] width 94 height 29
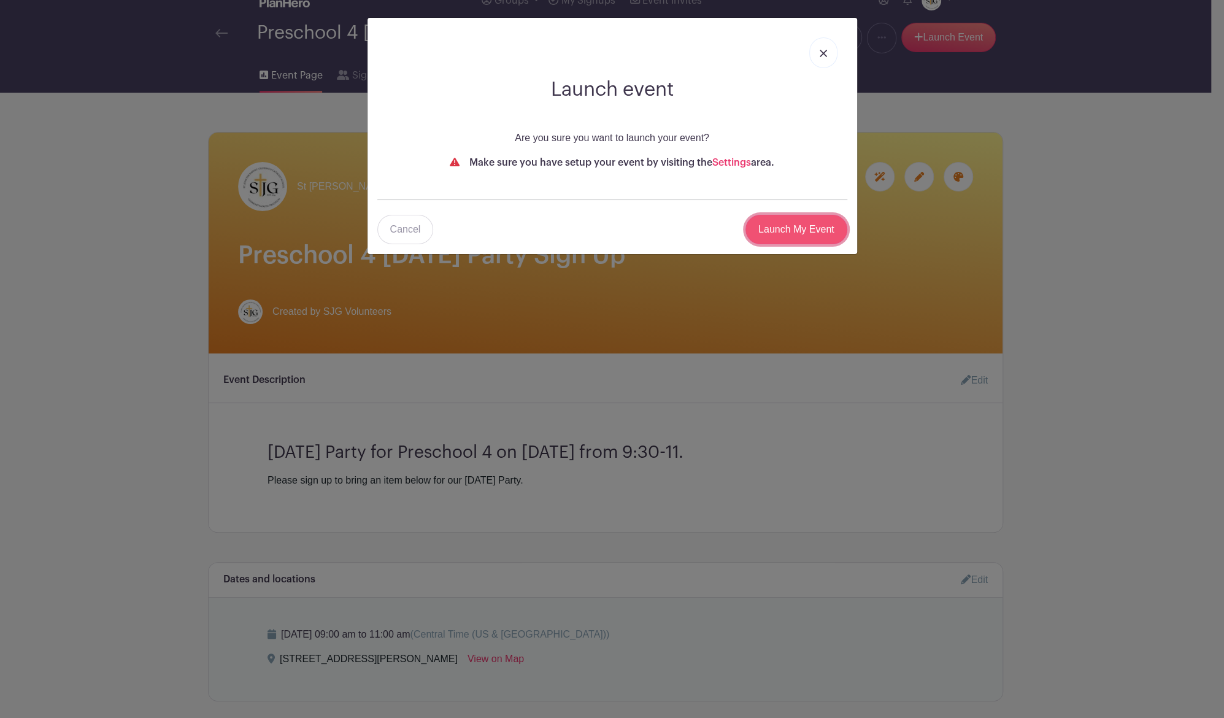
click at [793, 224] on input "Launch My Event" at bounding box center [796, 229] width 102 height 29
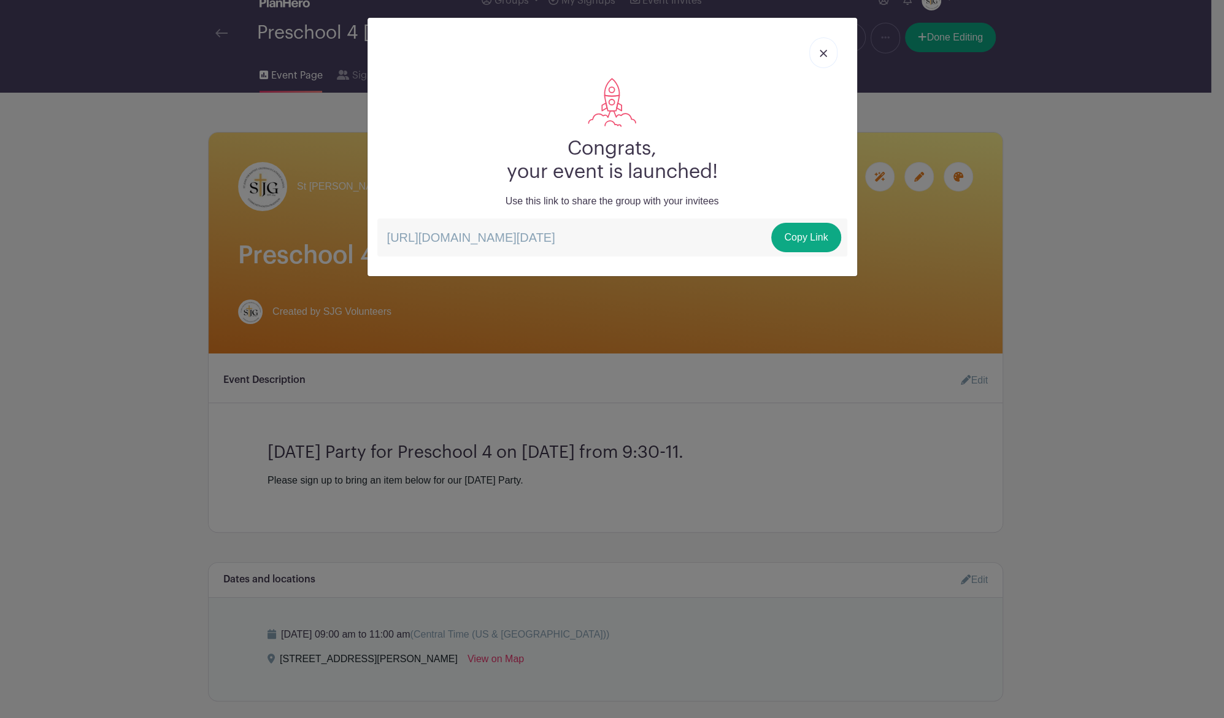
click at [817, 50] on link at bounding box center [823, 52] width 28 height 31
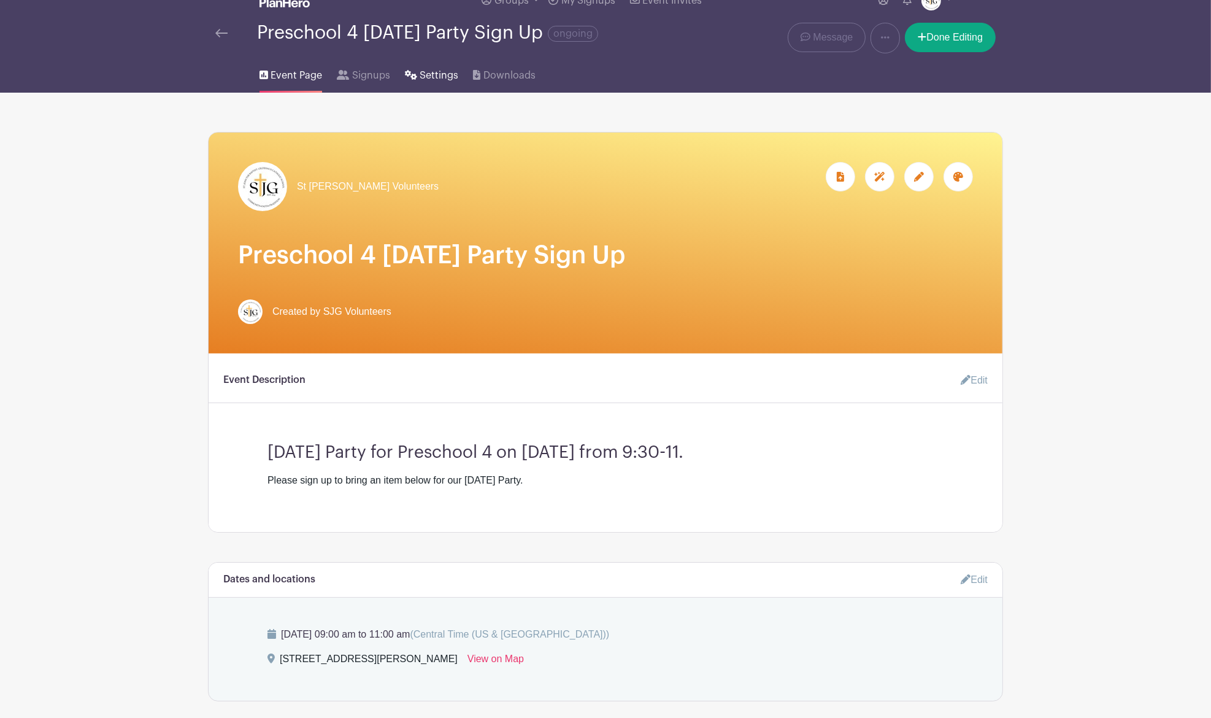
click at [434, 75] on span "Settings" at bounding box center [439, 75] width 39 height 15
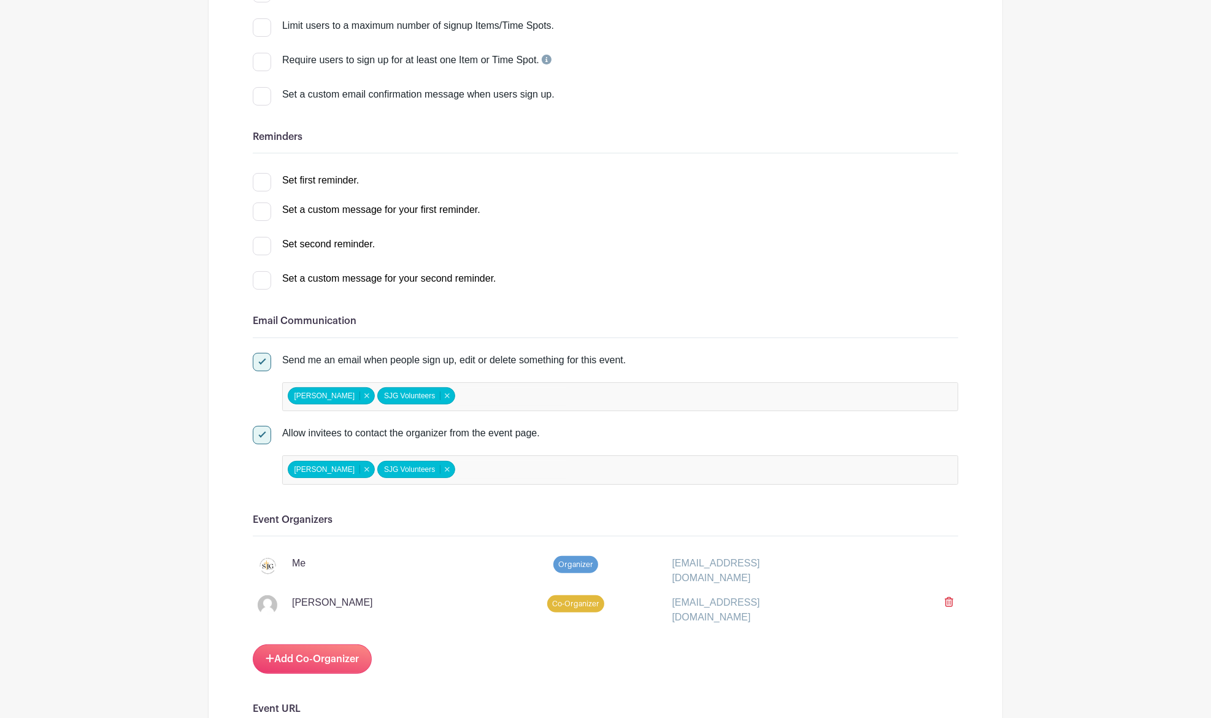
scroll to position [327, 0]
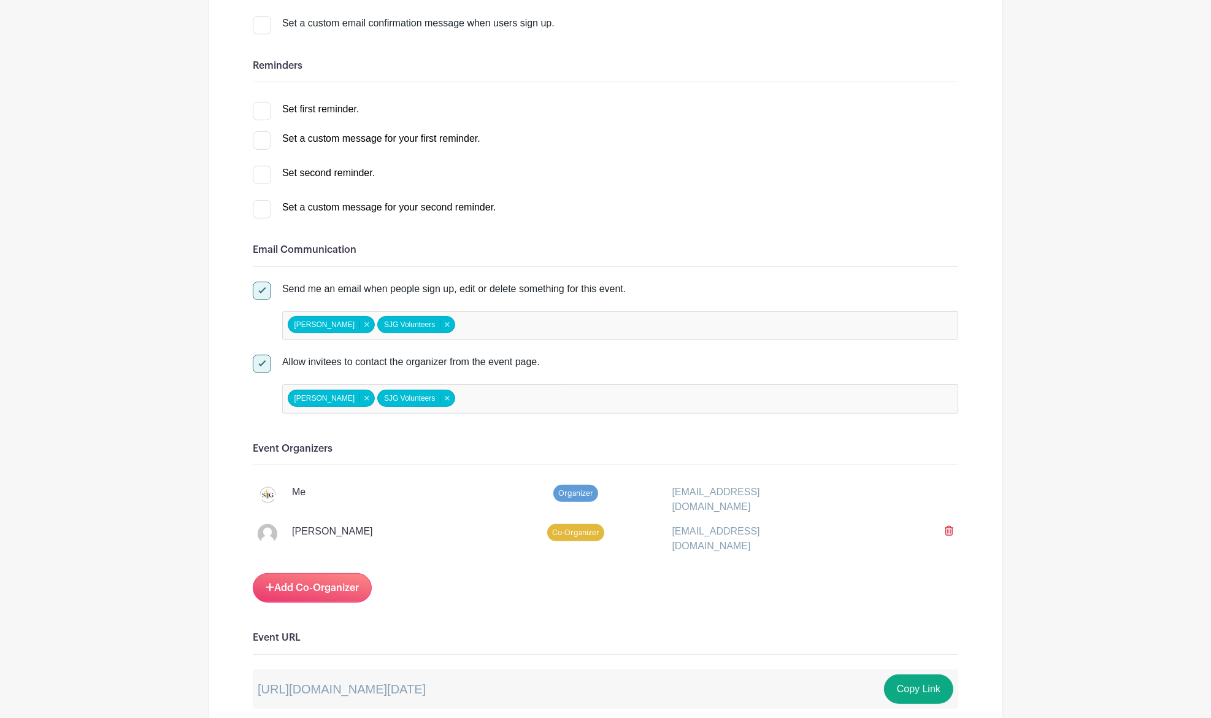
click at [952, 529] on icon at bounding box center [949, 531] width 9 height 10
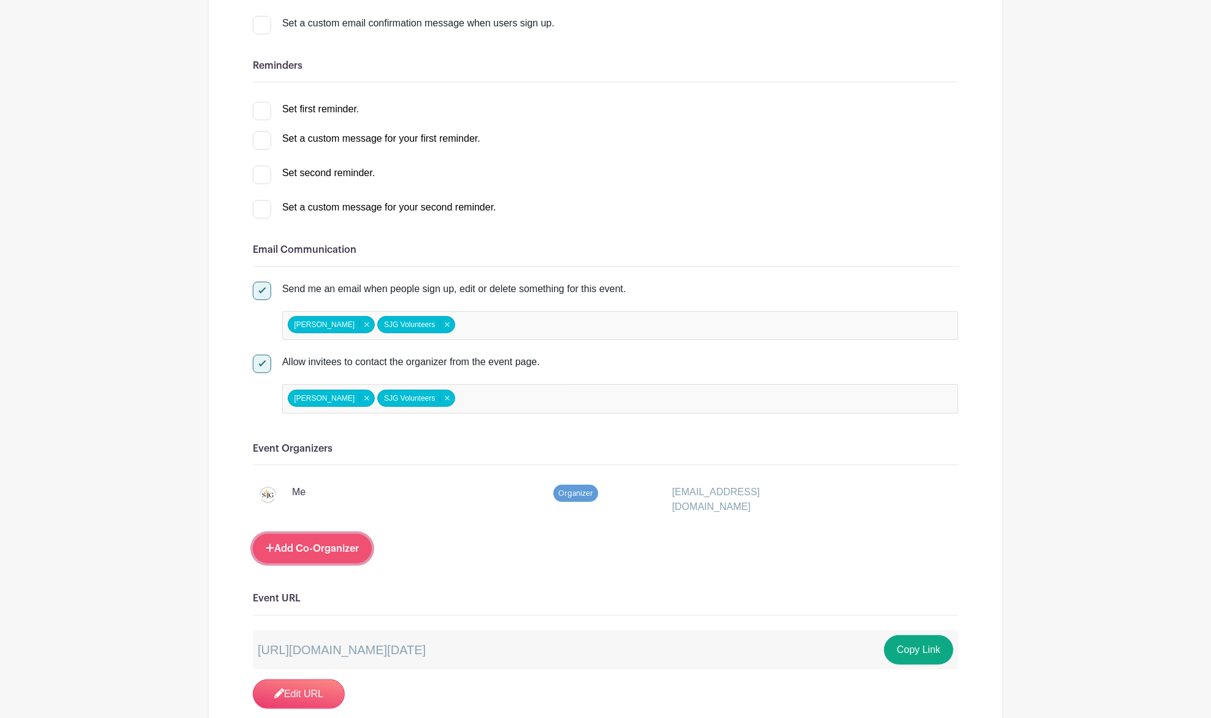
click at [278, 545] on link "Add Co-Organizer" at bounding box center [312, 548] width 119 height 29
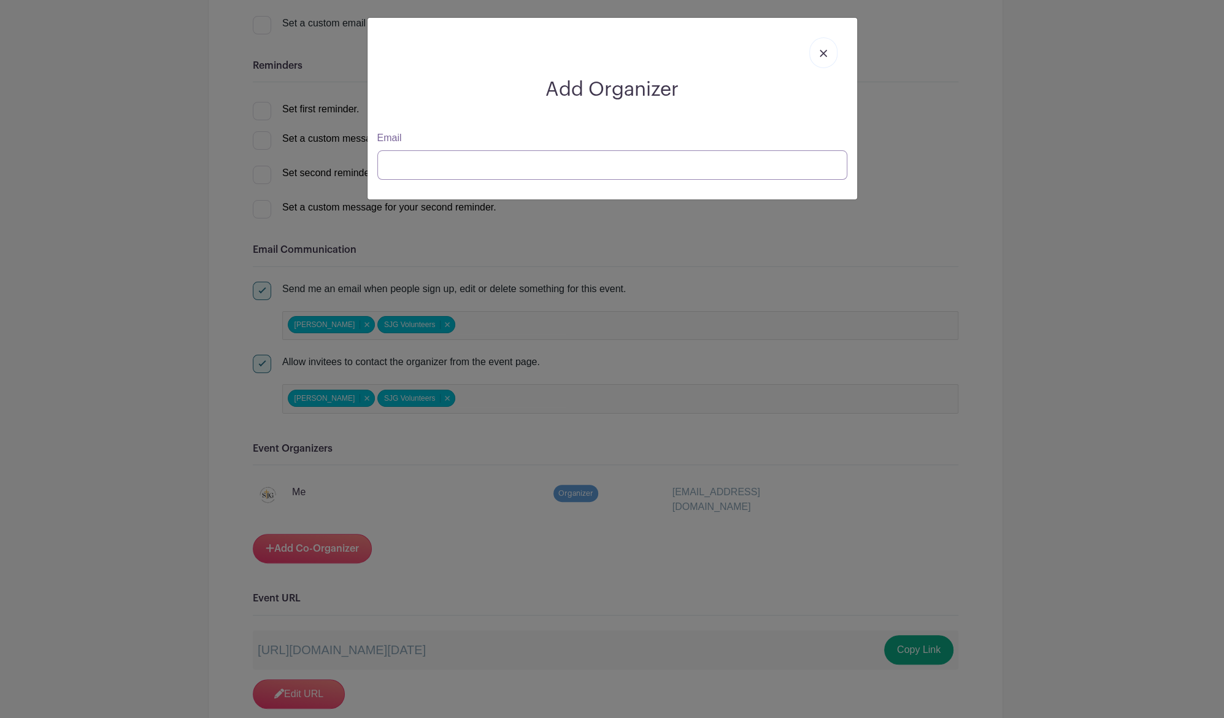
click at [474, 166] on input "Email" at bounding box center [612, 164] width 470 height 29
type input "[EMAIL_ADDRESS][DOMAIN_NAME]"
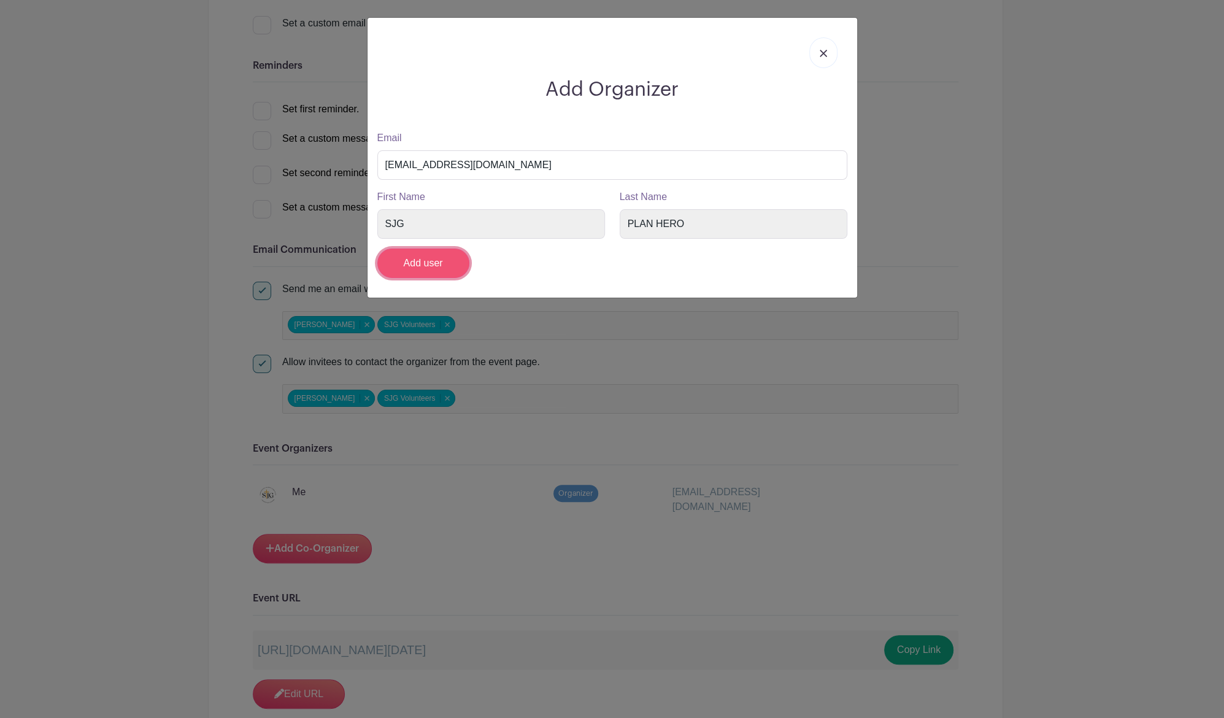
click at [422, 260] on input "Add user" at bounding box center [423, 262] width 92 height 29
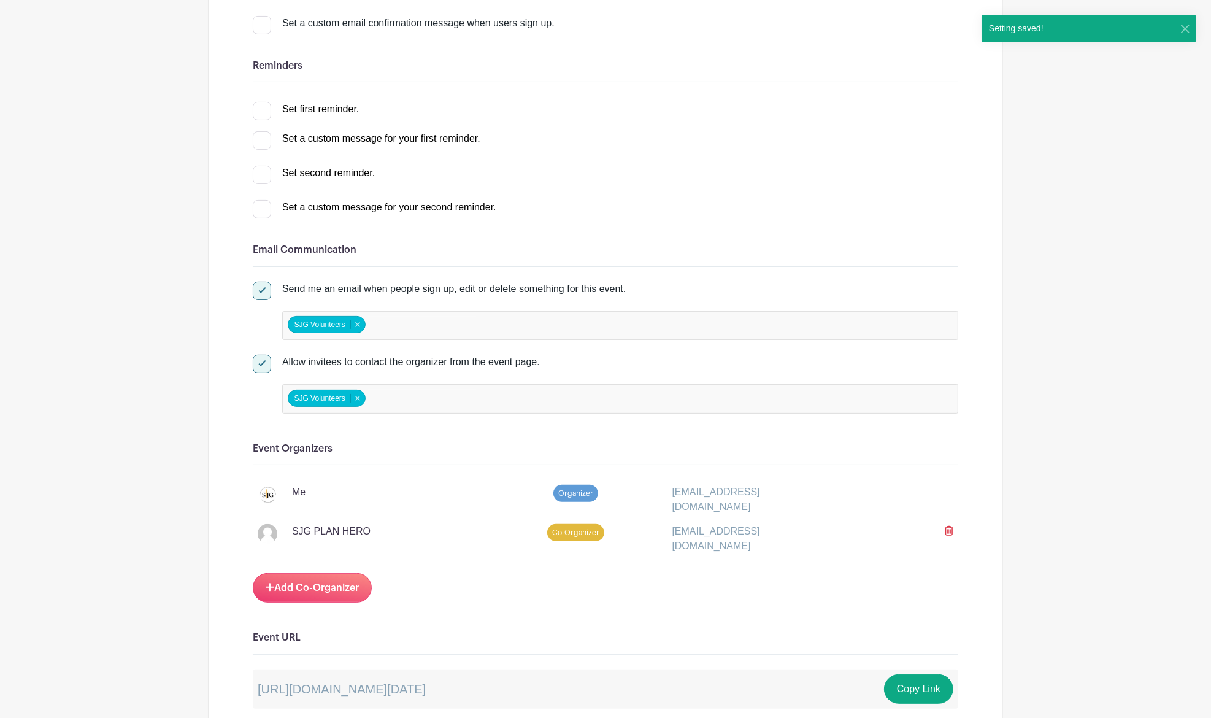
click at [396, 319] on input "false" at bounding box center [422, 326] width 109 height 18
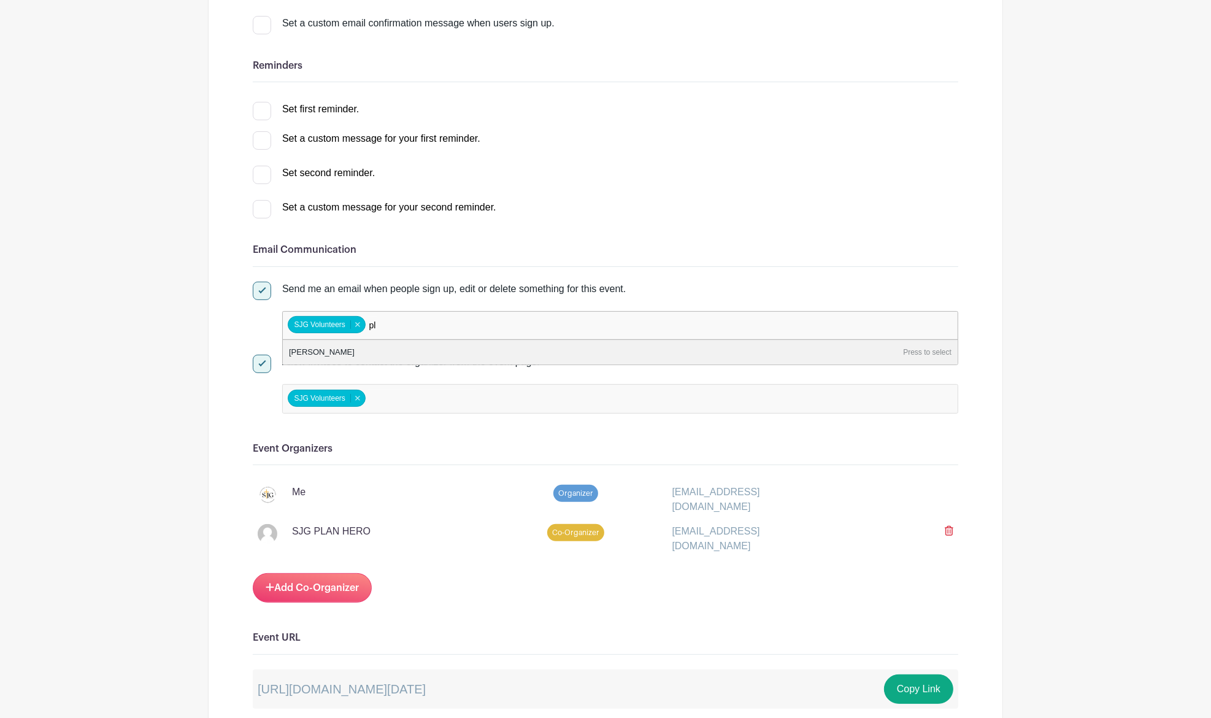
type input "p"
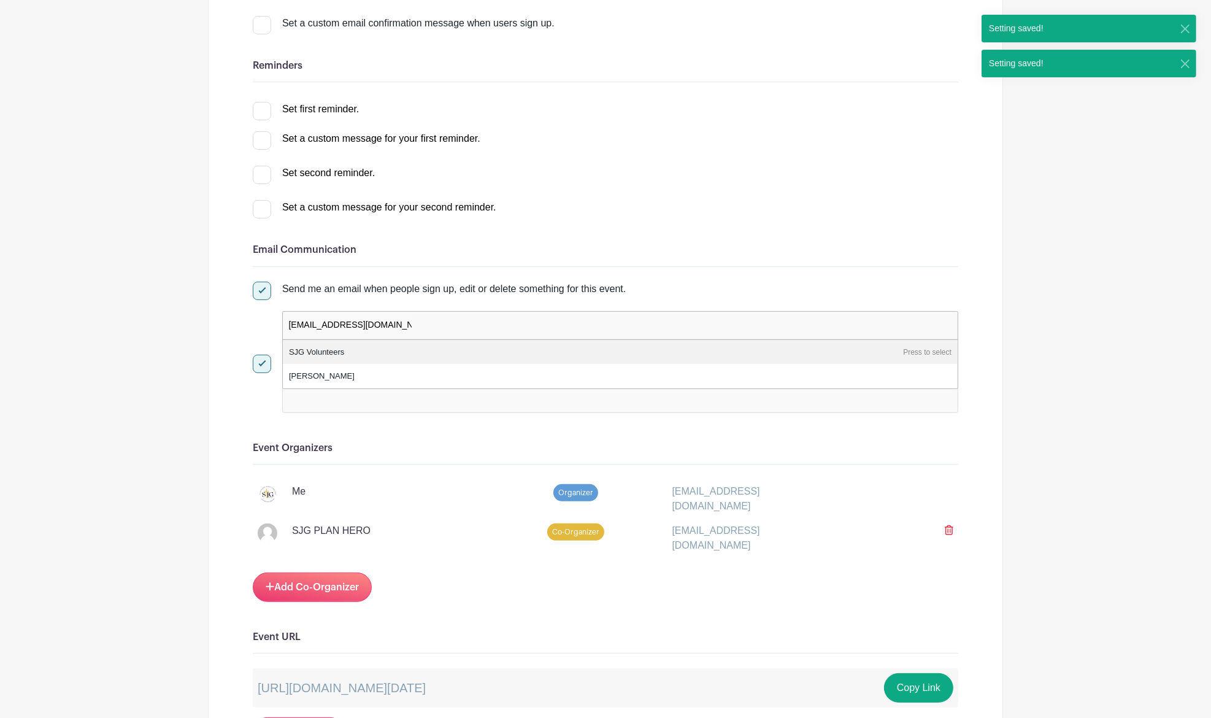
type input "[EMAIL_ADDRESS][DOMAIN_NAME]"
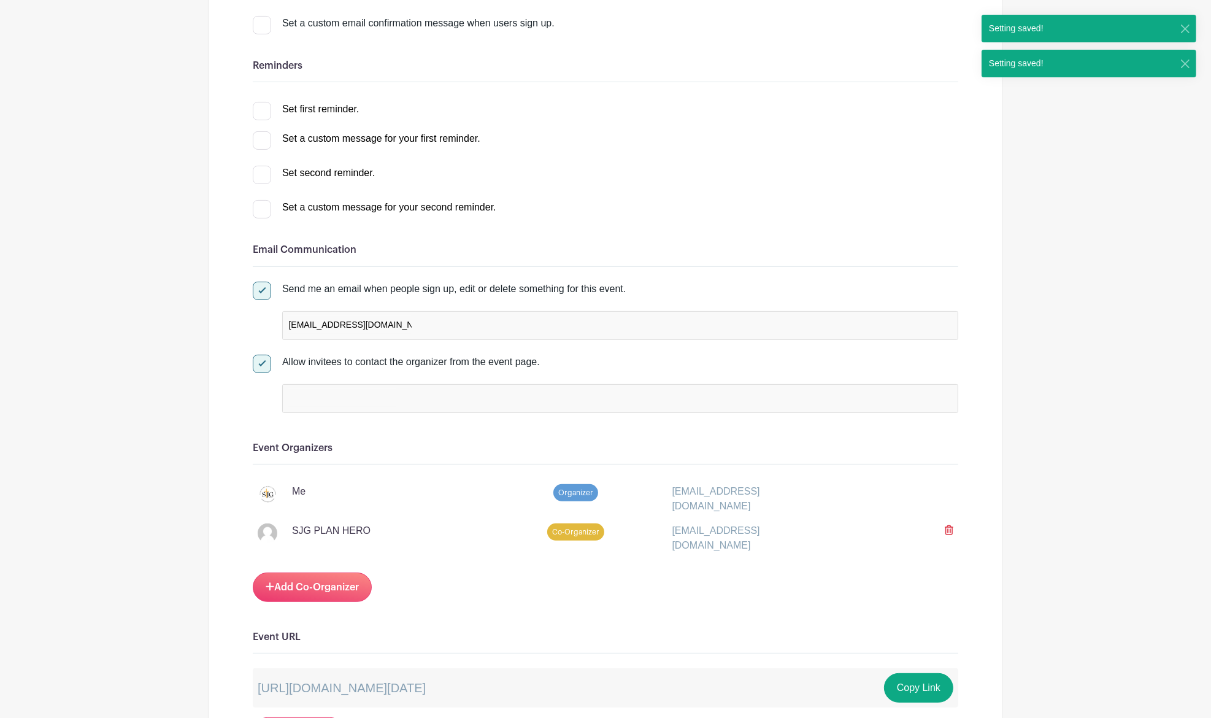
click at [421, 319] on div "[EMAIL_ADDRESS][DOMAIN_NAME]" at bounding box center [620, 325] width 676 height 29
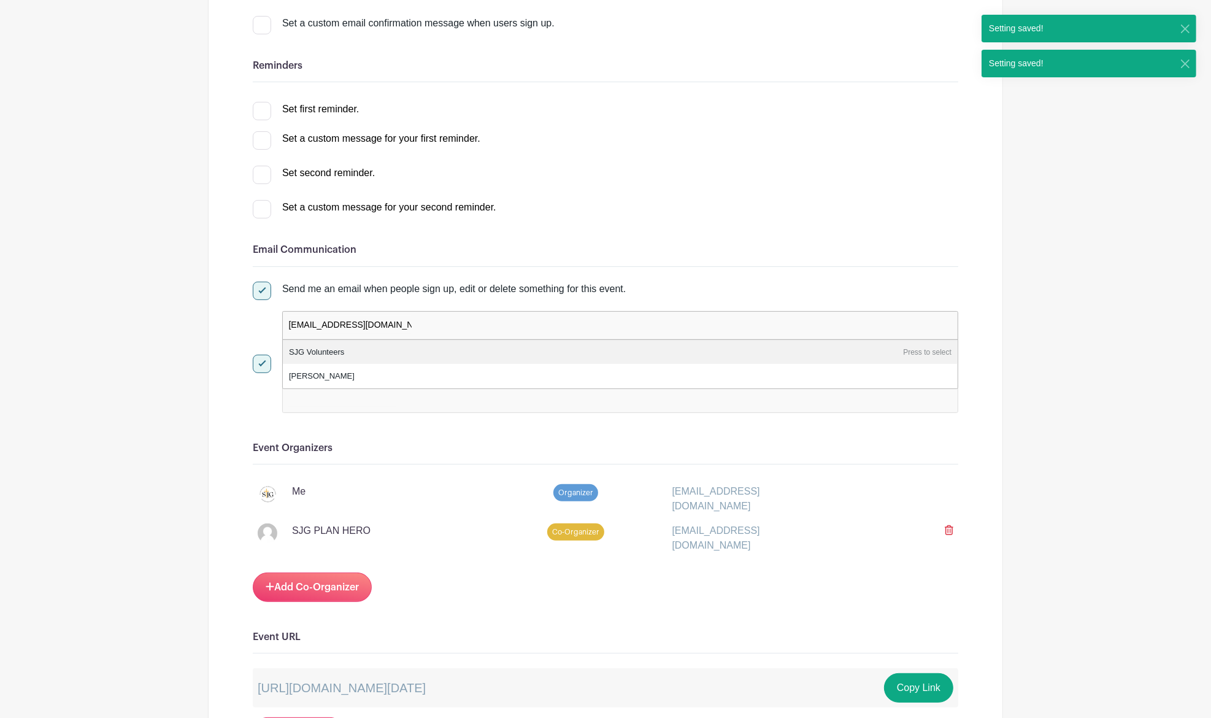
drag, startPoint x: 417, startPoint y: 319, endPoint x: 15, endPoint y: 316, distance: 402.4
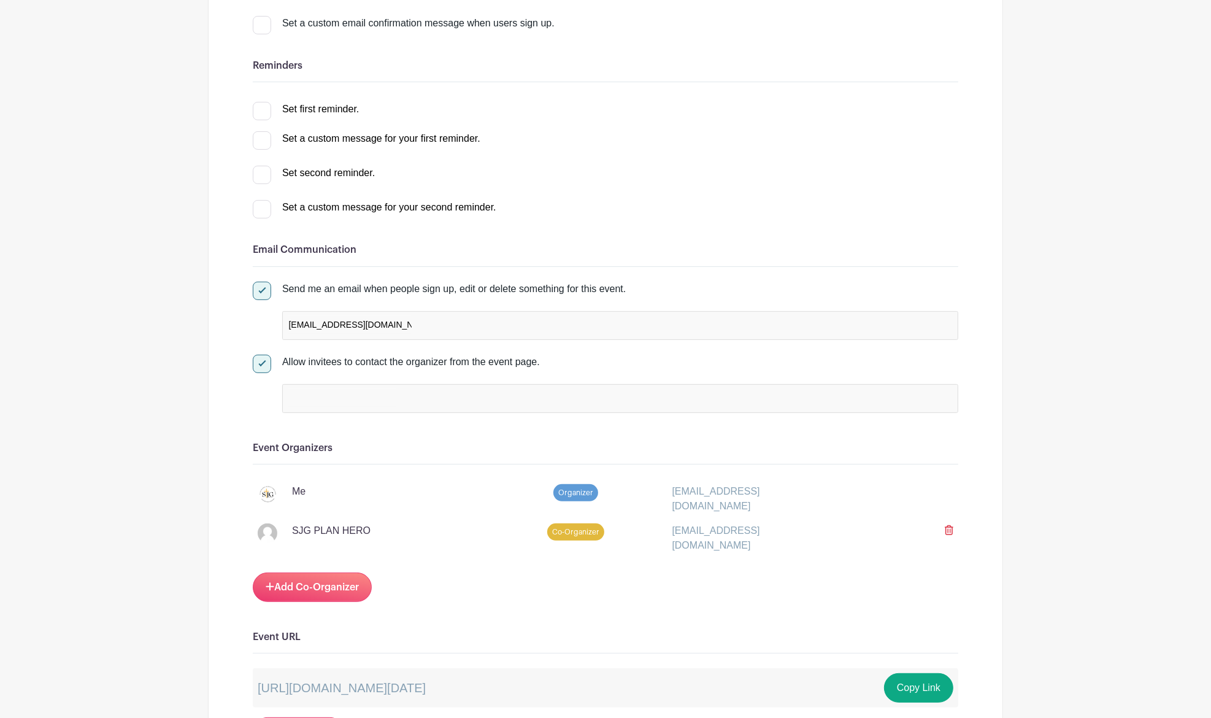
drag, startPoint x: 390, startPoint y: 319, endPoint x: 334, endPoint y: 329, distance: 57.4
click at [312, 325] on div "[EMAIL_ADDRESS][DOMAIN_NAME]" at bounding box center [620, 325] width 676 height 29
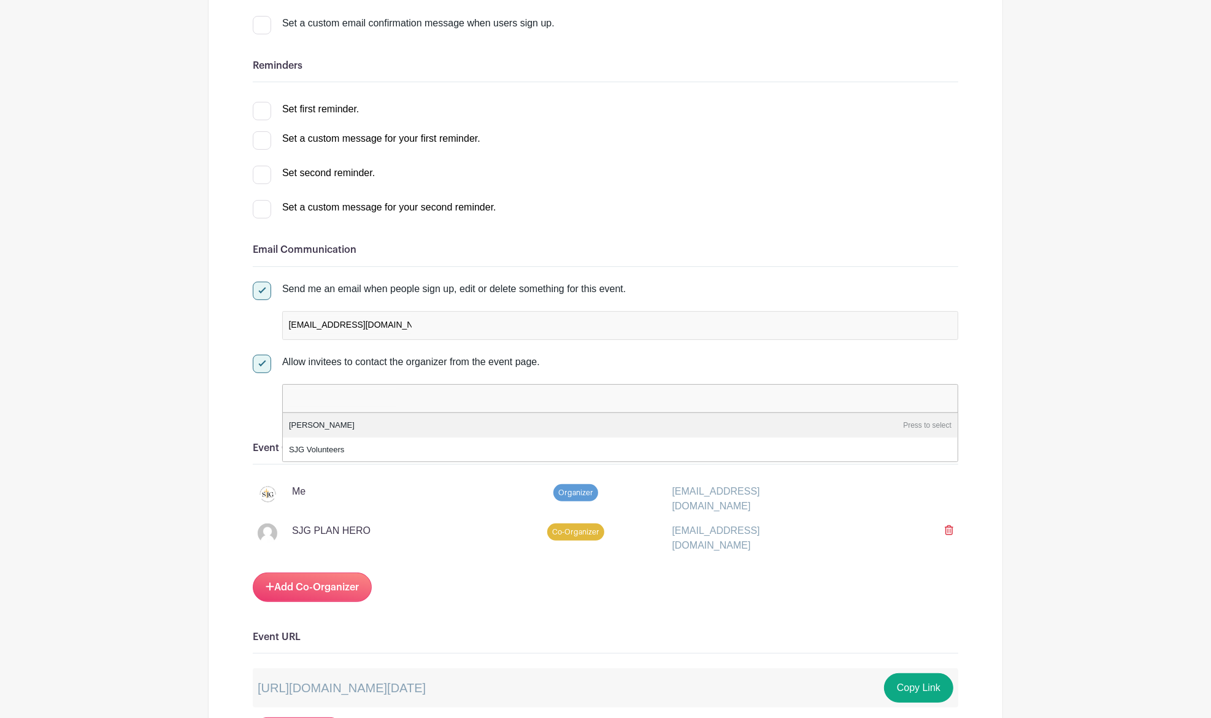
click at [341, 401] on input "false" at bounding box center [342, 398] width 109 height 18
click at [402, 393] on div at bounding box center [620, 398] width 676 height 29
type input "[EMAIL_ADDRESS][DOMAIN_NAME]"
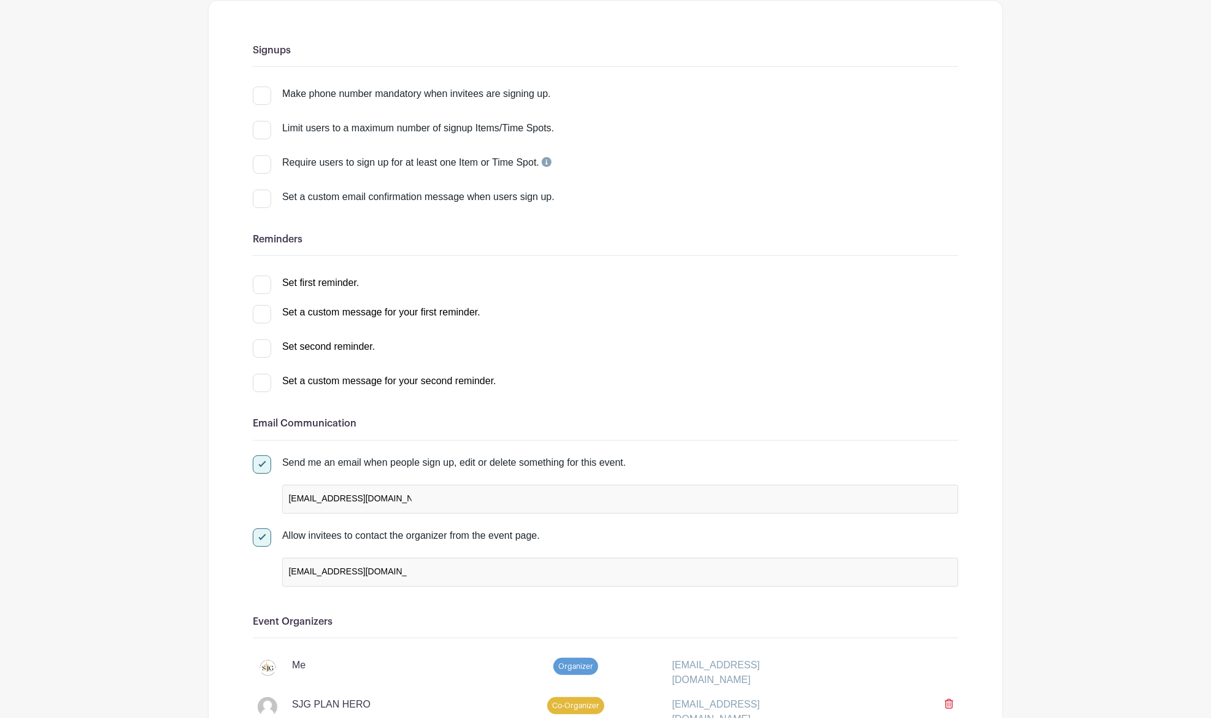
scroll to position [0, 0]
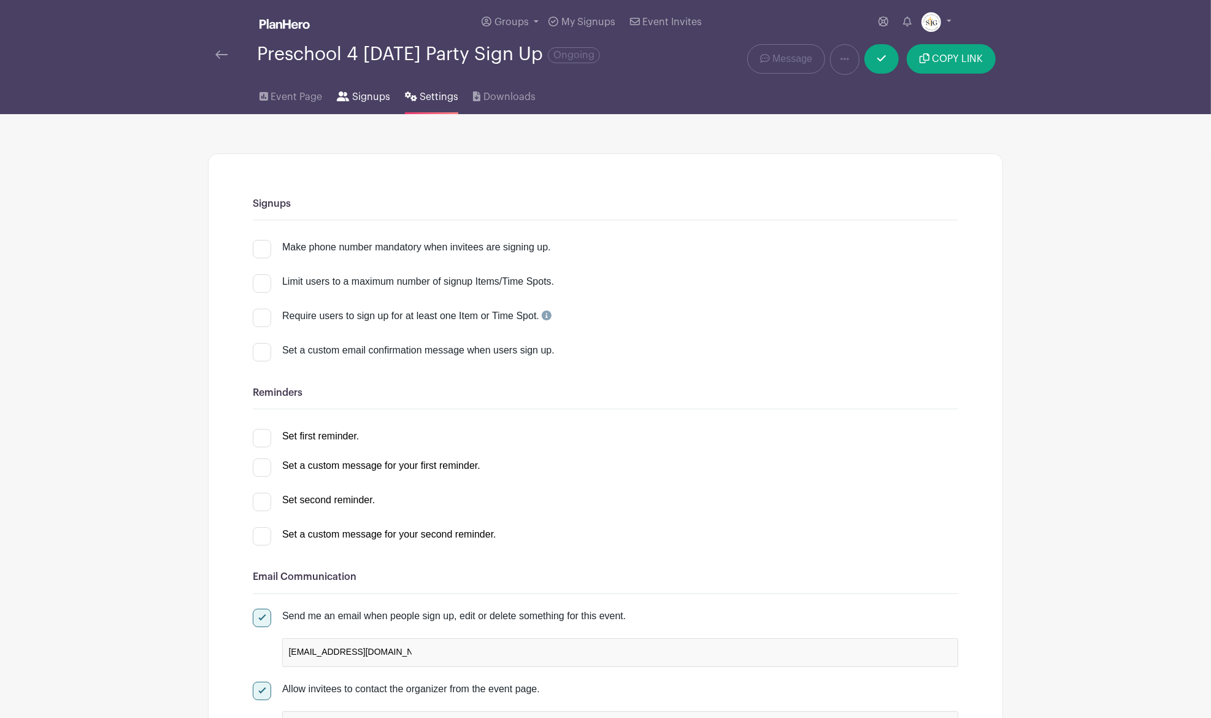
click at [357, 97] on span "Signups" at bounding box center [371, 97] width 38 height 15
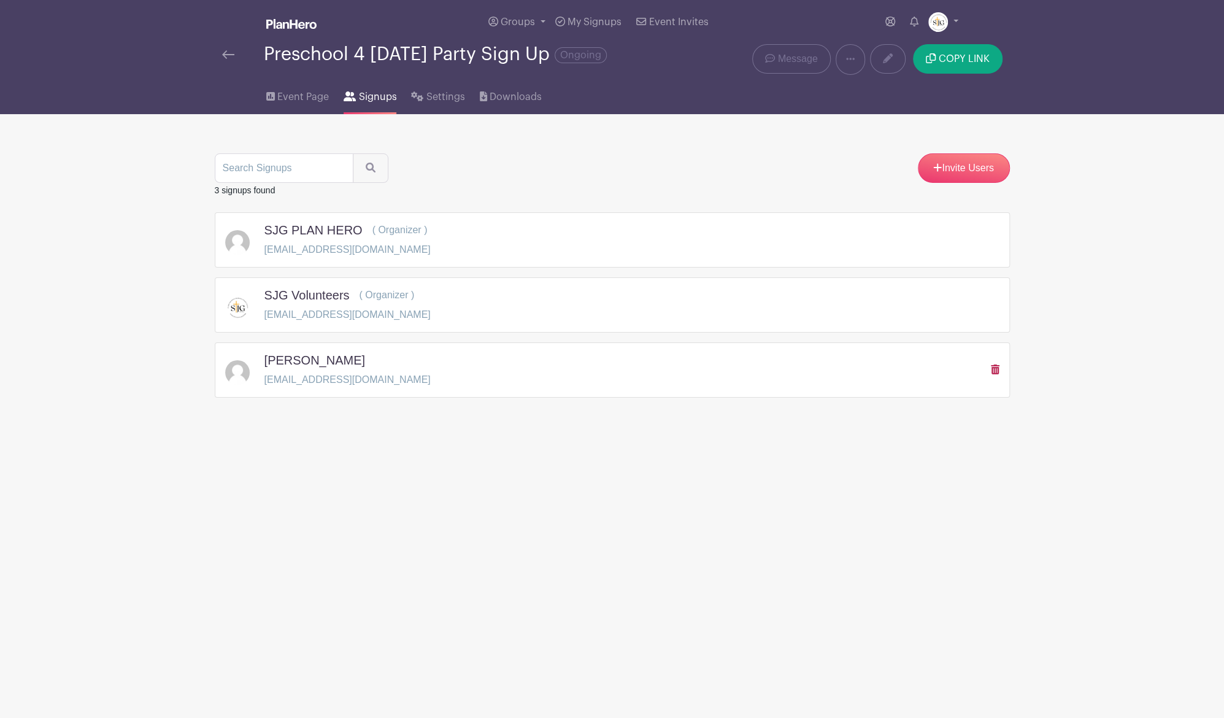
click at [993, 364] on icon at bounding box center [995, 369] width 9 height 10
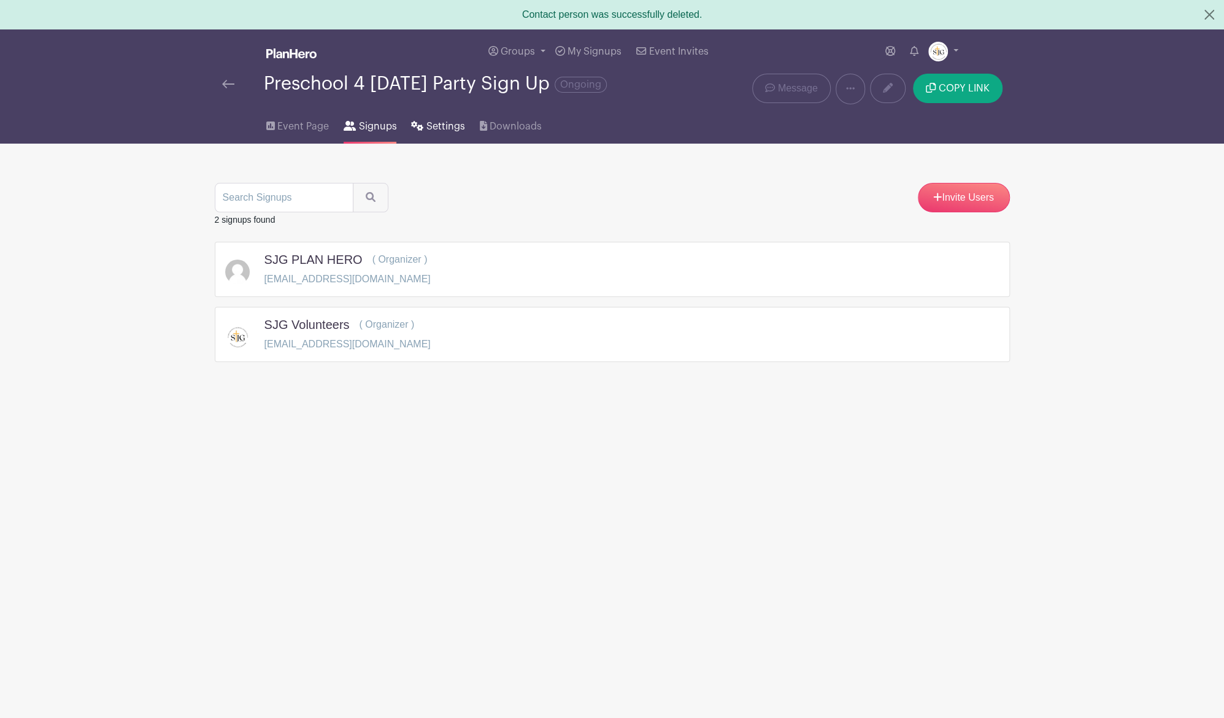
click at [428, 119] on span "Settings" at bounding box center [445, 126] width 39 height 15
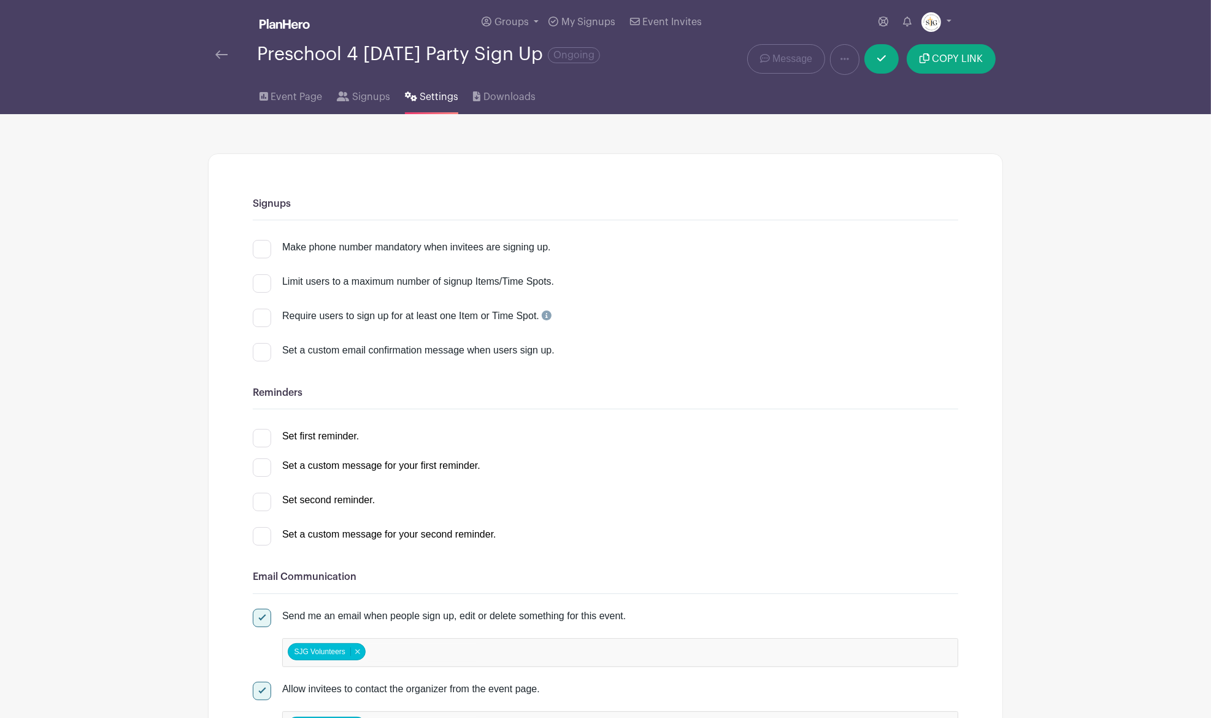
scroll to position [163, 0]
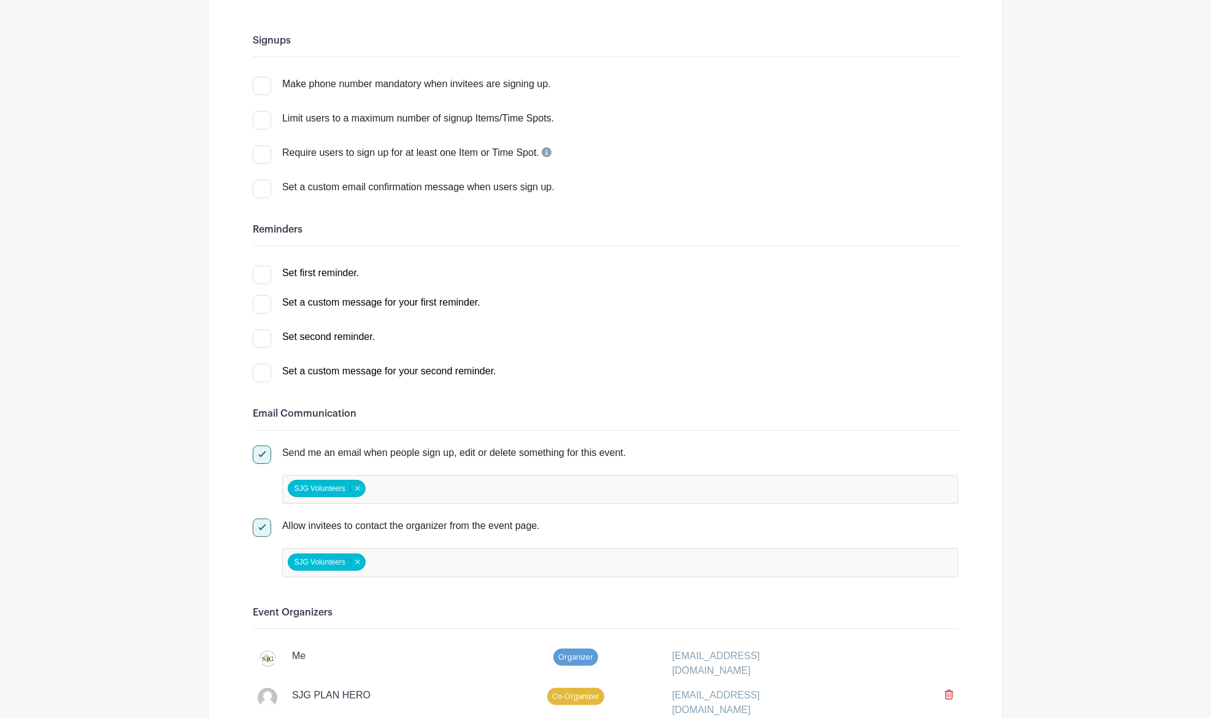
click at [567, 597] on span "Co-Organizer" at bounding box center [575, 696] width 57 height 17
click at [326, 597] on div "SJG PLAN HERO Co-Organizer [EMAIL_ADDRESS][DOMAIN_NAME]" at bounding box center [605, 702] width 705 height 39
click at [691, 597] on div "[EMAIL_ADDRESS][DOMAIN_NAME]" at bounding box center [754, 702] width 178 height 29
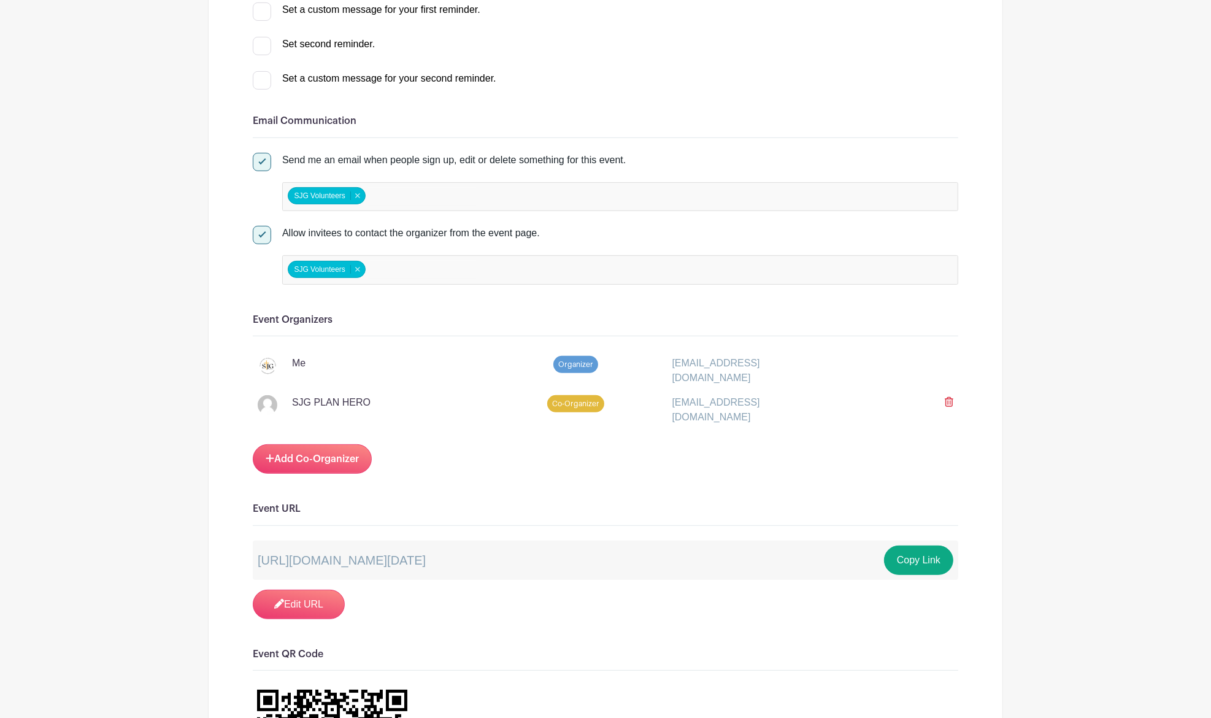
scroll to position [491, 0]
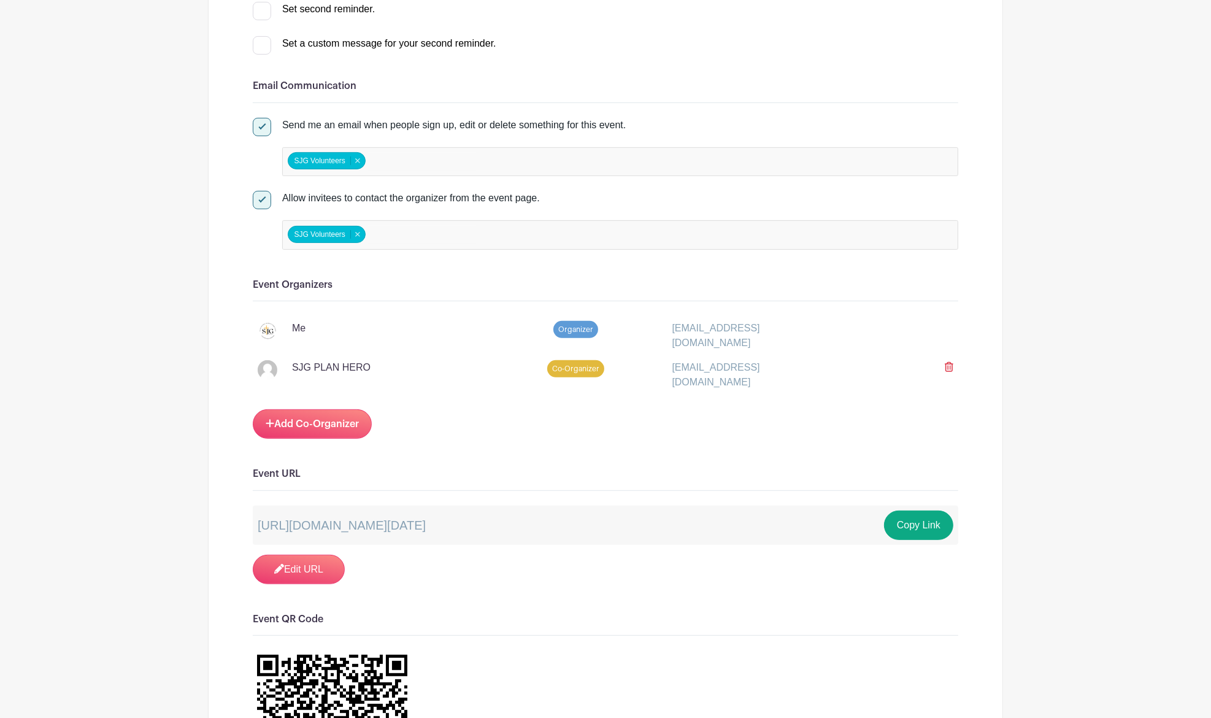
click at [517, 167] on div "SJG Volunteers SJG Volunteers Remove item" at bounding box center [620, 161] width 676 height 29
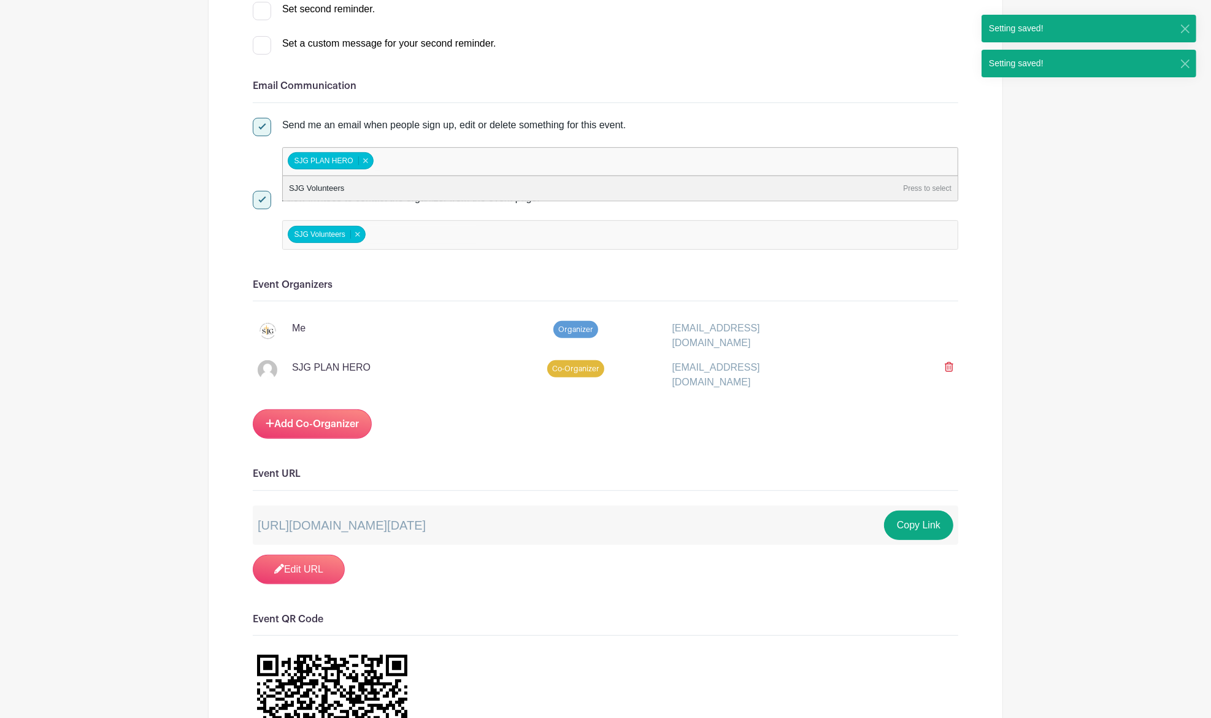
click at [375, 233] on input "false" at bounding box center [422, 235] width 109 height 18
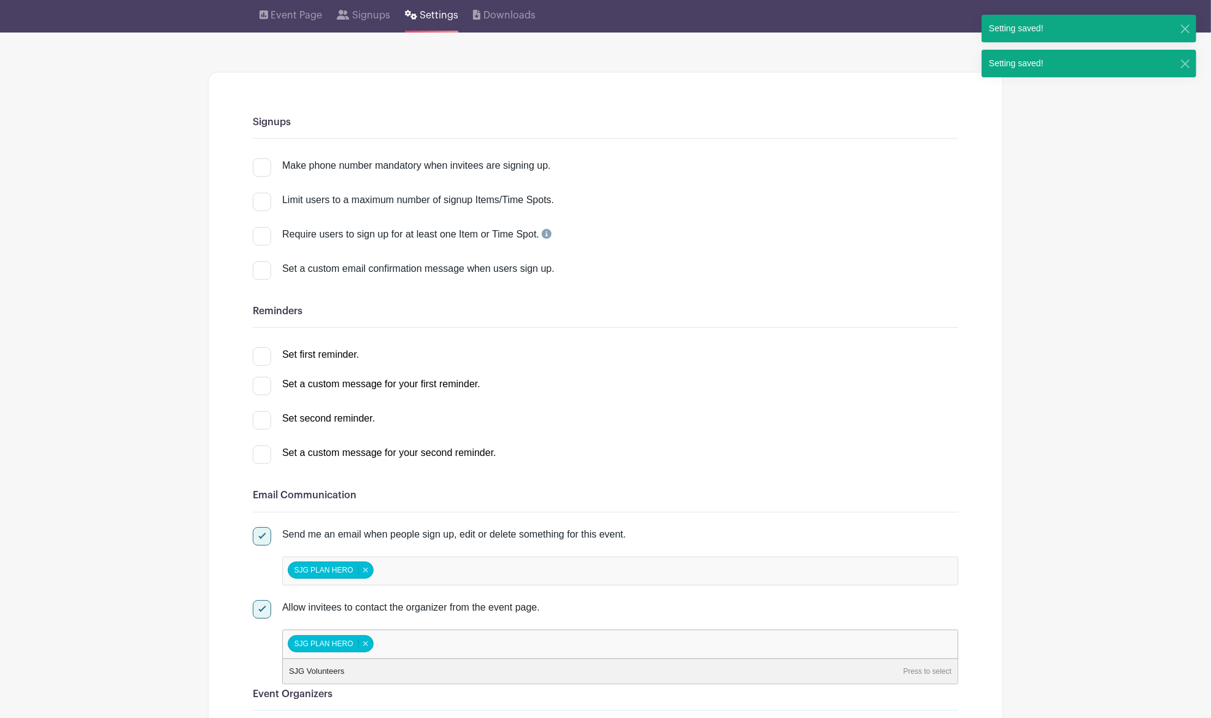
scroll to position [0, 0]
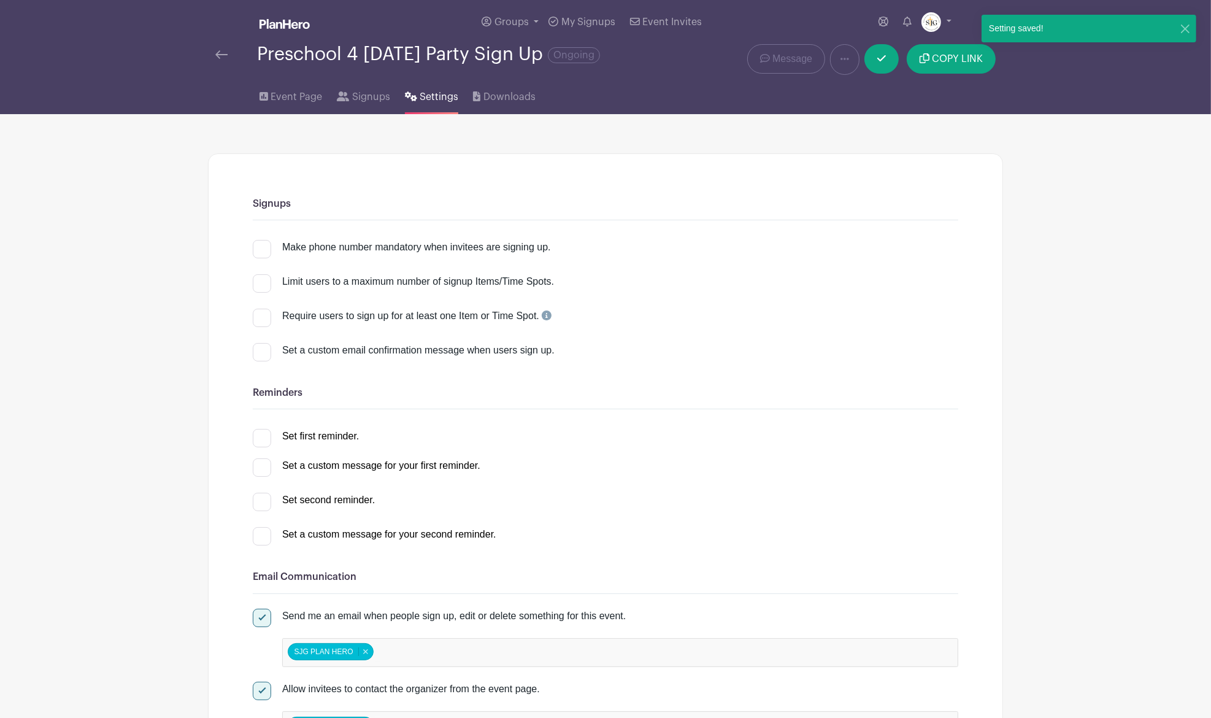
click at [221, 55] on img at bounding box center [221, 54] width 12 height 9
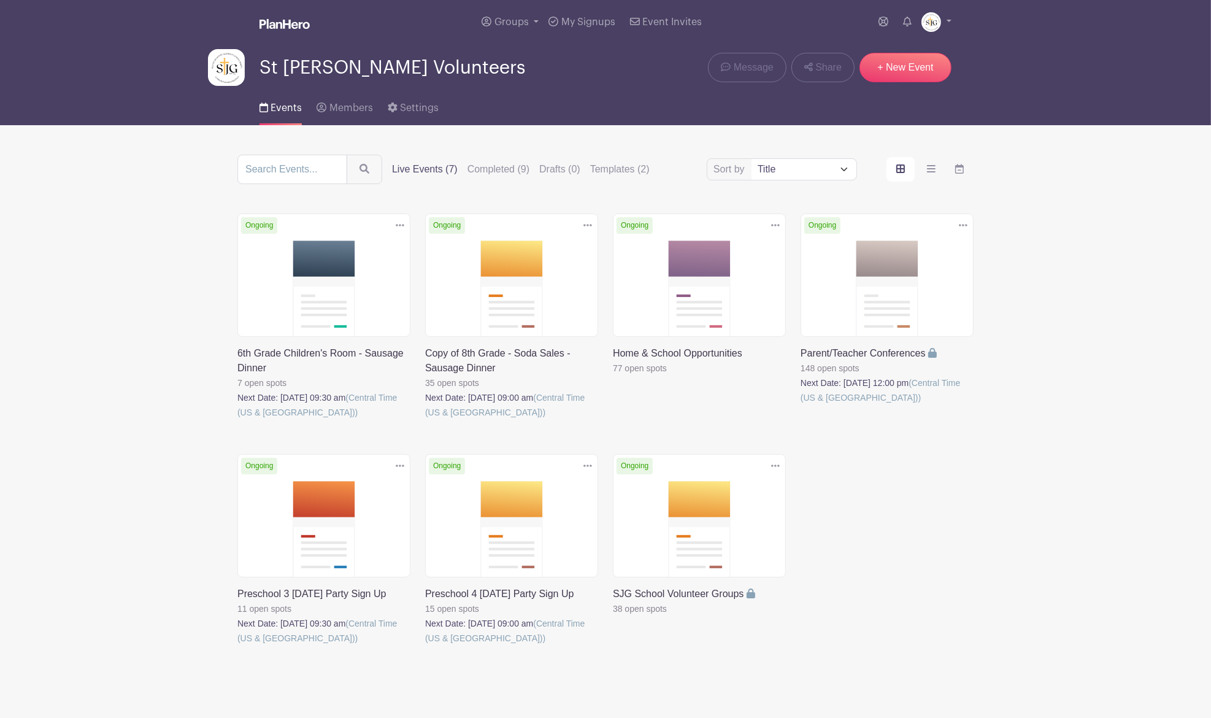
click at [237, 597] on link at bounding box center [237, 645] width 0 height 0
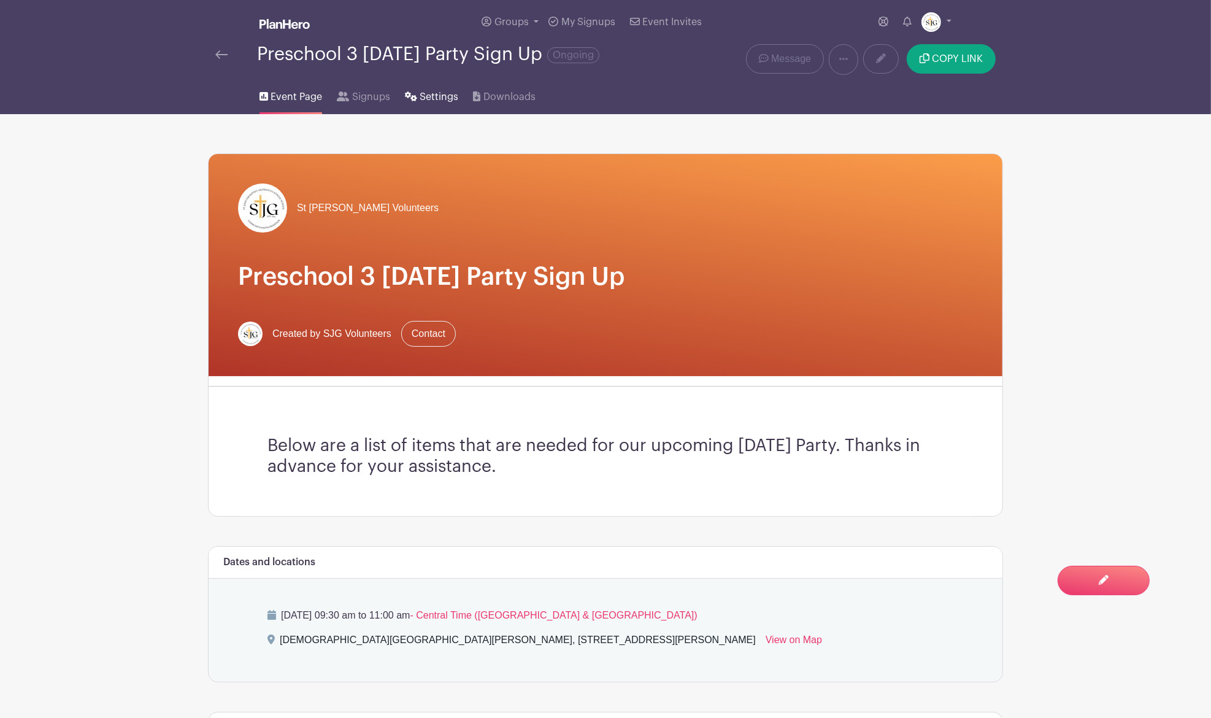
click at [426, 99] on span "Settings" at bounding box center [439, 97] width 39 height 15
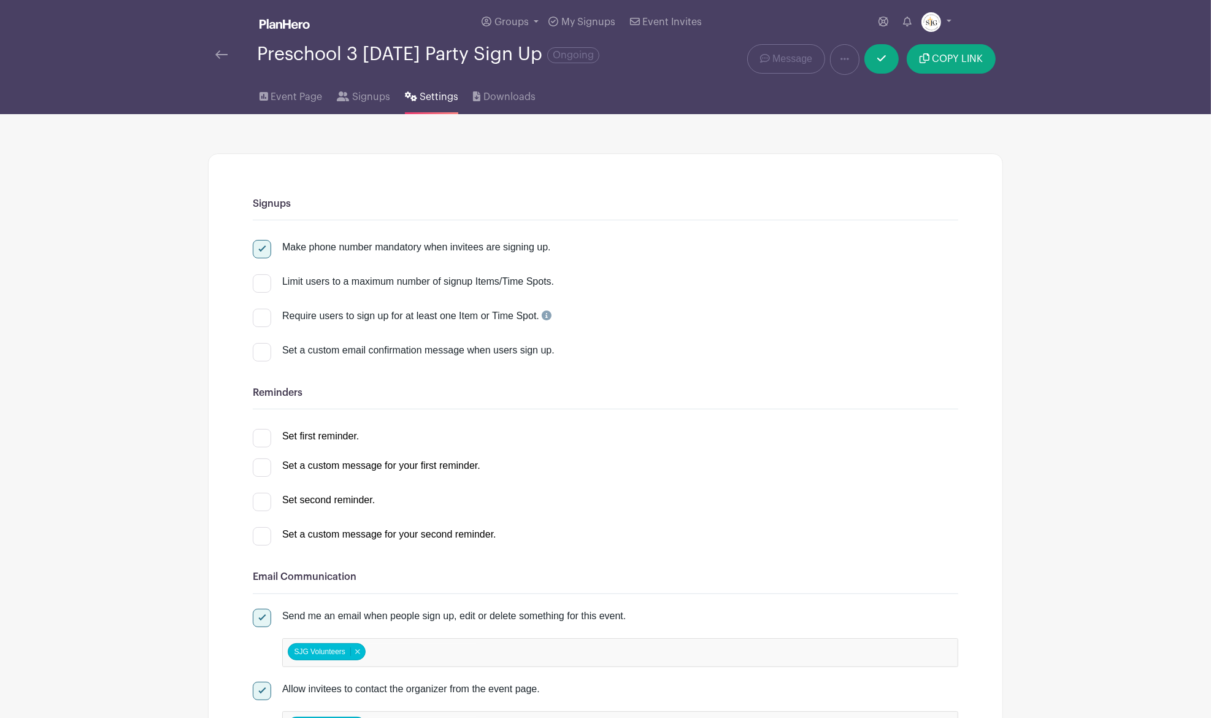
scroll to position [327, 0]
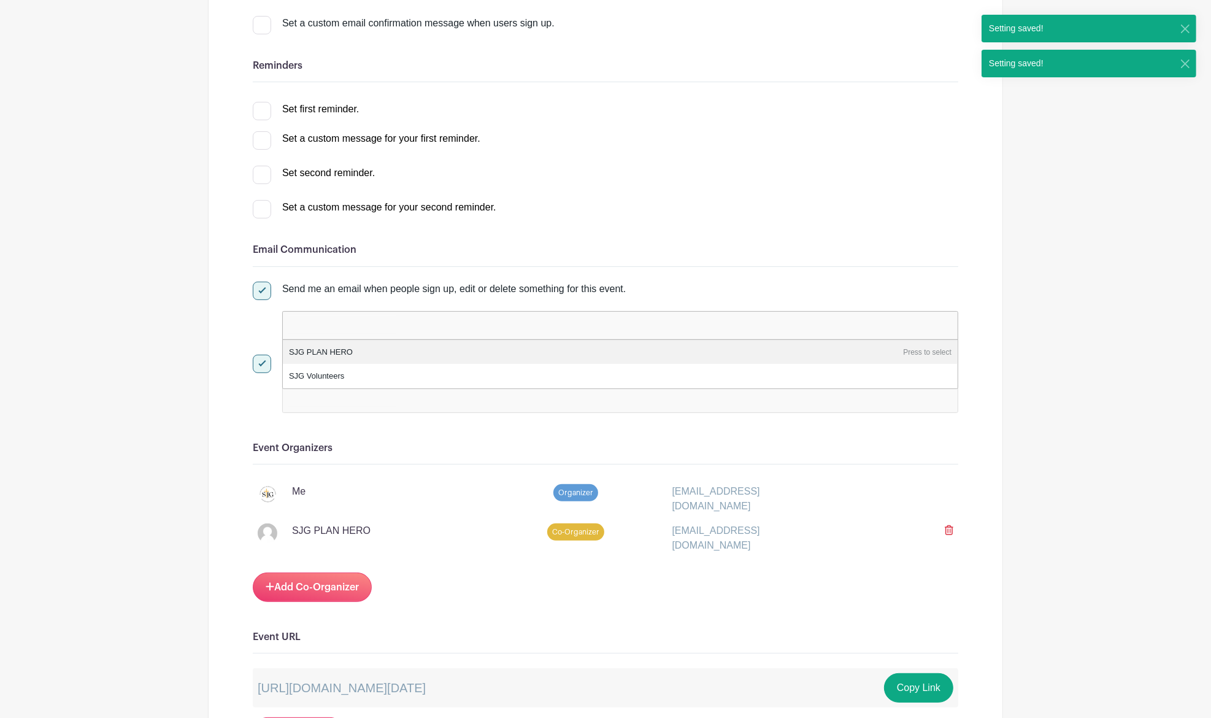
click at [356, 321] on input "false" at bounding box center [342, 325] width 109 height 18
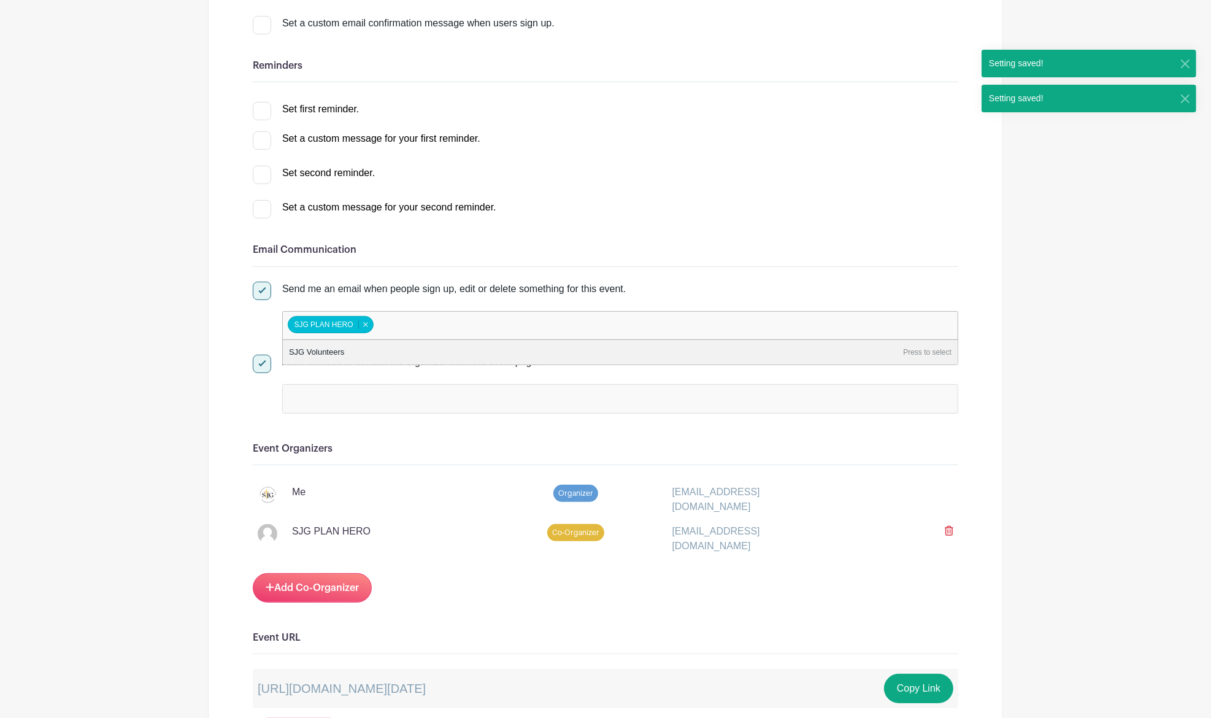
click at [367, 393] on input "false" at bounding box center [342, 399] width 109 height 18
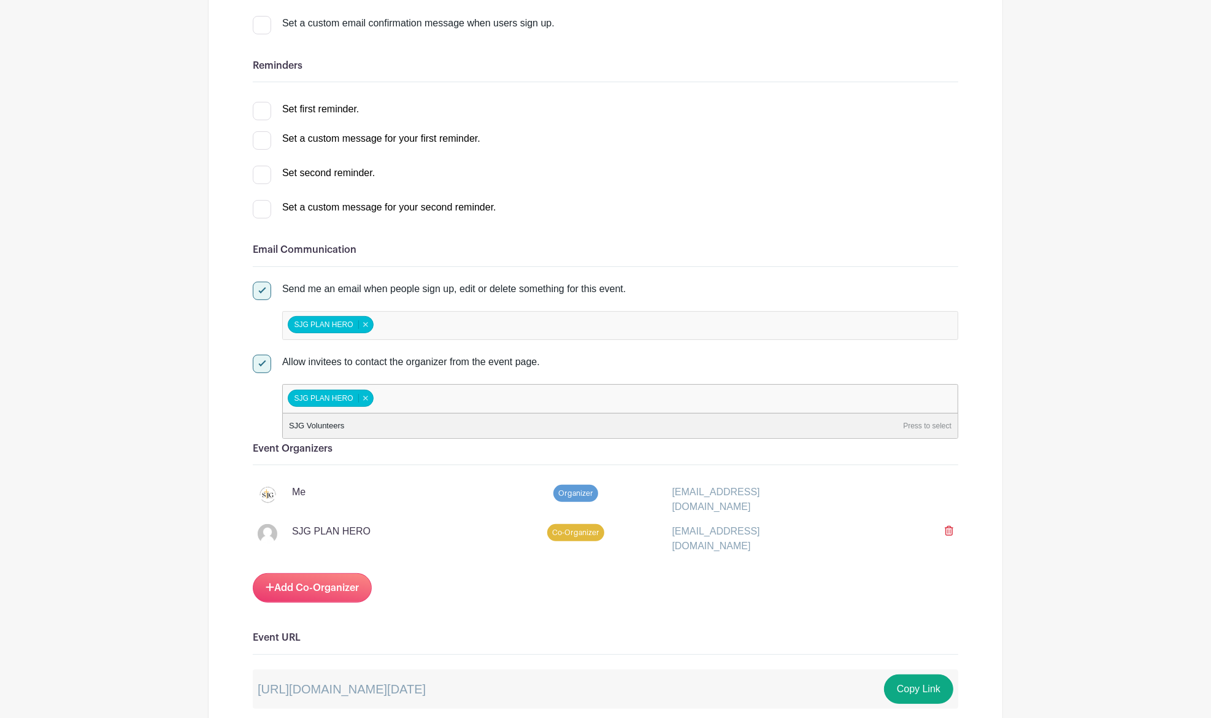
scroll to position [572, 0]
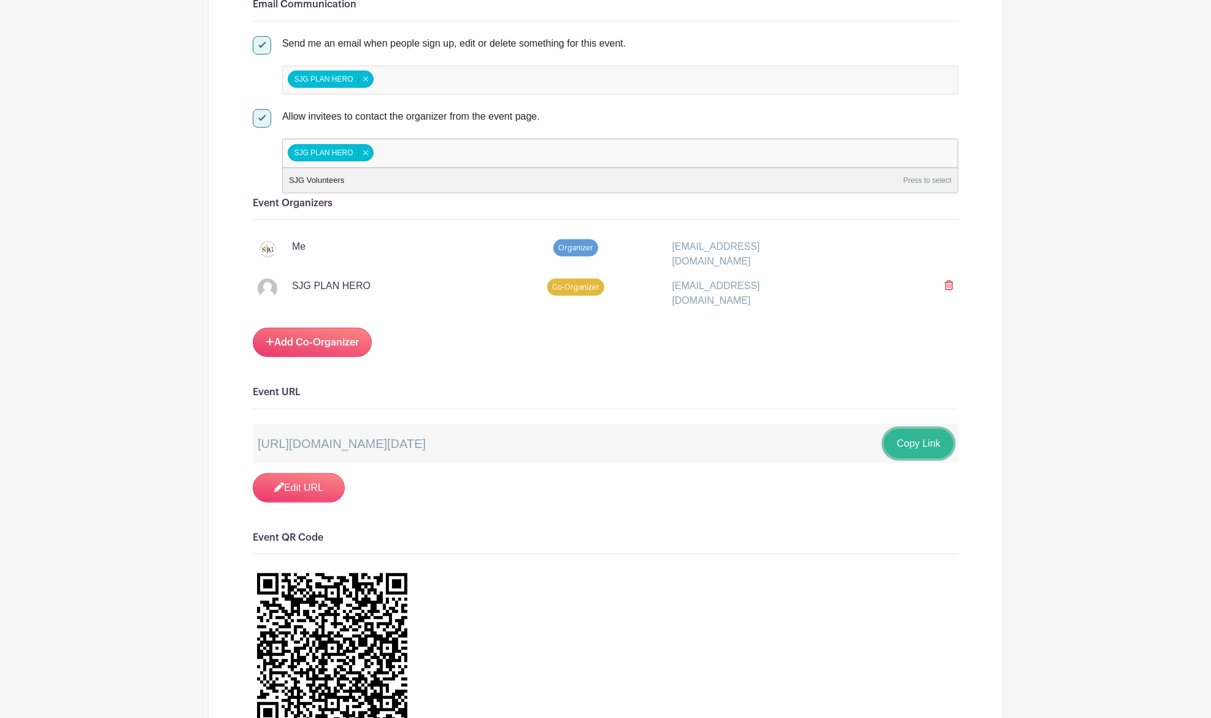
click at [932, 429] on button "Copy Link" at bounding box center [918, 443] width 69 height 29
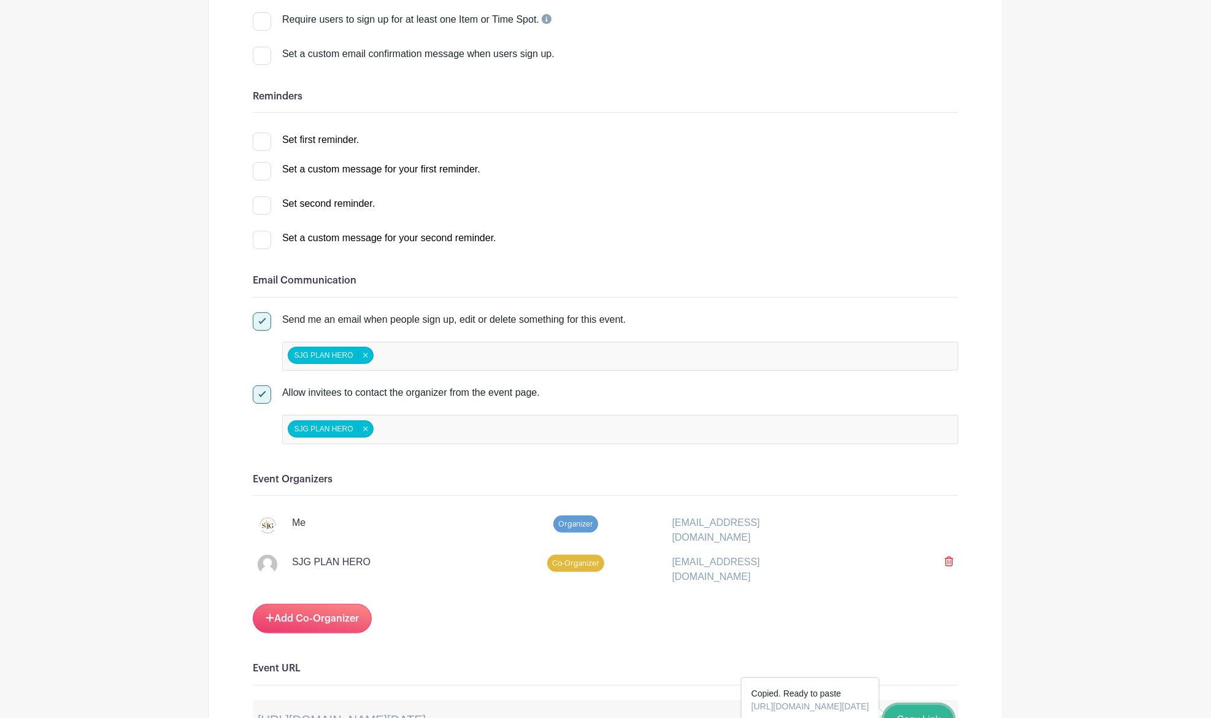
scroll to position [0, 0]
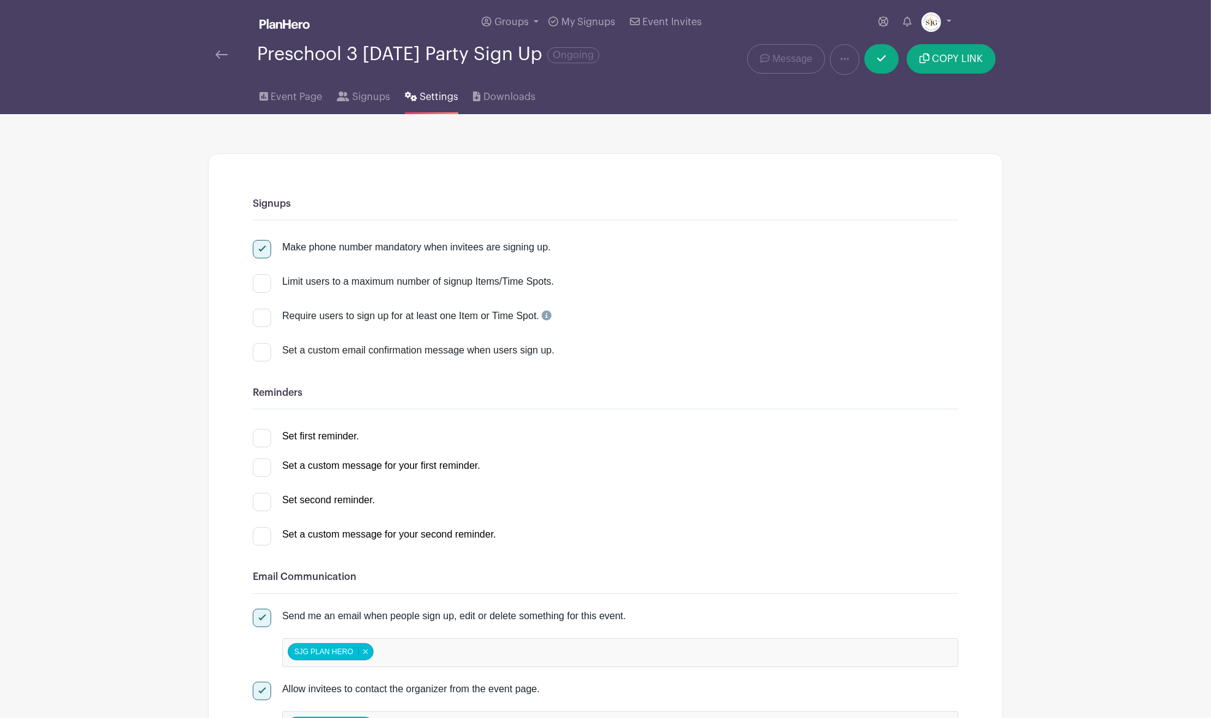
click at [225, 50] on img at bounding box center [221, 54] width 12 height 9
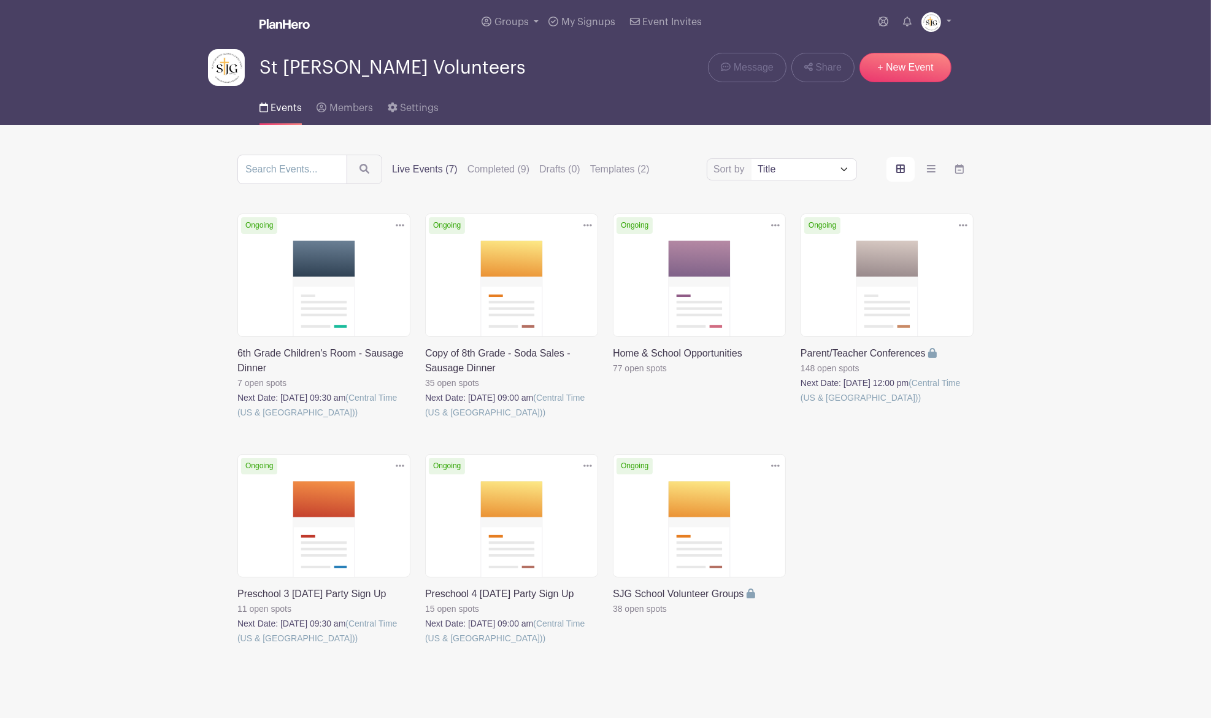
click at [425, 597] on link at bounding box center [425, 645] width 0 height 0
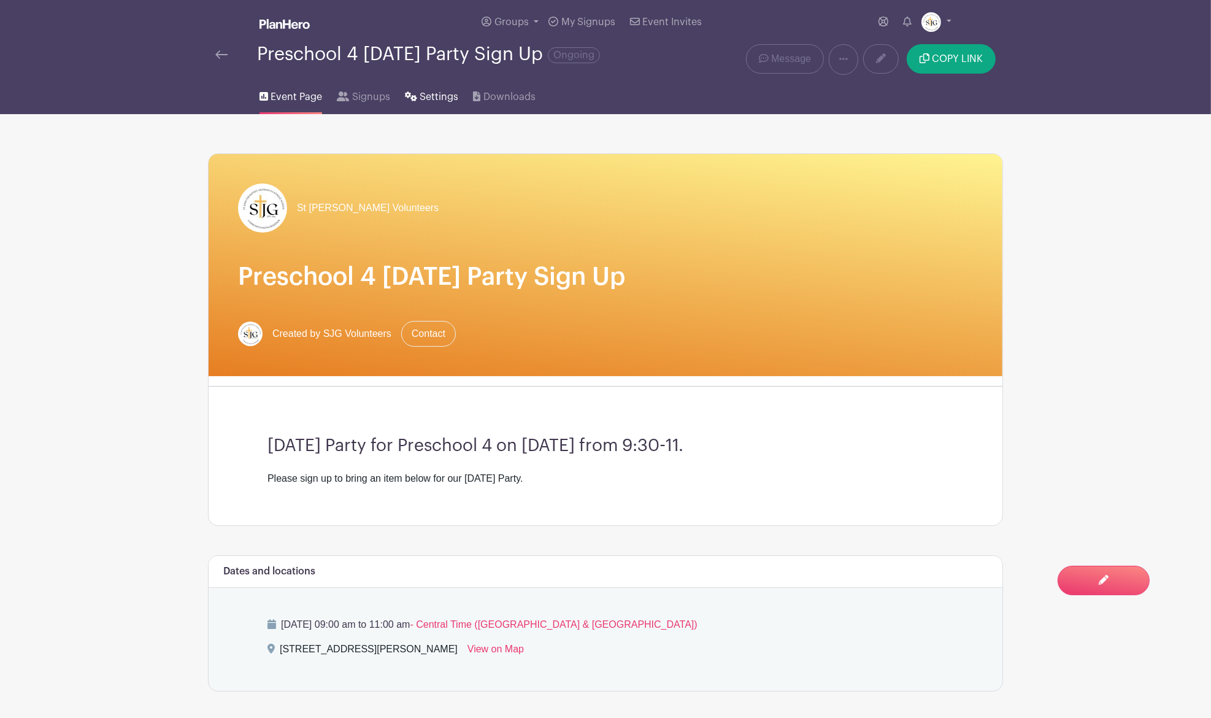
click at [433, 93] on span "Settings" at bounding box center [439, 97] width 39 height 15
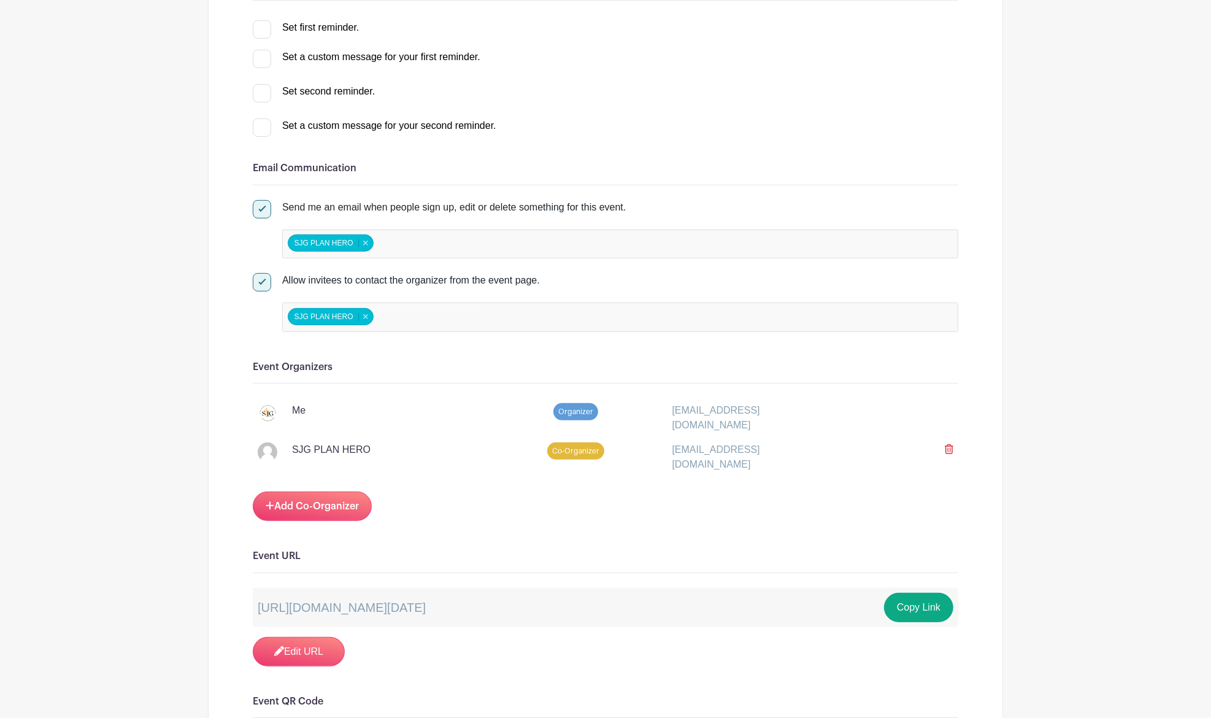
scroll to position [572, 0]
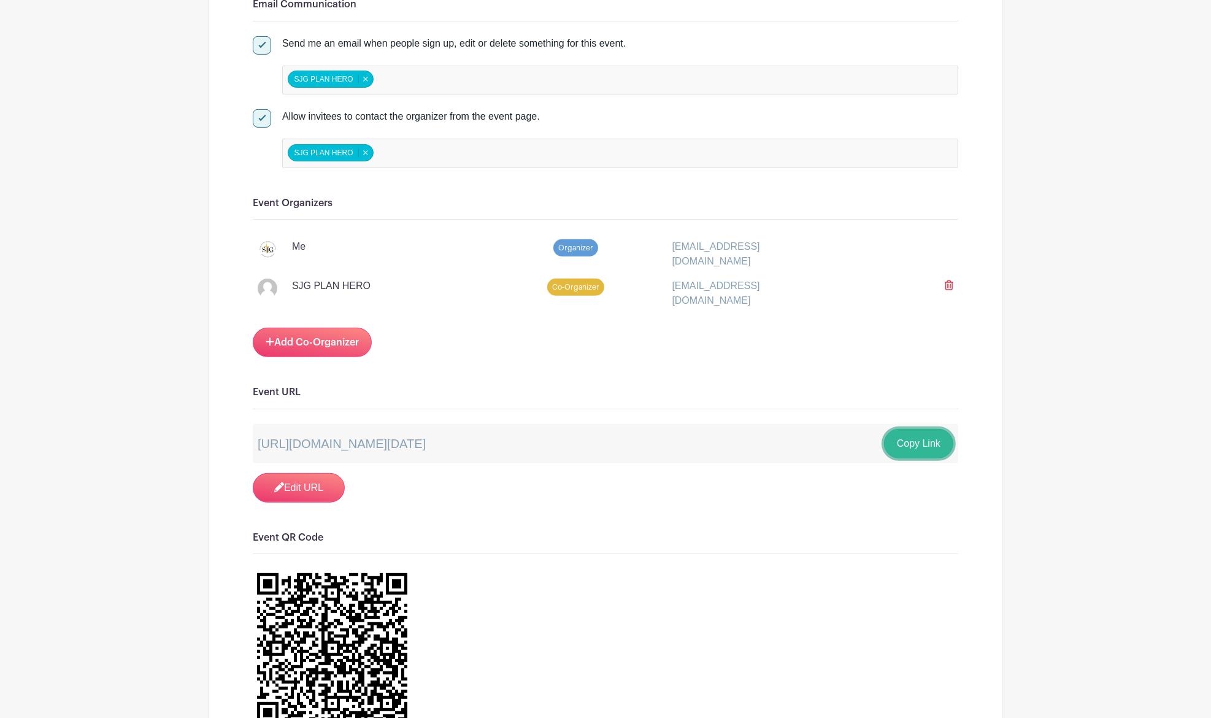
click at [923, 433] on button "Copy Link" at bounding box center [918, 443] width 69 height 29
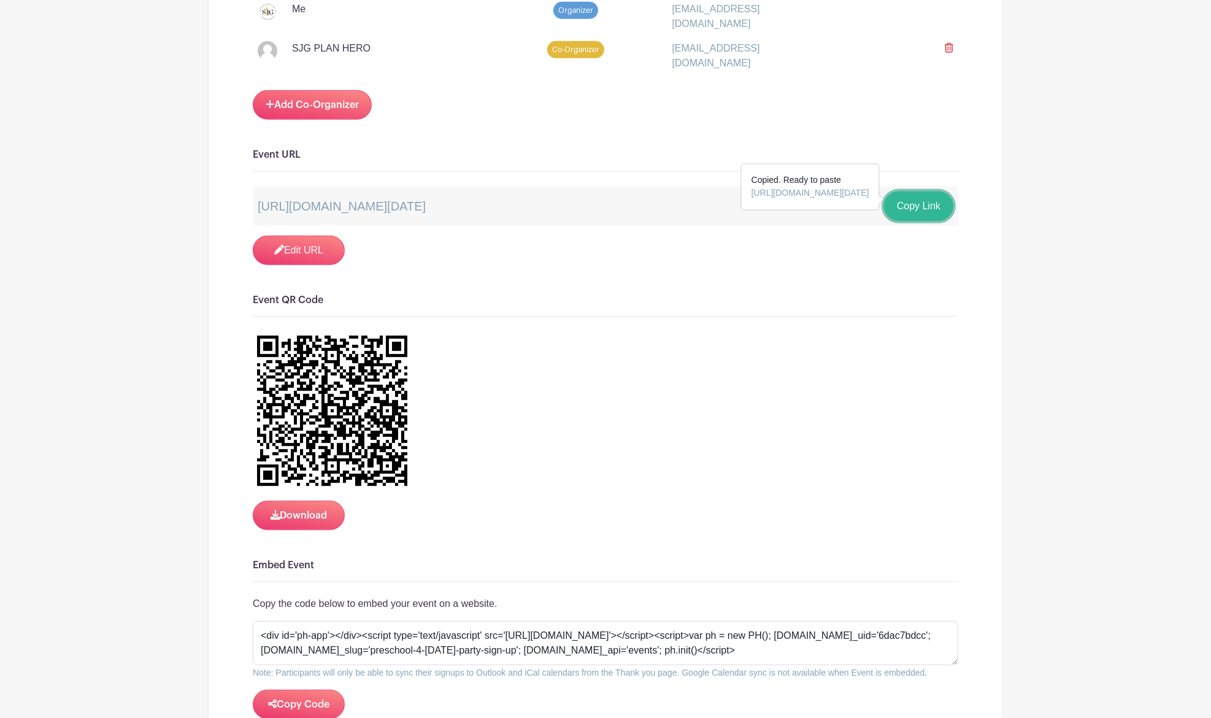
scroll to position [818, 0]
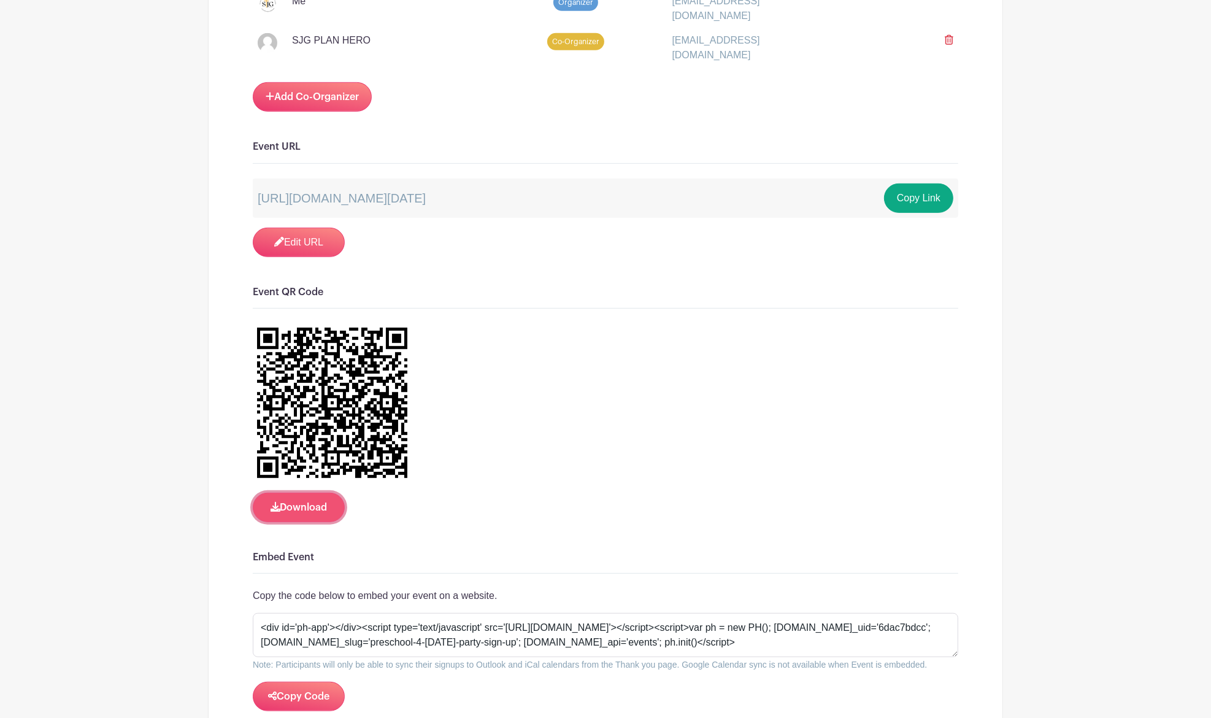
click at [314, 501] on button "Download" at bounding box center [299, 507] width 92 height 29
